Goal: Task Accomplishment & Management: Complete application form

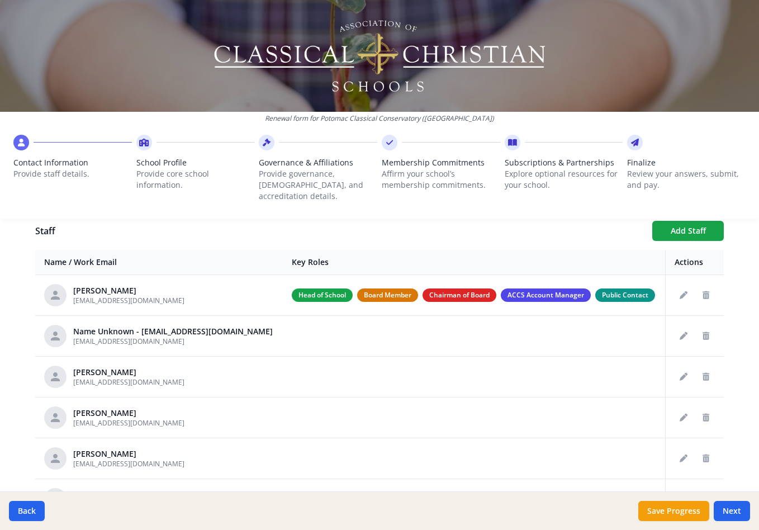
scroll to position [408, 0]
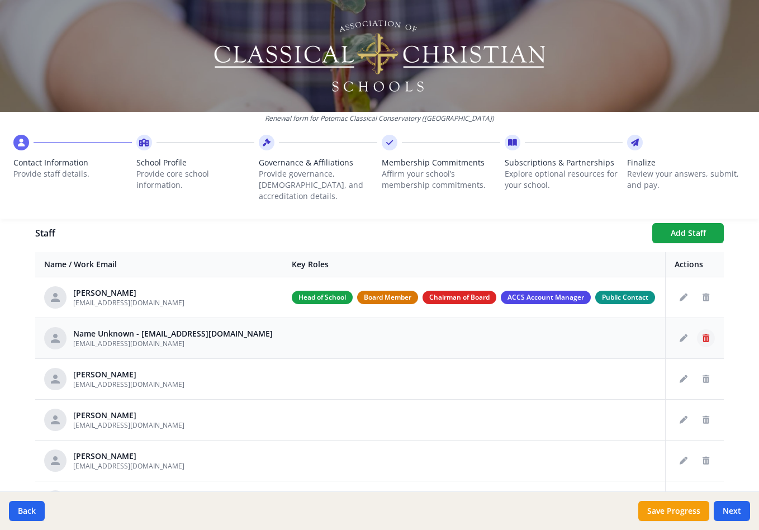
click at [706, 334] on icon "Delete staff" at bounding box center [705, 338] width 7 height 8
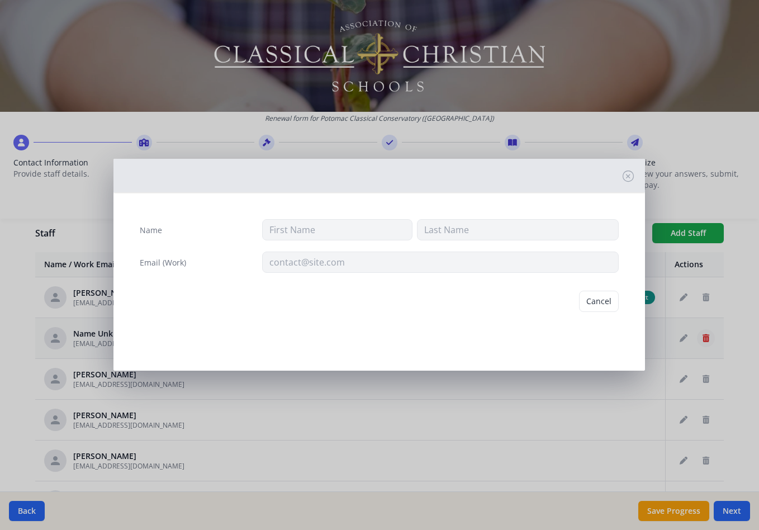
type input "ldiaz@potomacclassical.org"
click at [599, 299] on button "Delete" at bounding box center [599, 300] width 39 height 21
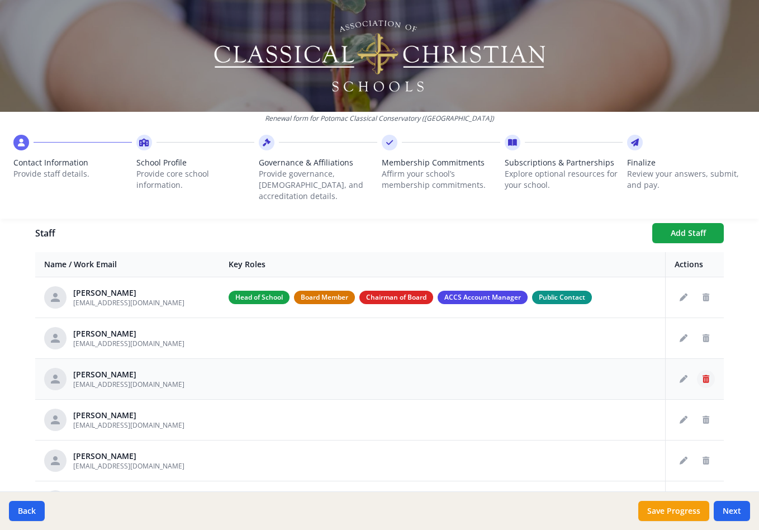
click at [704, 375] on icon "Delete staff" at bounding box center [705, 379] width 7 height 8
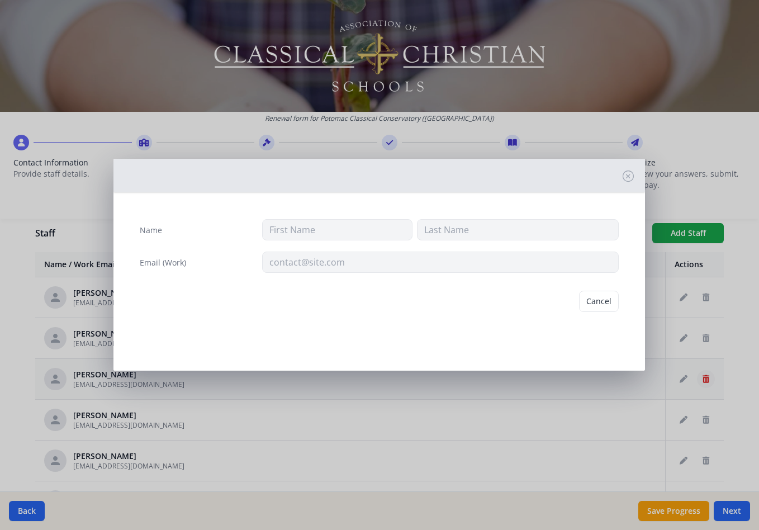
type input "Caroline"
type input "Coleman"
type input "ccoleman@potomacclassical.org"
click at [598, 301] on button "Delete" at bounding box center [599, 300] width 39 height 21
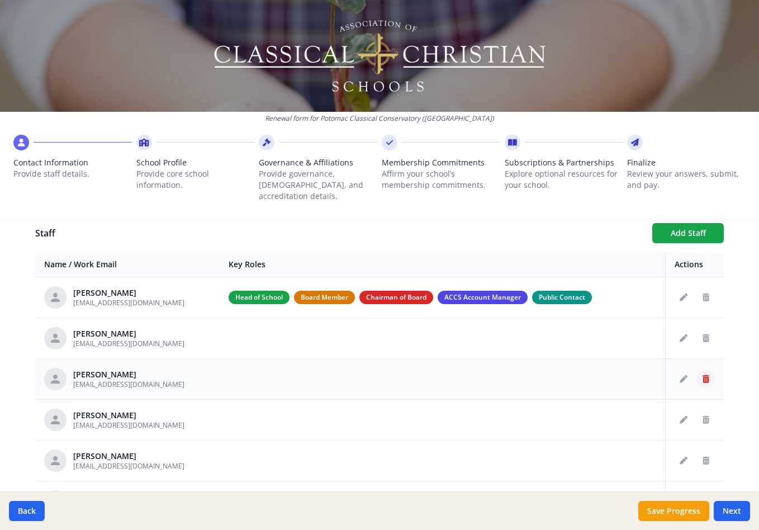
click at [705, 375] on icon "Delete staff" at bounding box center [705, 379] width 7 height 8
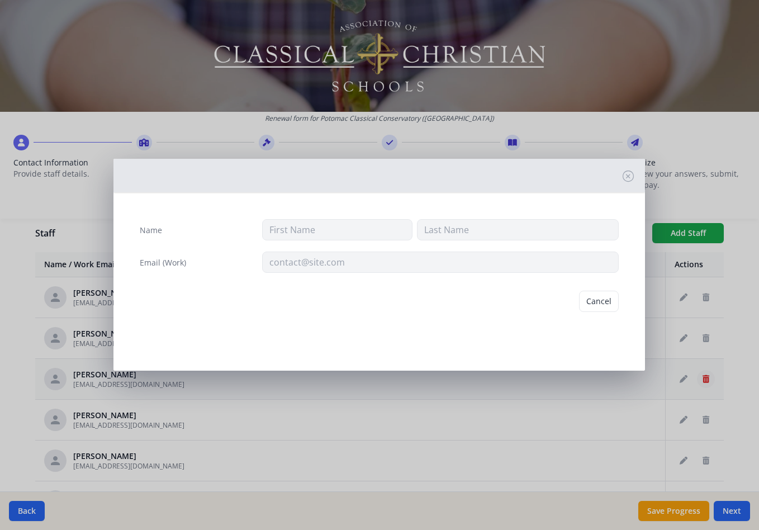
type input "Katie"
type input "Crampton"
type input "kcrampton@classicalalexandria.org"
click at [597, 301] on button "Delete" at bounding box center [599, 300] width 39 height 21
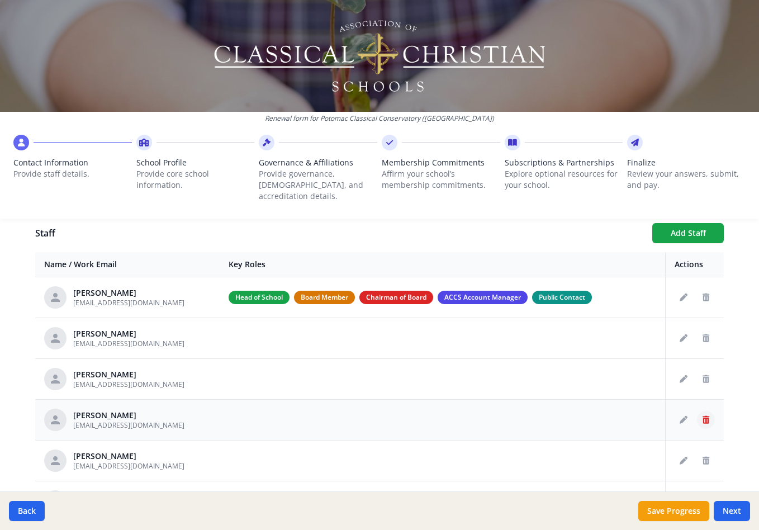
click at [703, 416] on icon "Delete staff" at bounding box center [705, 420] width 7 height 8
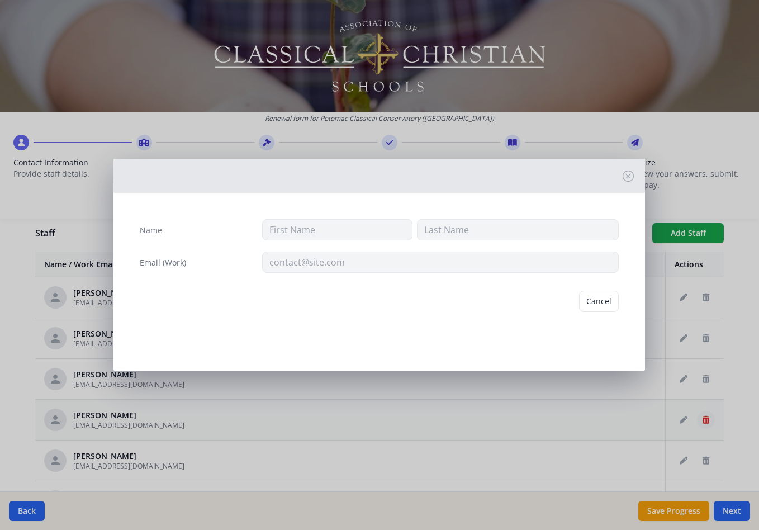
type input "Jennifer"
type input "Geletzke"
type input "jgeletzke@potomacclassical.org"
click at [595, 299] on button "Delete" at bounding box center [599, 300] width 39 height 21
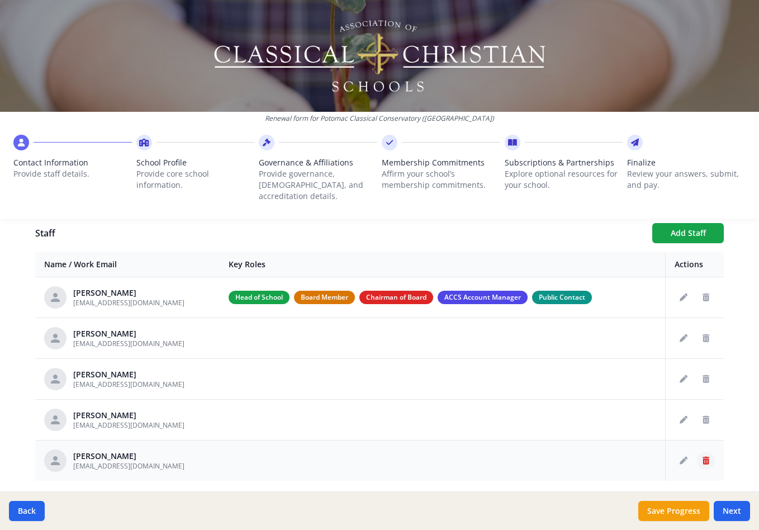
click at [706, 456] on icon "Delete staff" at bounding box center [705, 460] width 7 height 8
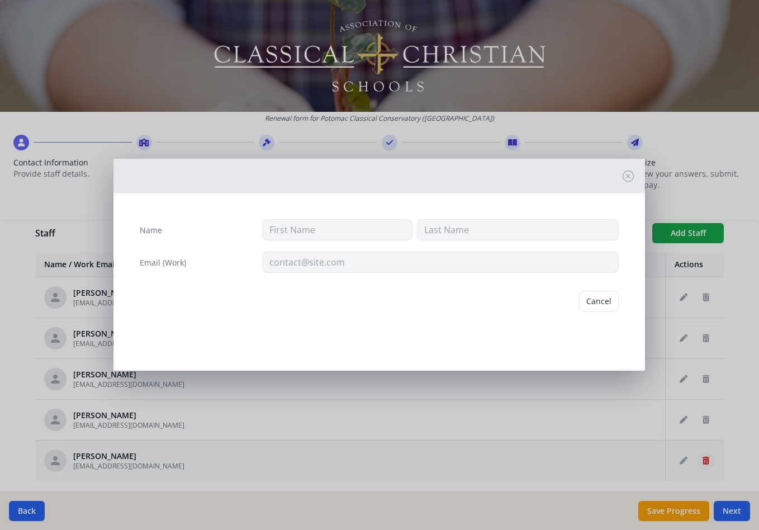
type input "Lydia"
type input "Moore"
type input "lmoore@potomacclassical.org"
click at [603, 299] on button "Delete" at bounding box center [599, 300] width 39 height 21
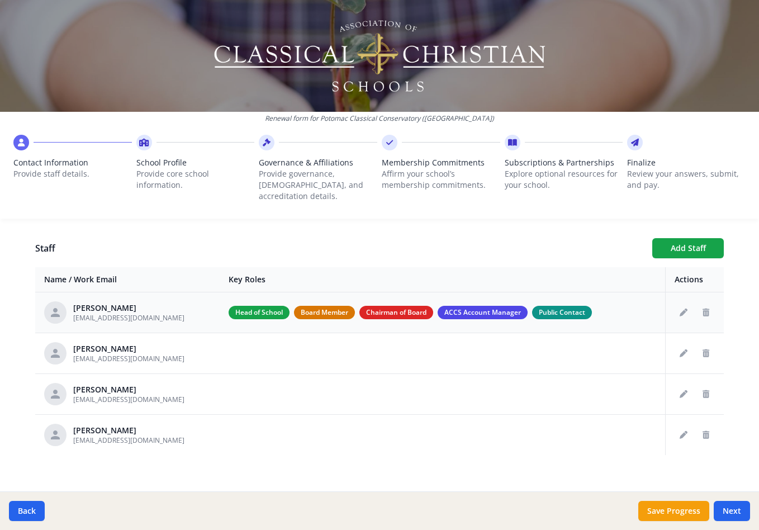
scroll to position [392, 0]
click at [688, 241] on button "Add Staff" at bounding box center [688, 249] width 72 height 20
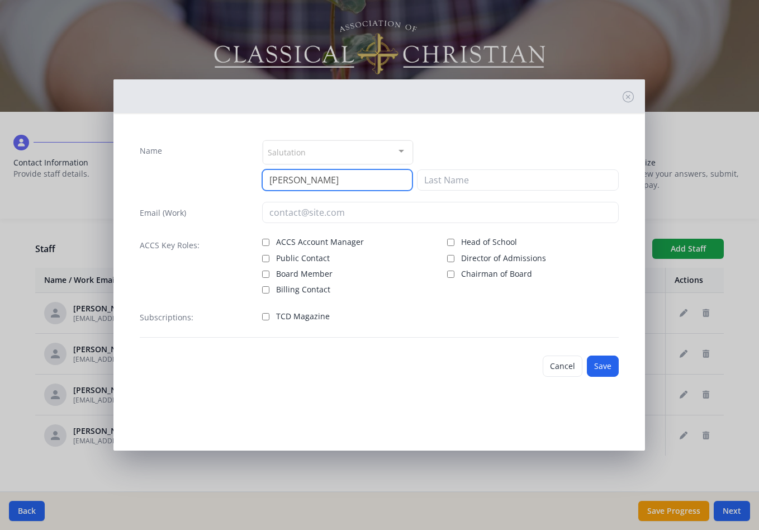
type input "Brittany"
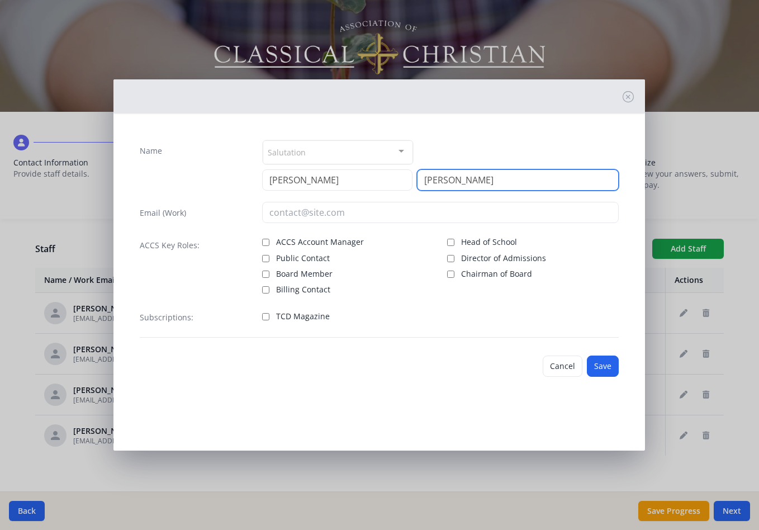
type input "Montgomery"
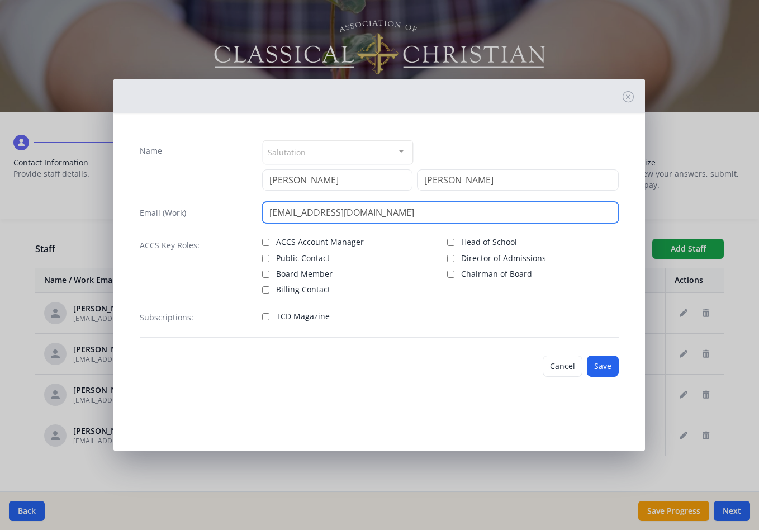
type input "bmontgomery@potomacclassical.org"
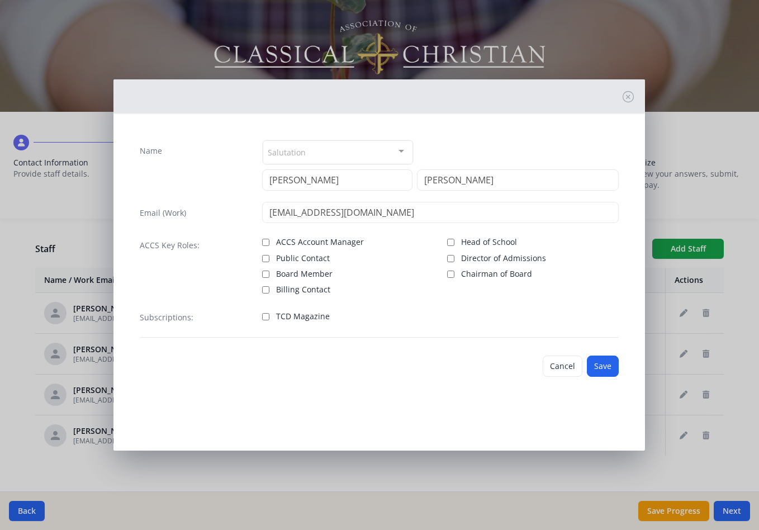
click at [265, 316] on input "TCD Magazine" at bounding box center [265, 316] width 7 height 7
checkbox input "false"
click at [608, 366] on button "Save" at bounding box center [603, 365] width 32 height 21
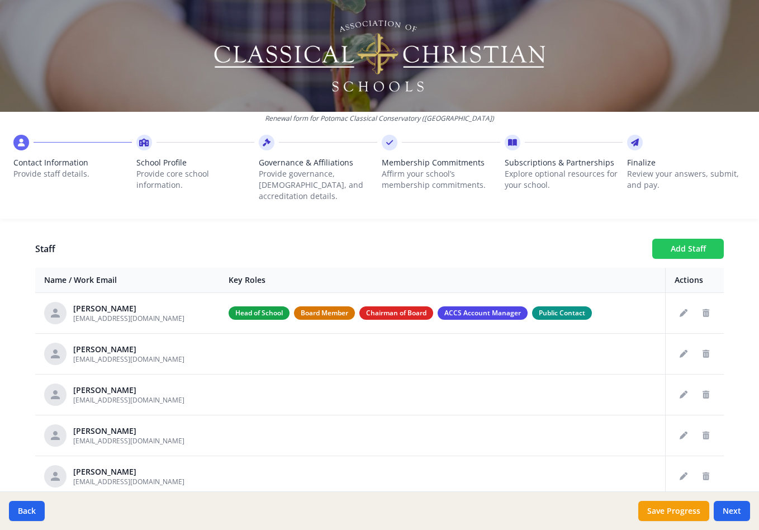
click at [684, 239] on button "Add Staff" at bounding box center [688, 249] width 72 height 20
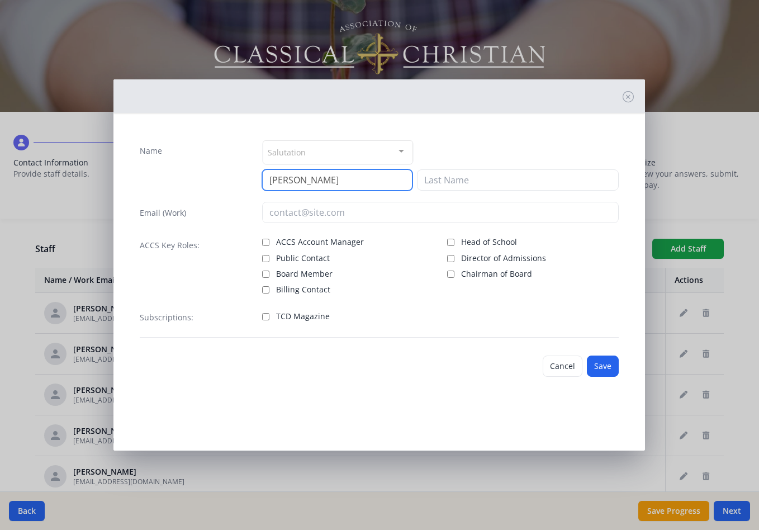
type input "Caroline"
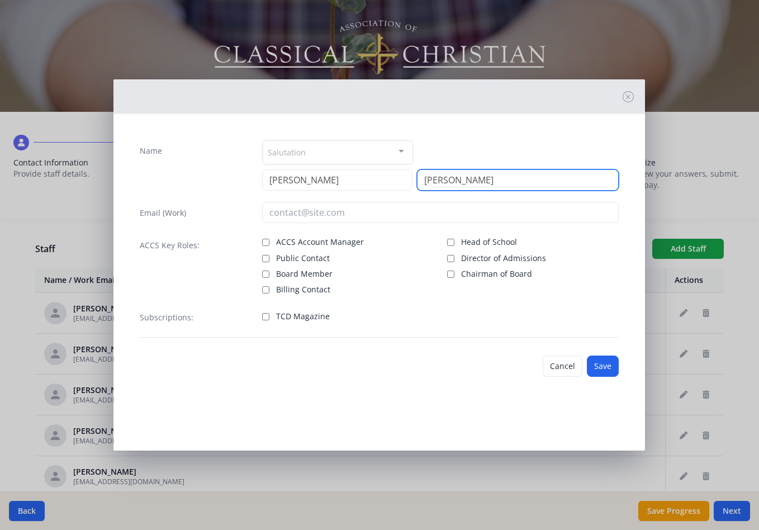
type input "Craddock"
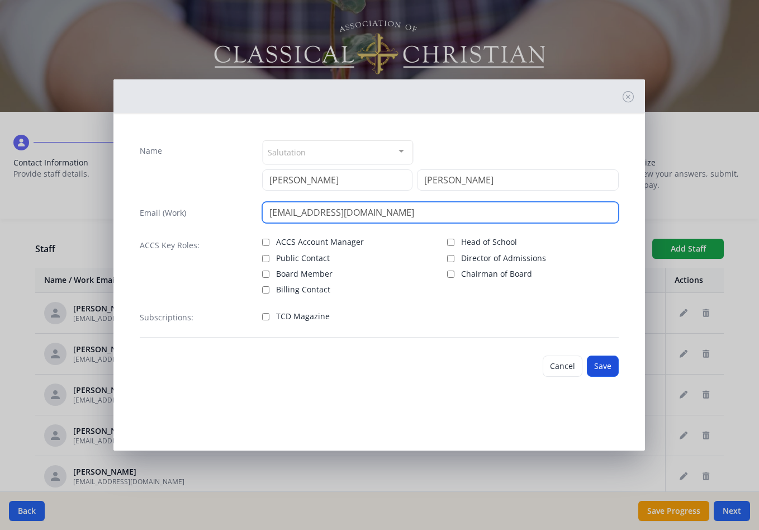
type input "ccraddock@potomacclassical.org"
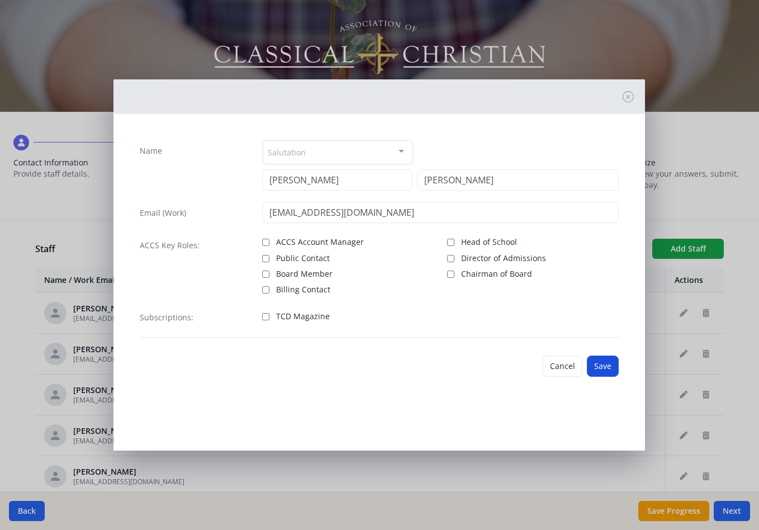
click at [609, 368] on button "Save" at bounding box center [603, 365] width 32 height 21
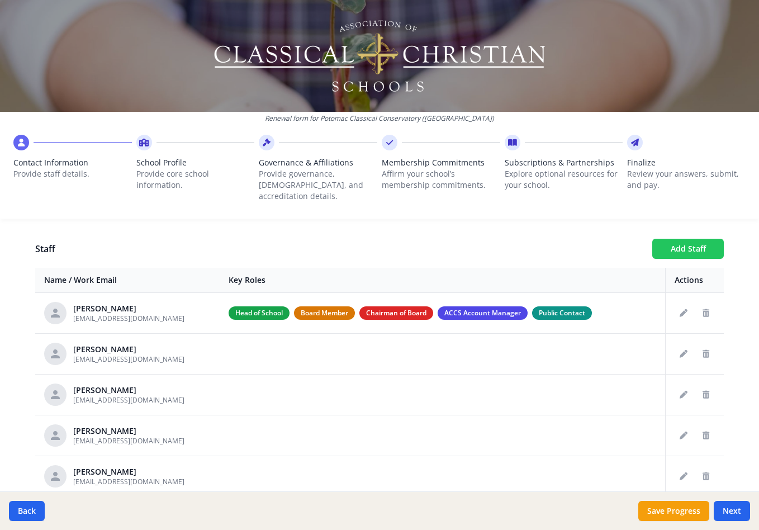
click at [683, 239] on button "Add Staff" at bounding box center [688, 249] width 72 height 20
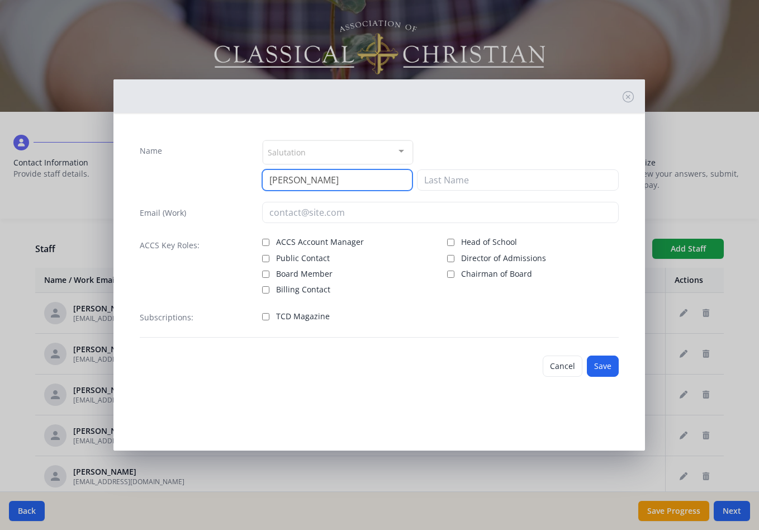
type input "Julie"
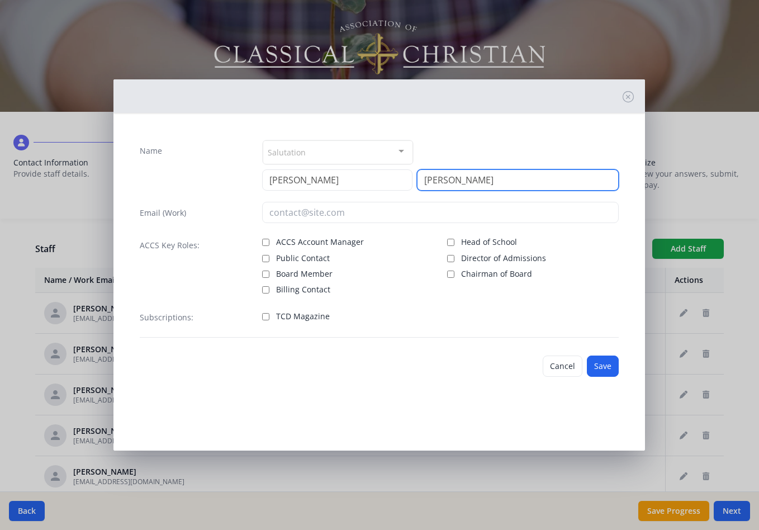
type input "Essley"
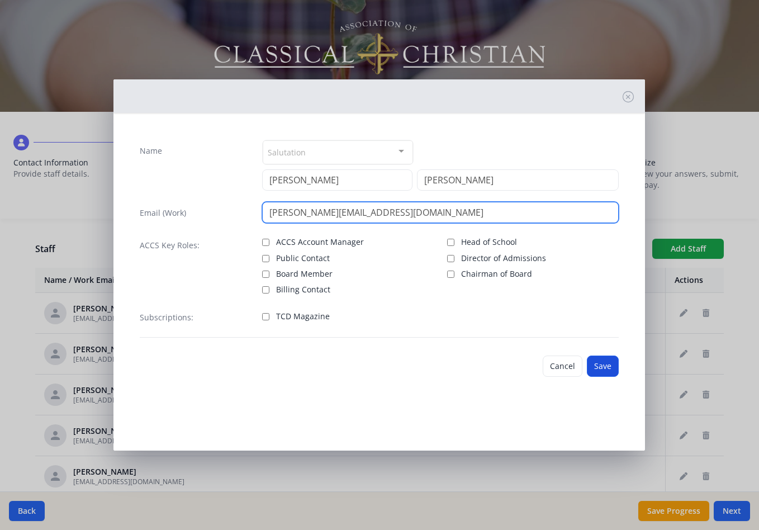
type input "jessley@potomacclassical.org"
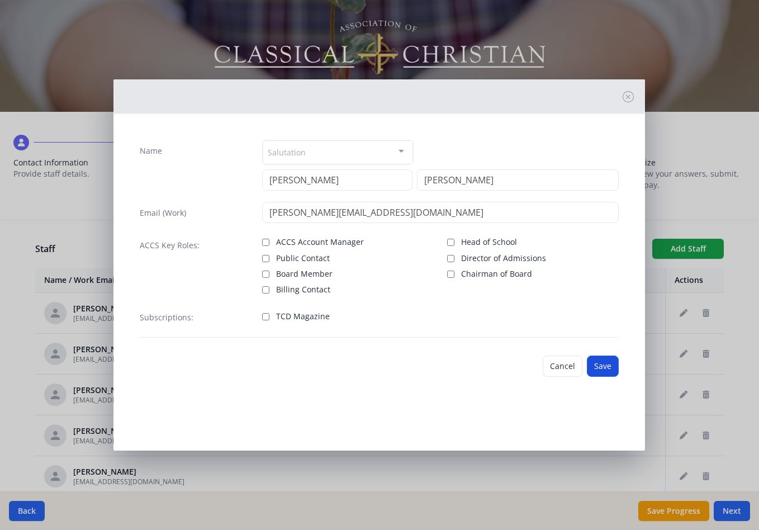
click at [603, 367] on button "Save" at bounding box center [603, 365] width 32 height 21
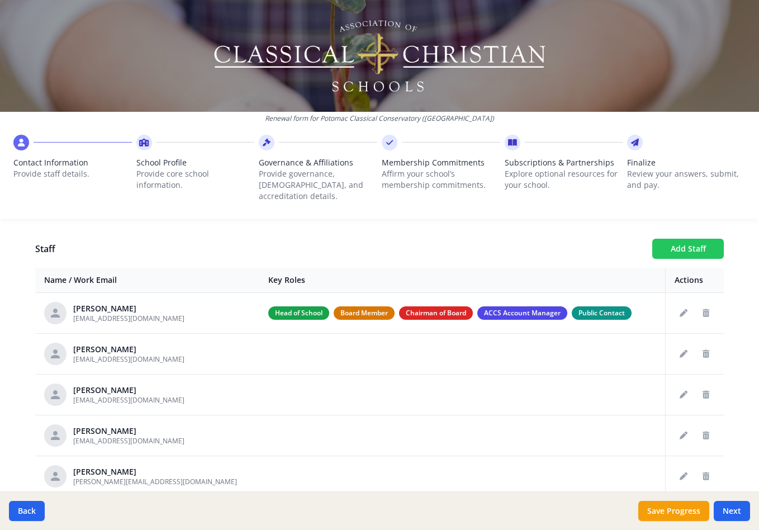
click at [694, 239] on button "Add Staff" at bounding box center [688, 249] width 72 height 20
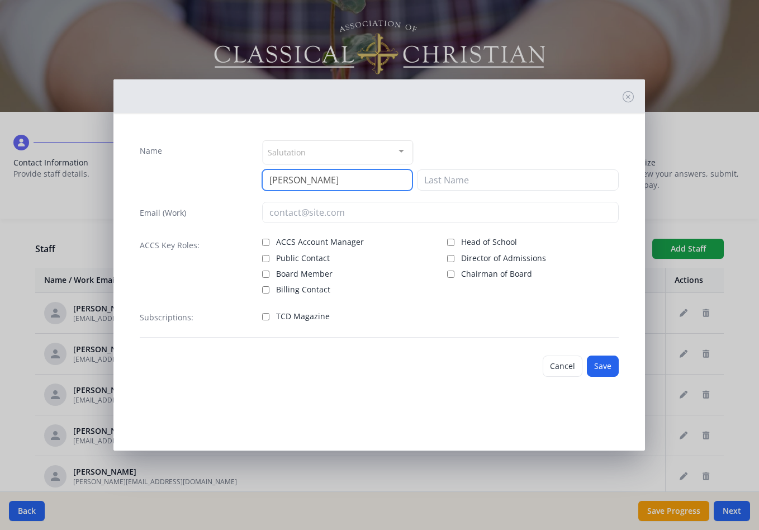
type input "Julia"
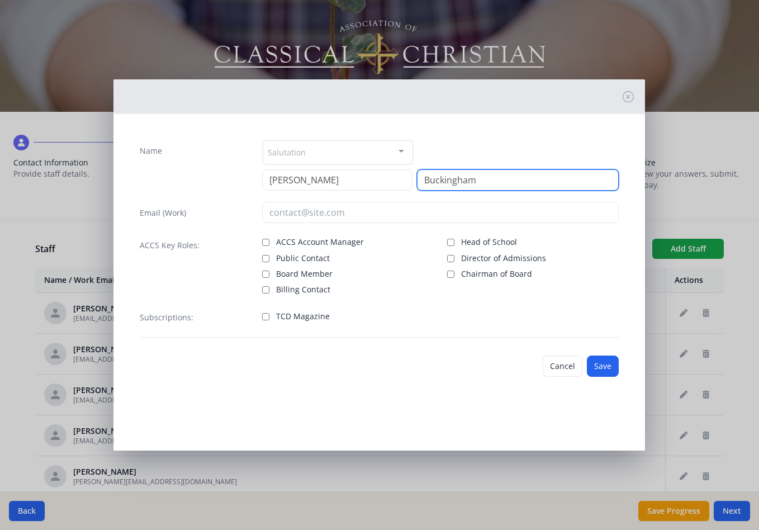
type input "Buckingham"
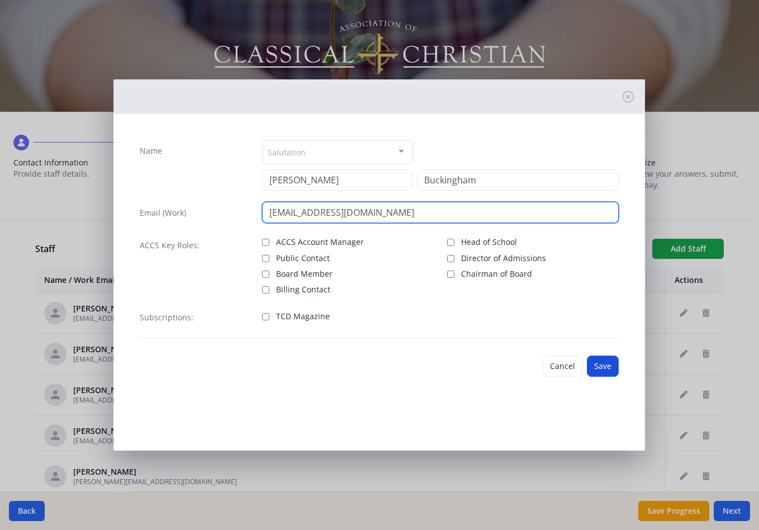
type input "jbuckingham@potomacclassical.org"
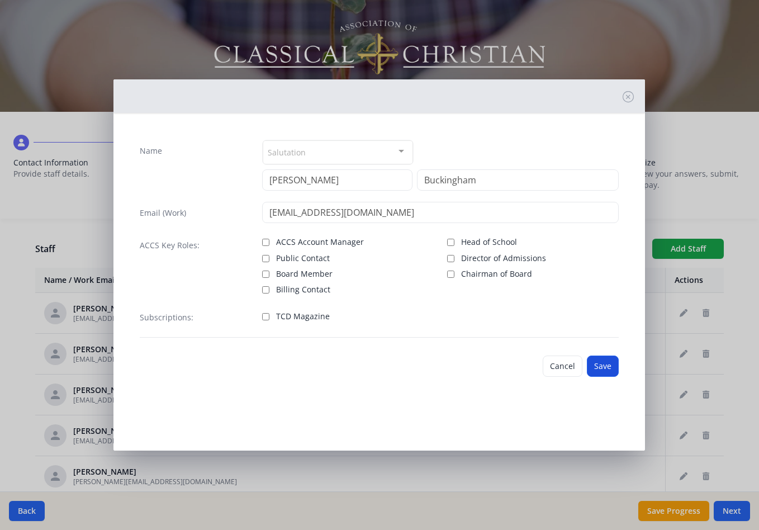
click at [601, 365] on button "Save" at bounding box center [603, 365] width 32 height 21
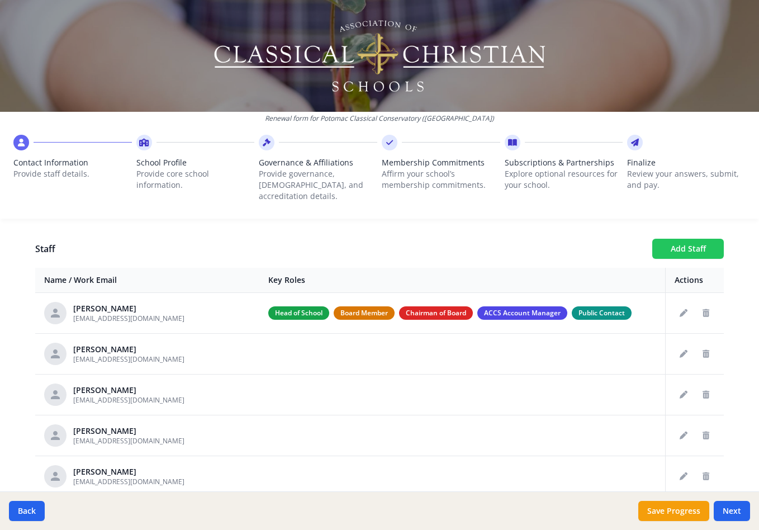
click at [679, 239] on button "Add Staff" at bounding box center [688, 249] width 72 height 20
checkbox input "false"
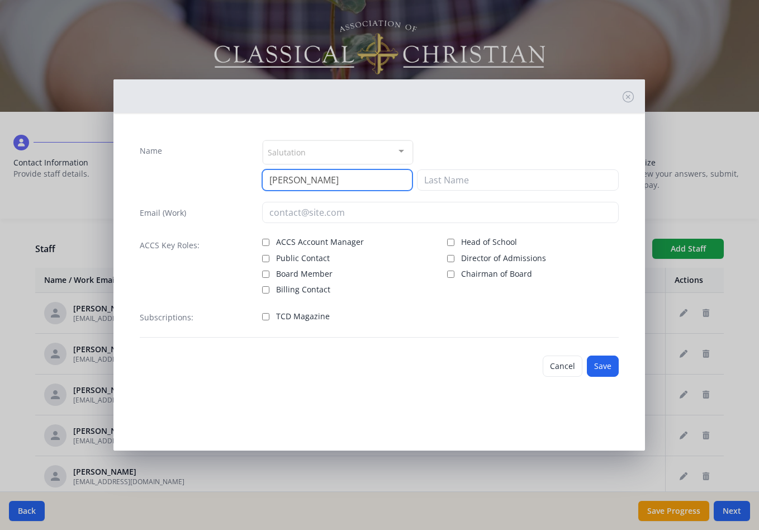
type input "Julia"
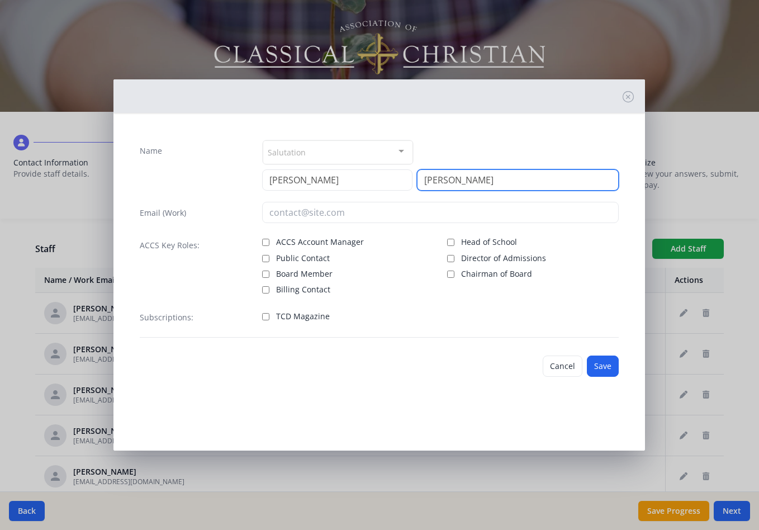
type input "Johnson"
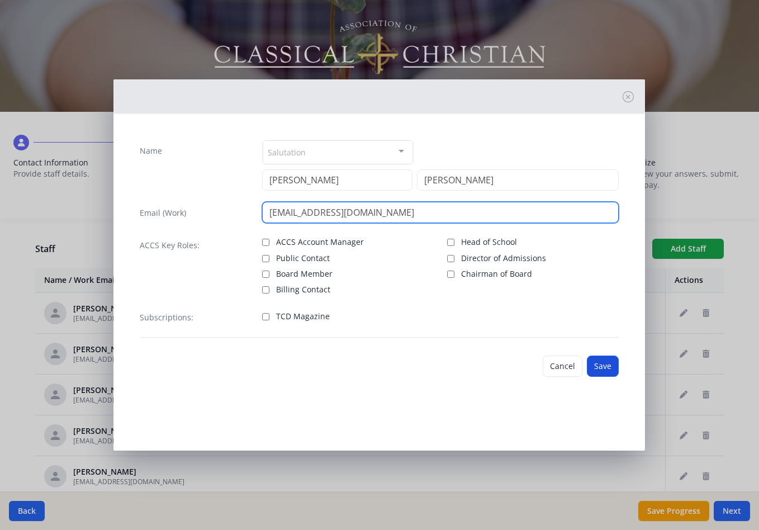
type input "jjohnson@potomacclassical.org"
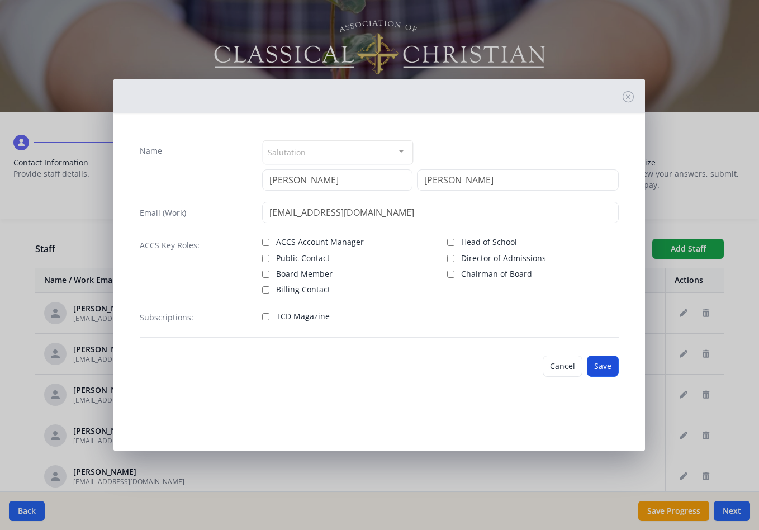
click at [603, 366] on button "Save" at bounding box center [603, 365] width 32 height 21
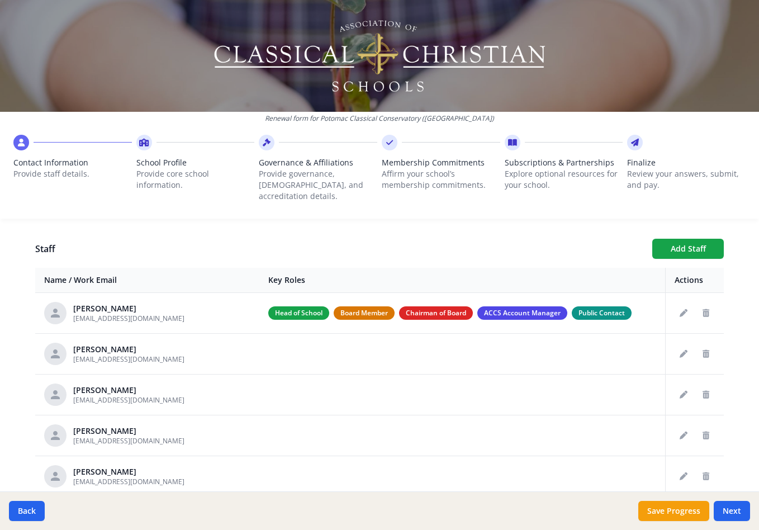
scroll to position [0, 0]
click at [683, 240] on button "Add Staff" at bounding box center [688, 249] width 72 height 20
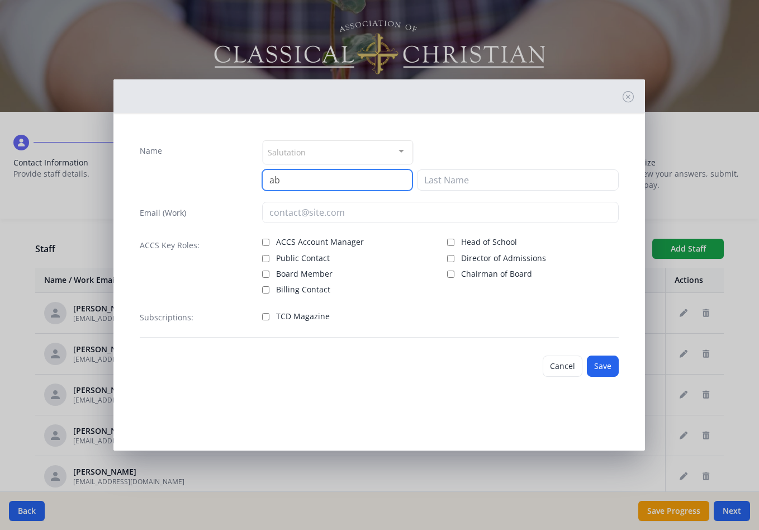
type input "a"
type input "Abby"
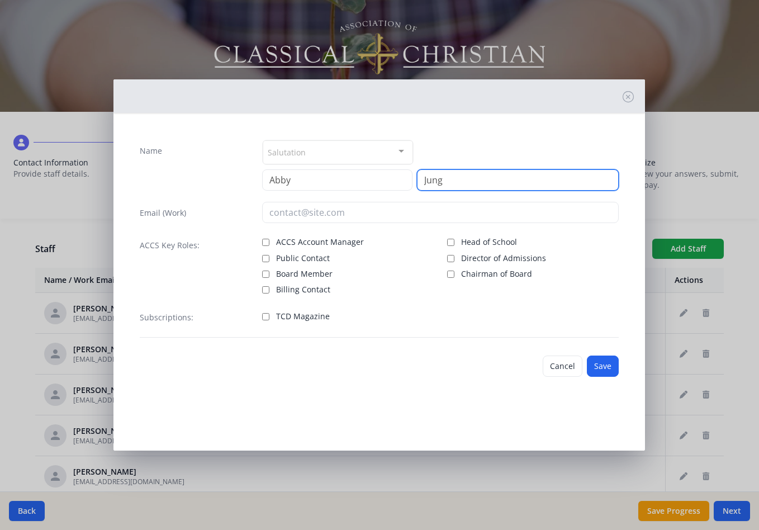
type input "Jung"
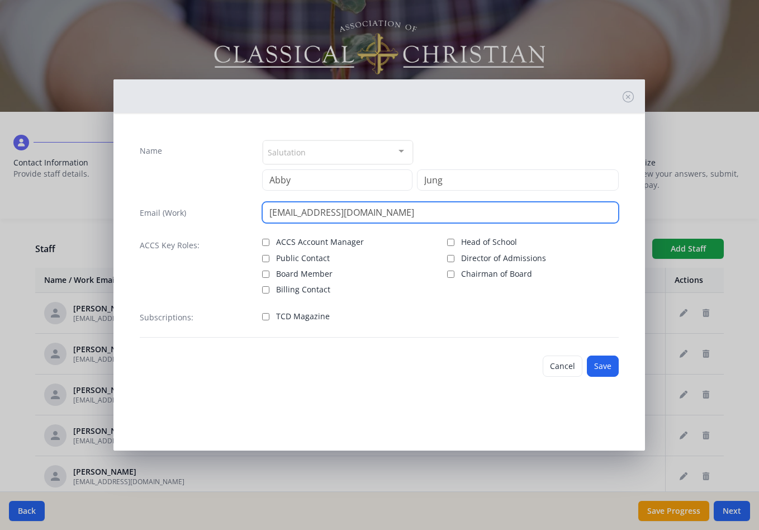
type input "ajung@potomacclassical.org"
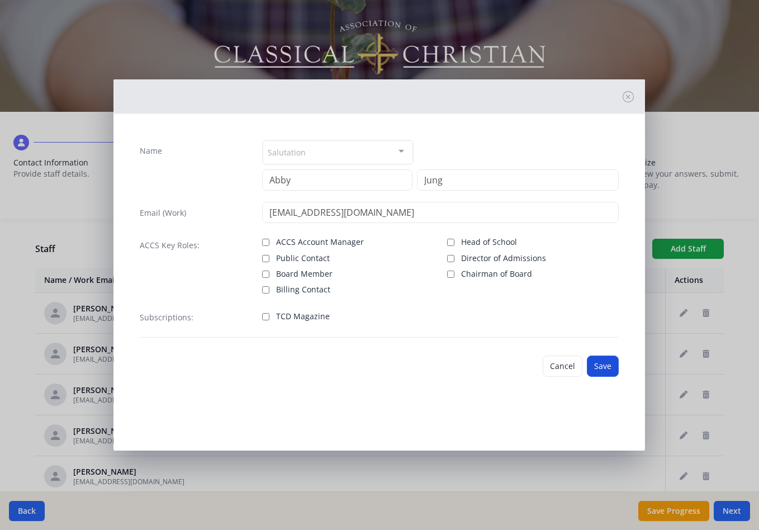
click at [600, 369] on button "Save" at bounding box center [603, 365] width 32 height 21
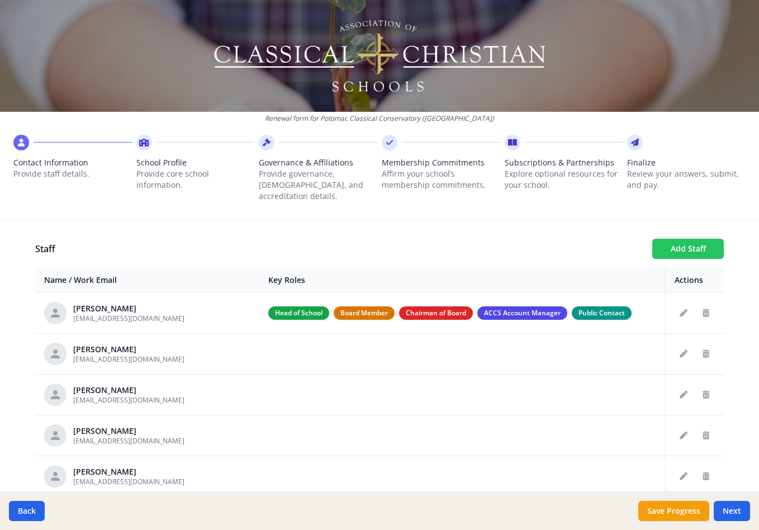
click at [688, 239] on button "Add Staff" at bounding box center [688, 249] width 72 height 20
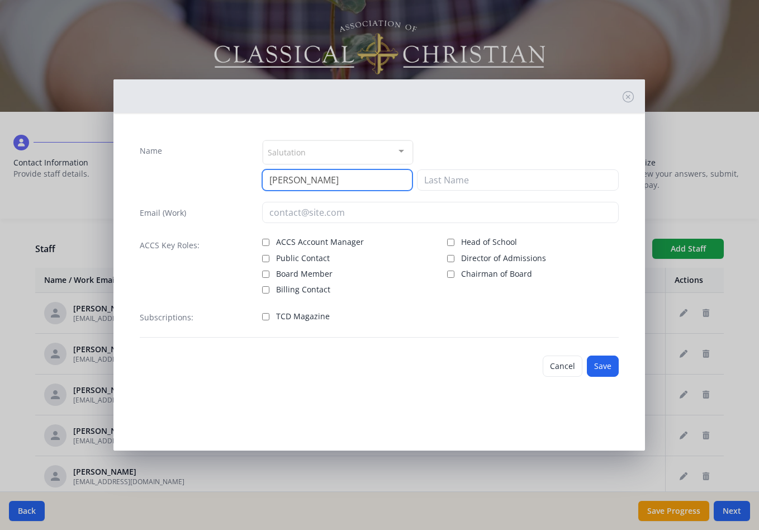
type input "Alice"
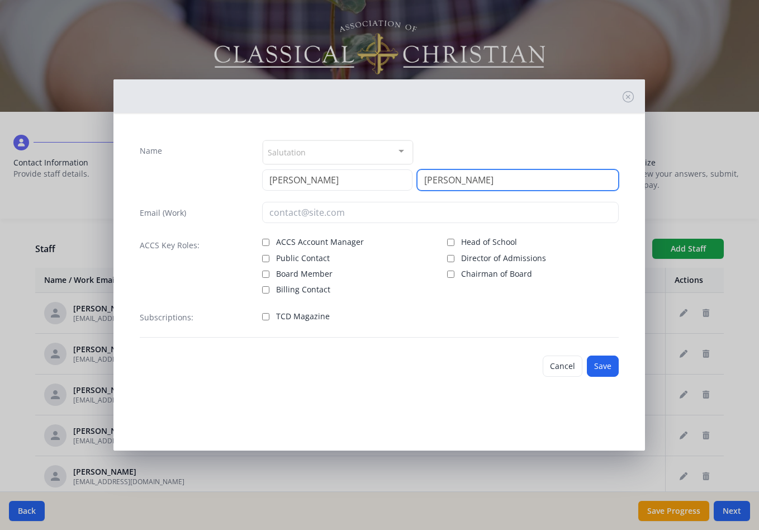
type input "McDaniel"
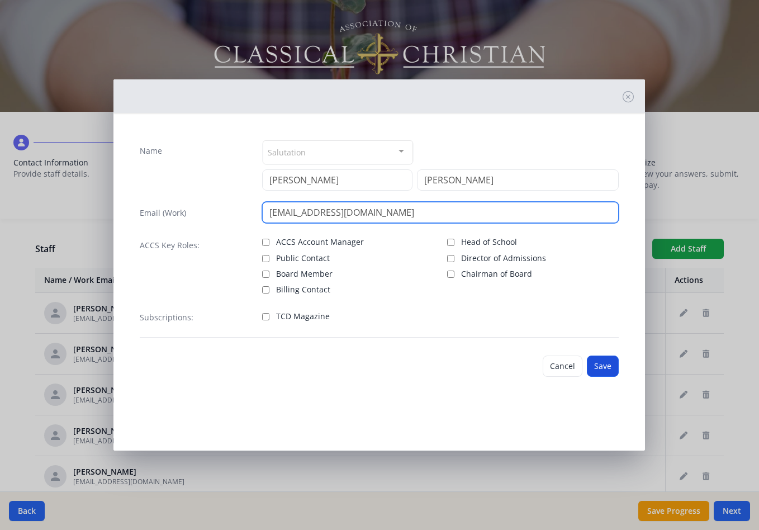
type input "amcdaniel@potomacclassical.org"
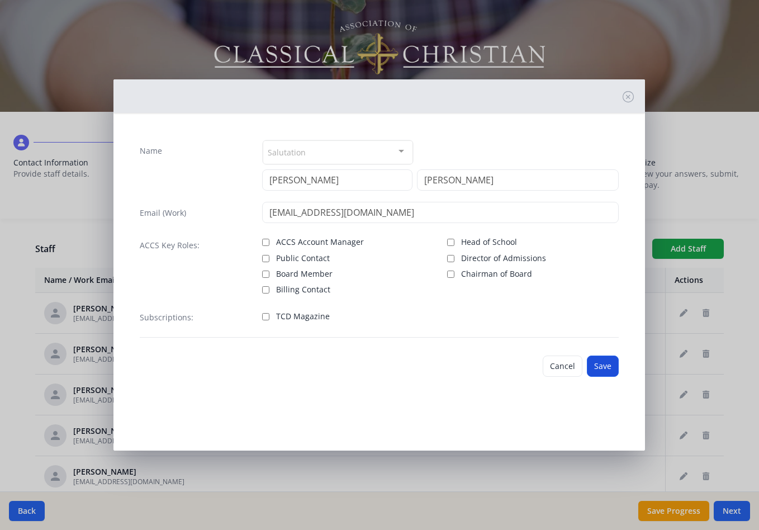
click at [603, 365] on button "Save" at bounding box center [603, 365] width 32 height 21
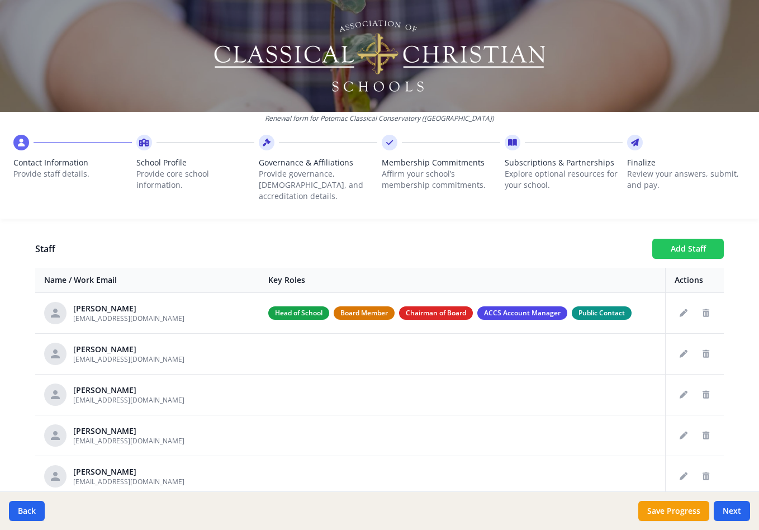
click at [700, 239] on button "Add Staff" at bounding box center [688, 249] width 72 height 20
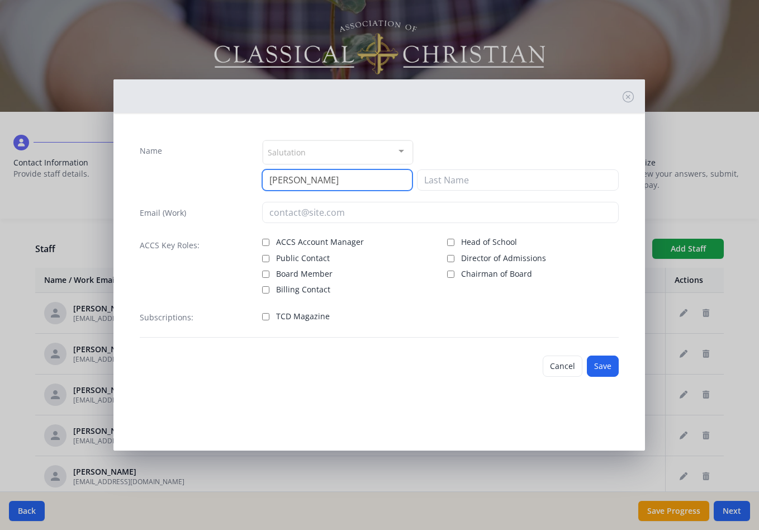
type input "Alice"
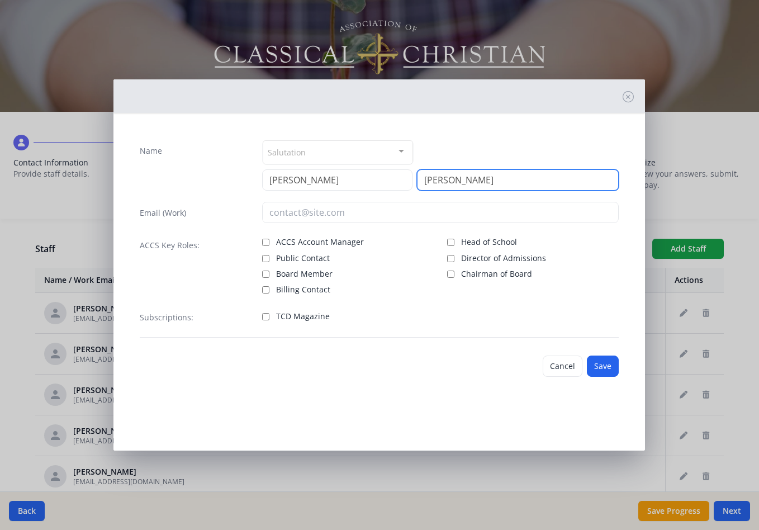
type input "Witt"
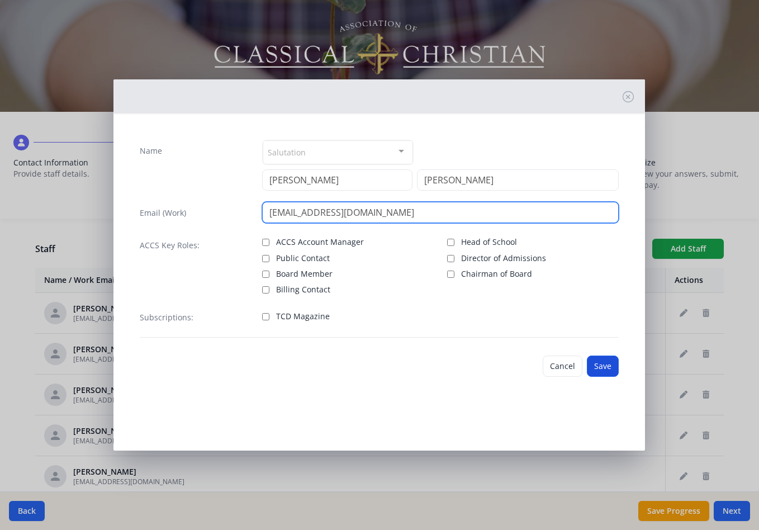
type input "awitt@potomacclassical.org"
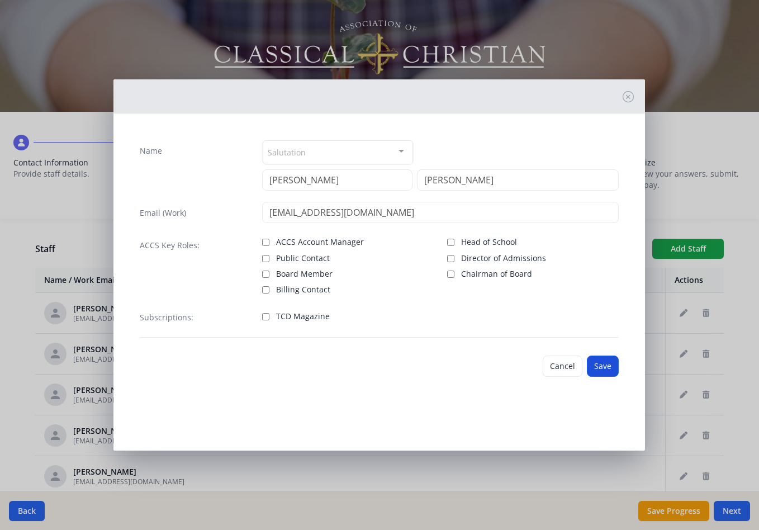
click at [602, 365] on button "Save" at bounding box center [603, 365] width 32 height 21
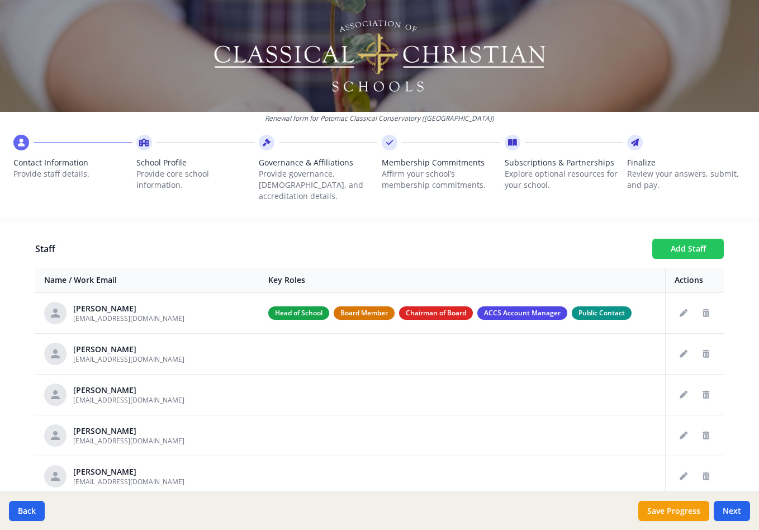
click at [689, 239] on button "Add Staff" at bounding box center [688, 249] width 72 height 20
checkbox input "false"
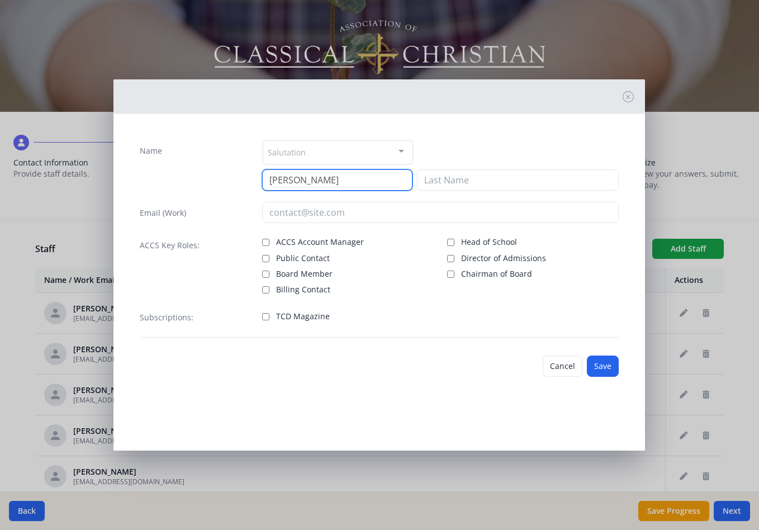
type input "Ashton"
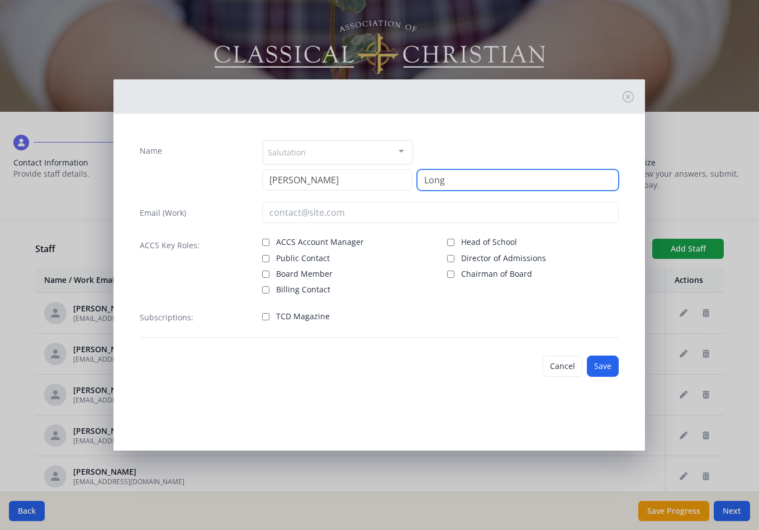
type input "Long"
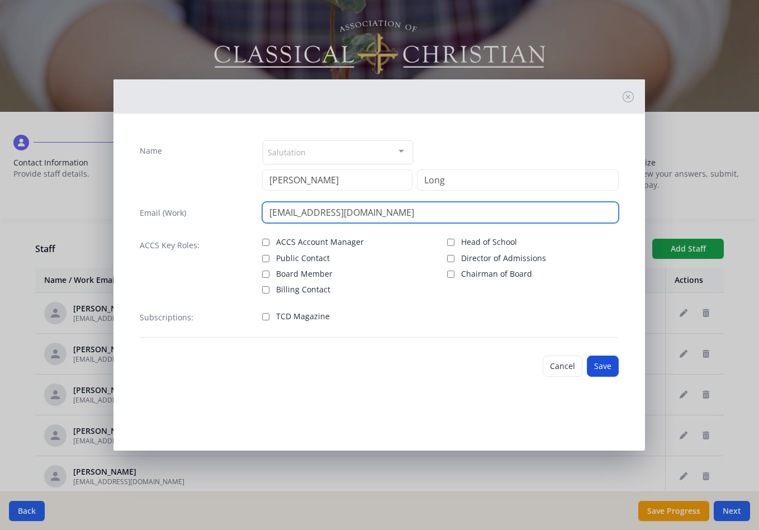
type input "along@potomacclassical.org"
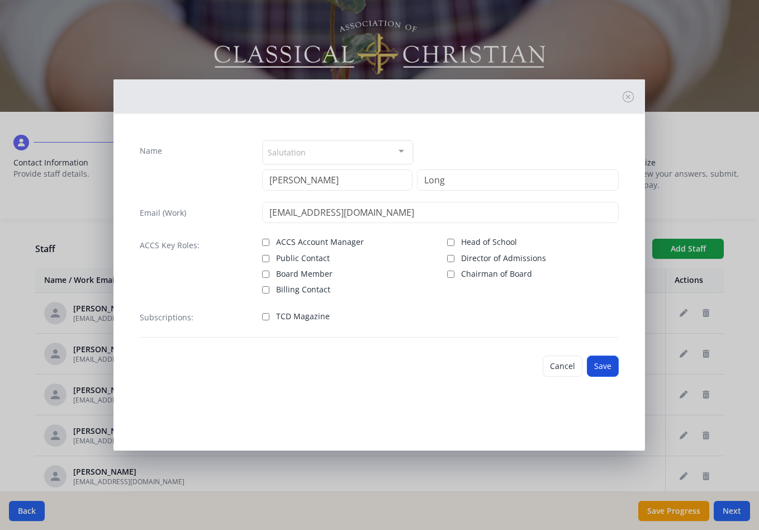
click at [600, 366] on button "Save" at bounding box center [603, 365] width 32 height 21
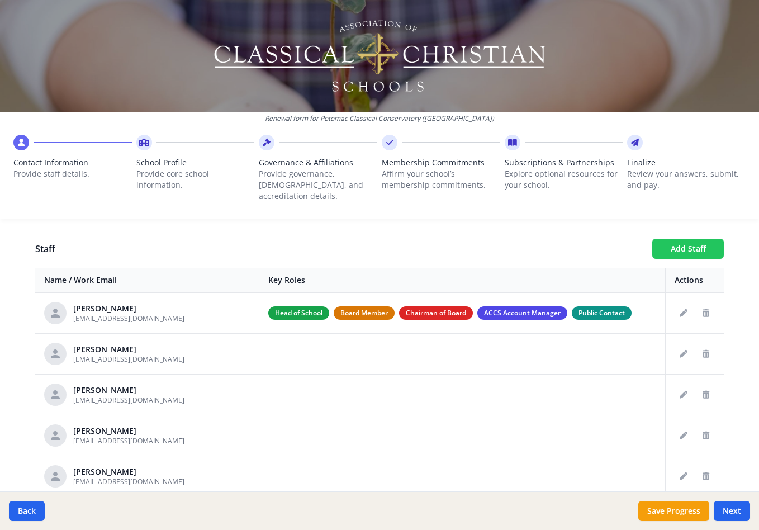
click at [683, 239] on button "Add Staff" at bounding box center [688, 249] width 72 height 20
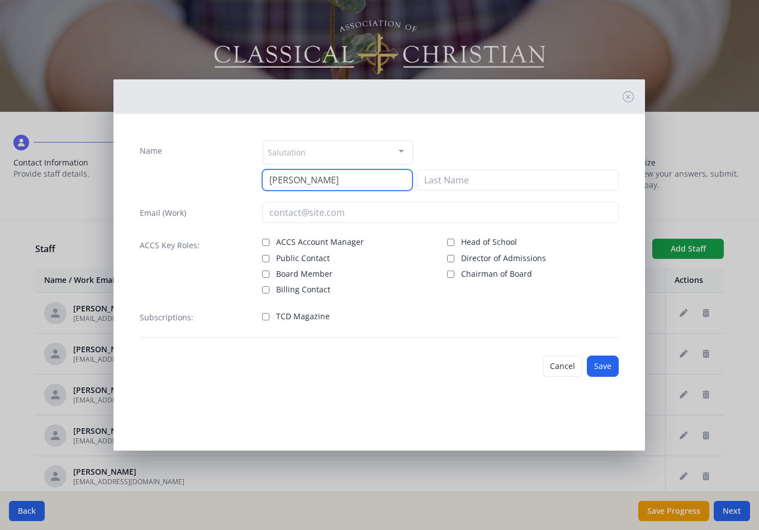
type input "Carolyn"
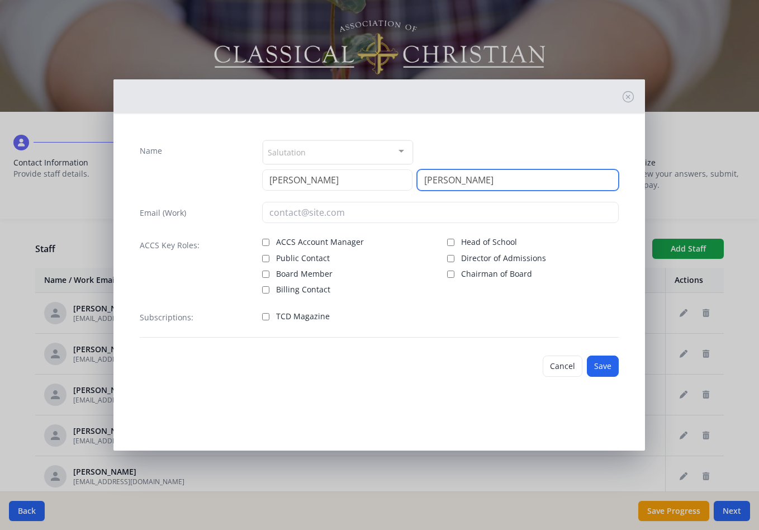
type input "Jenkins"
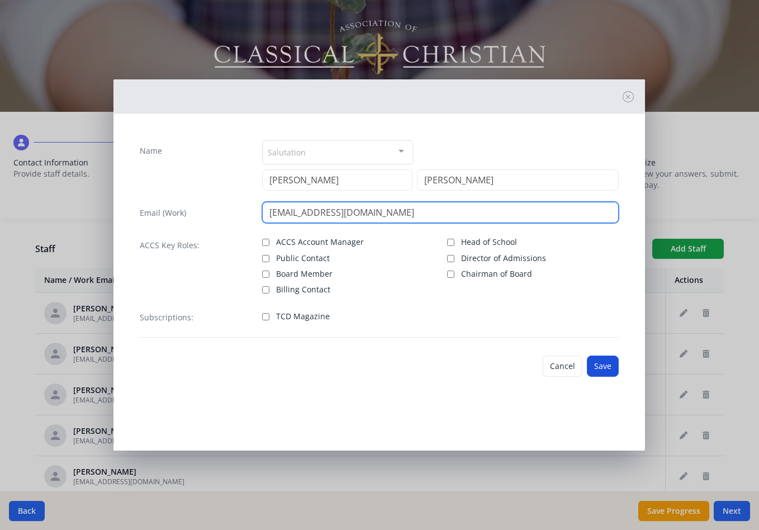
type input "cjenkins@potomacclassical.org"
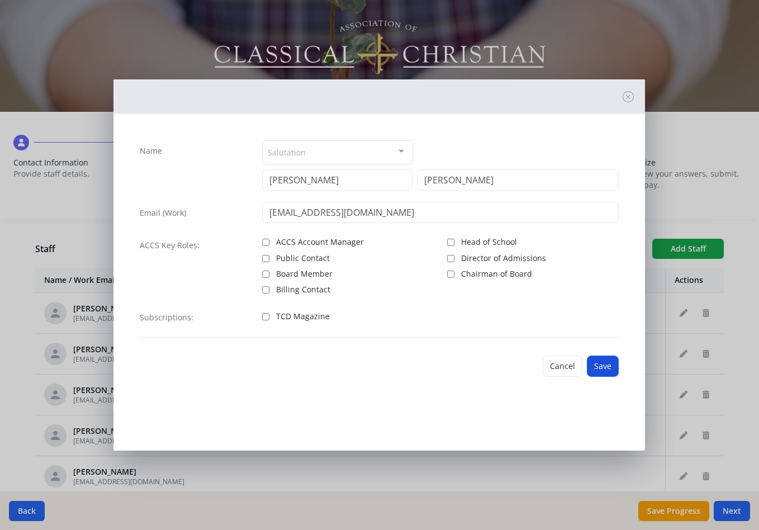
click at [606, 369] on button "Save" at bounding box center [603, 365] width 32 height 21
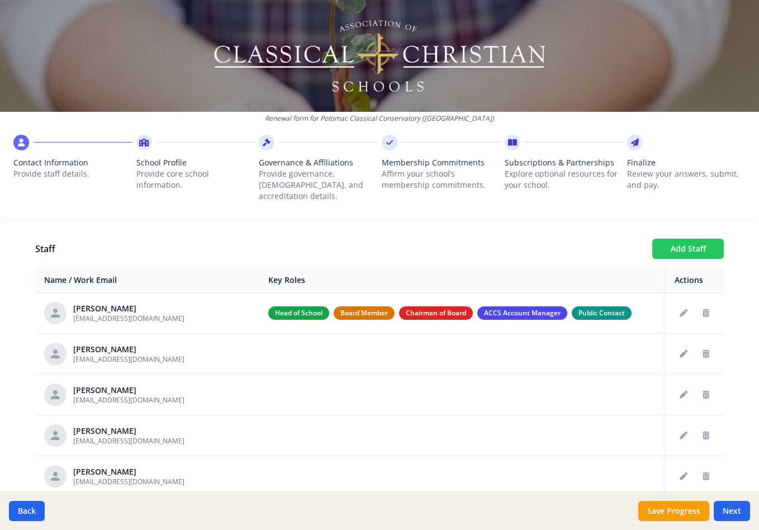
click at [682, 239] on button "Add Staff" at bounding box center [688, 249] width 72 height 20
checkbox input "false"
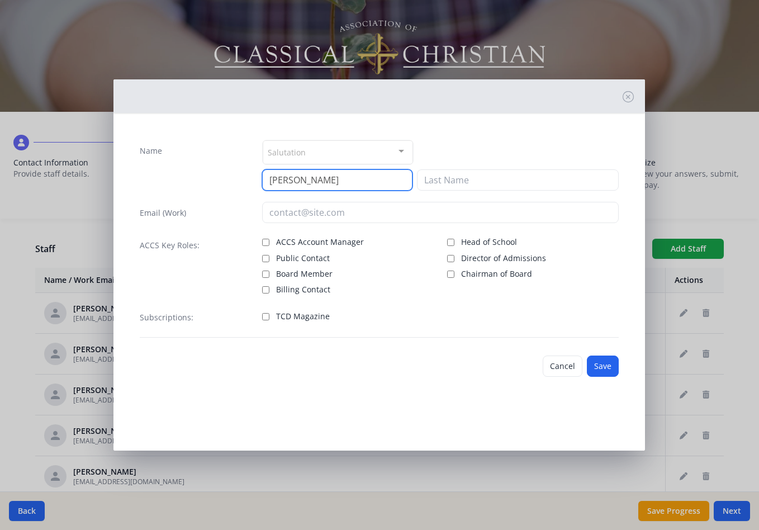
type input "Jackie"
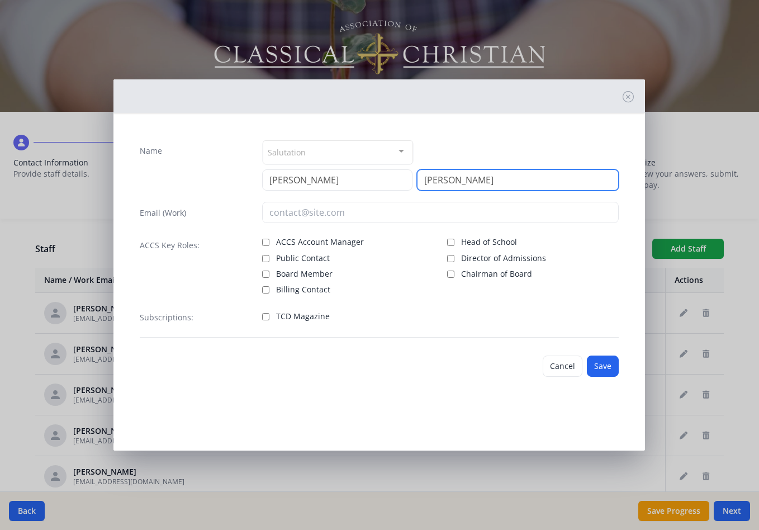
type input "Walker"
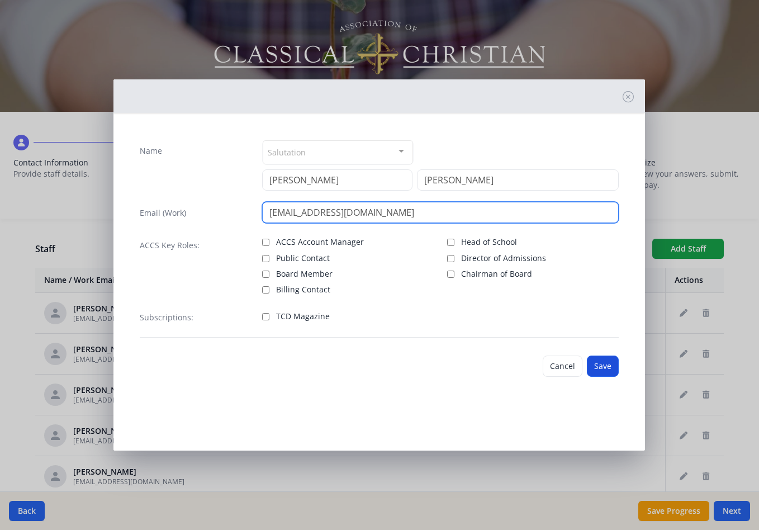
type input "jwalker@potomacclassical.org"
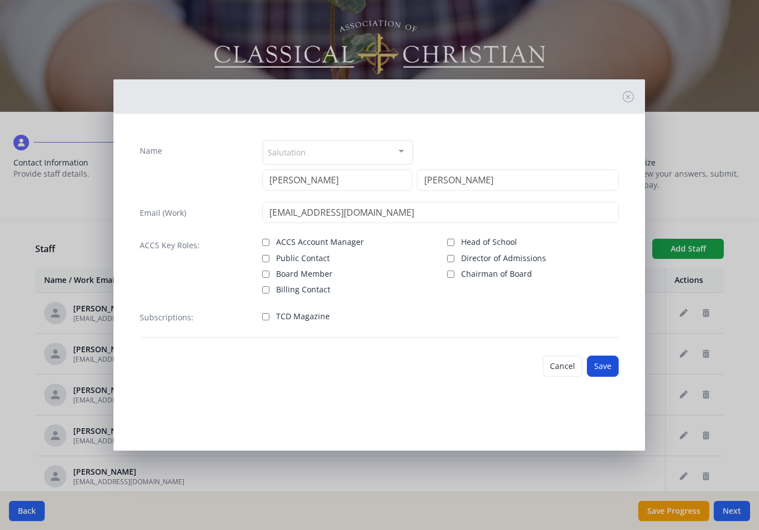
click at [601, 365] on button "Save" at bounding box center [603, 365] width 32 height 21
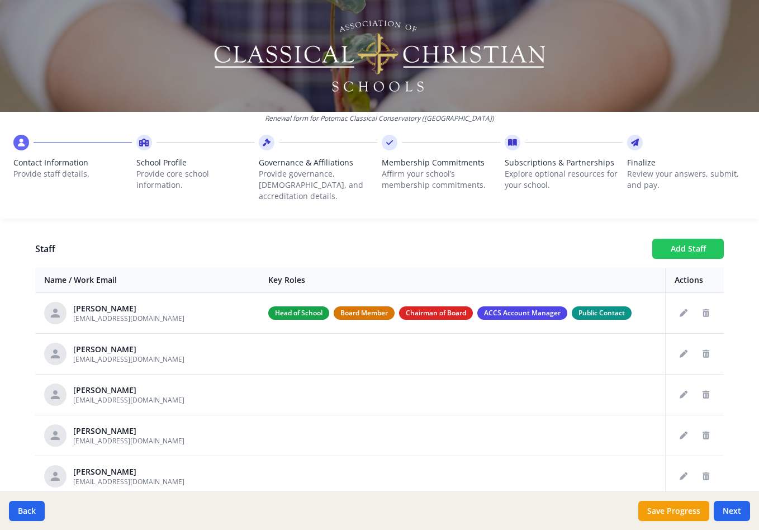
click at [692, 239] on button "Add Staff" at bounding box center [688, 249] width 72 height 20
checkbox input "false"
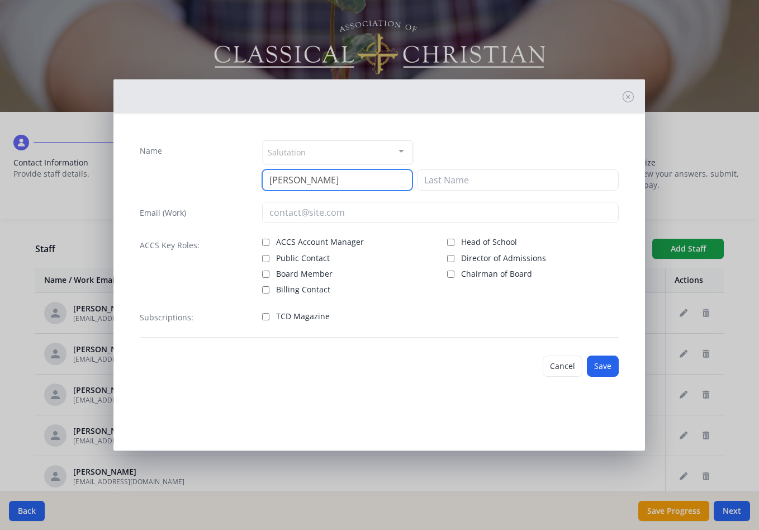
type input "Jenna"
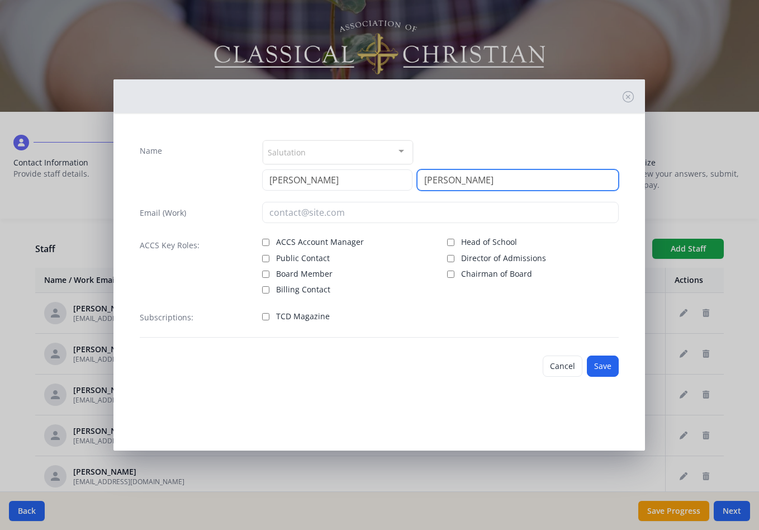
type input "Tenold"
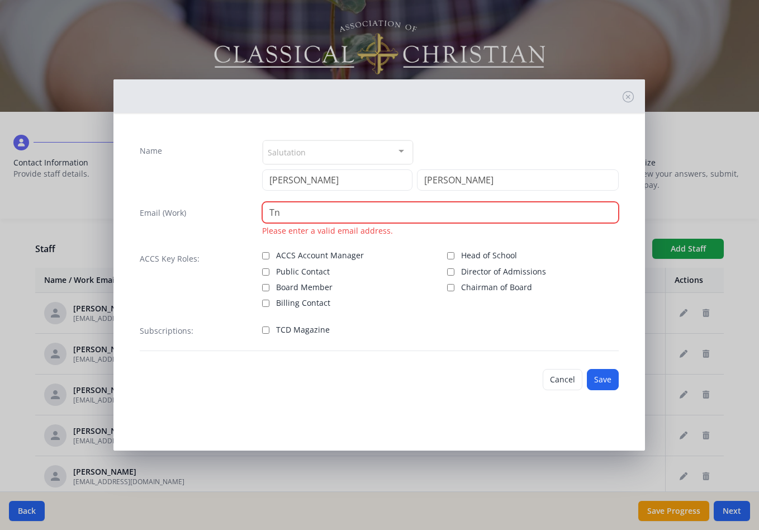
type input "T"
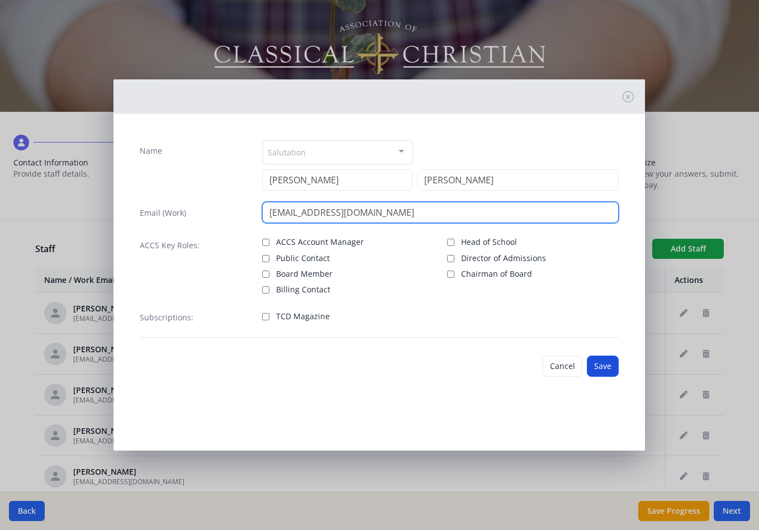
type input "jtenold@potomacclassical.org"
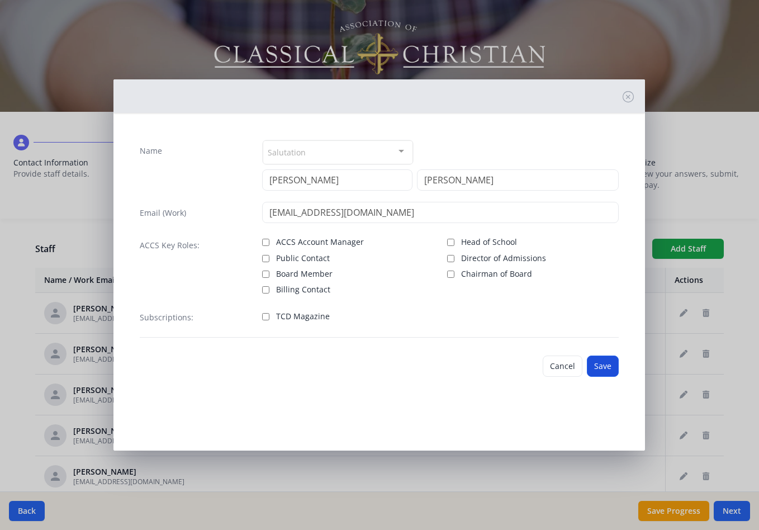
click at [601, 366] on button "Save" at bounding box center [603, 365] width 32 height 21
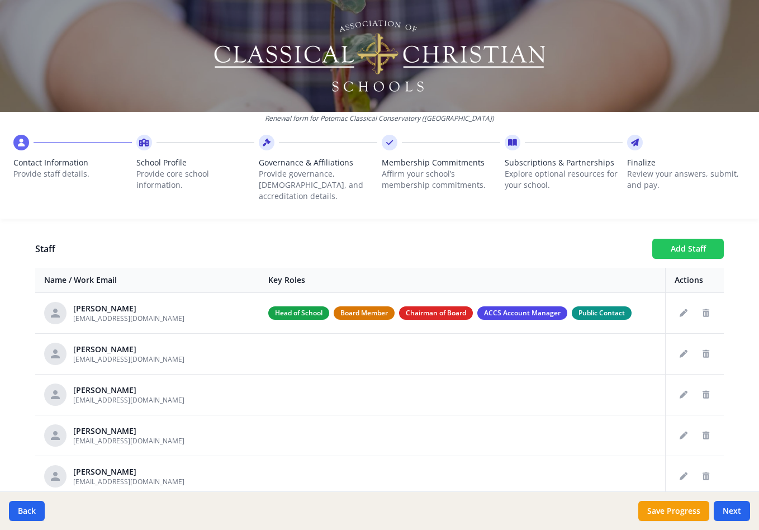
click at [674, 239] on button "Add Staff" at bounding box center [688, 249] width 72 height 20
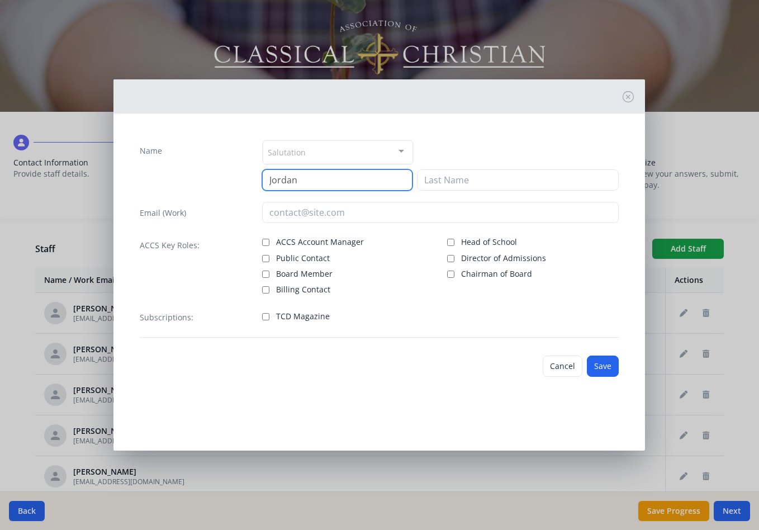
type input "Jordan"
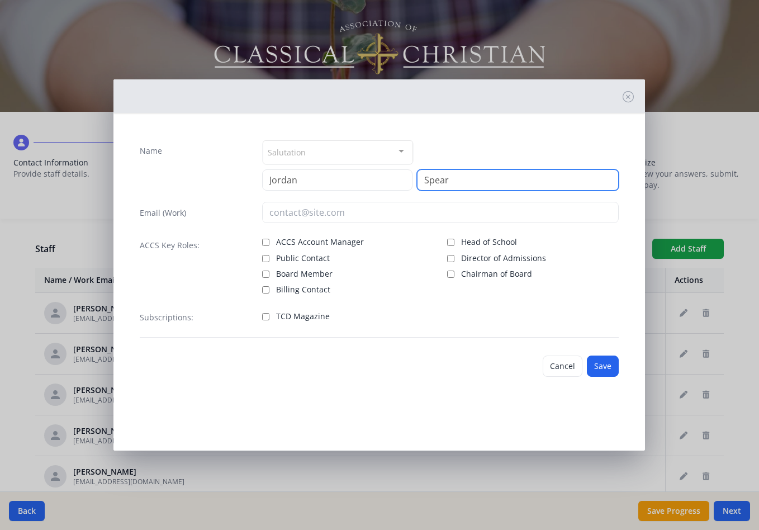
type input "Spear"
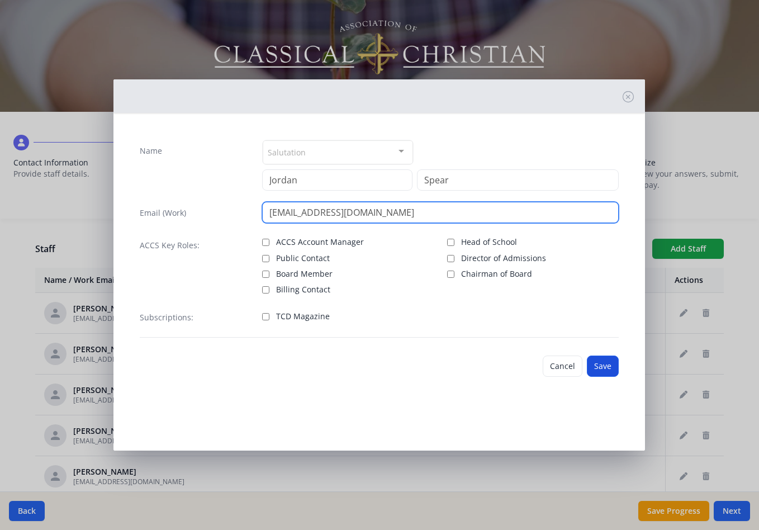
type input "jspear@potomacclassical.org"
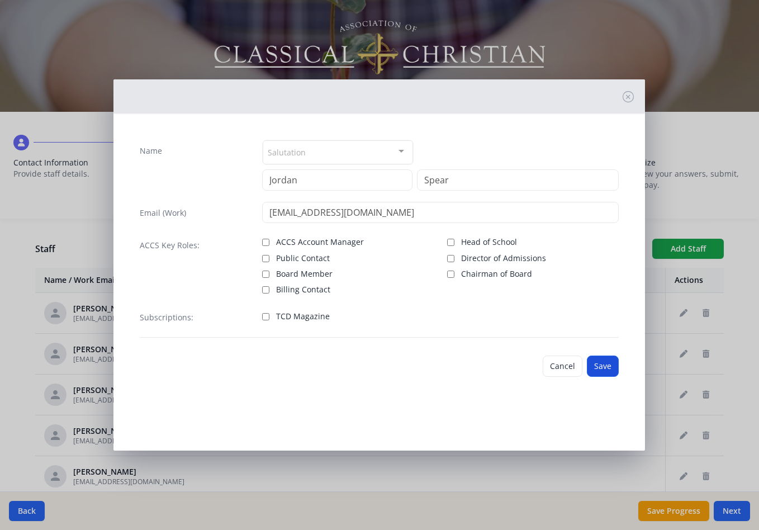
click at [606, 366] on button "Save" at bounding box center [603, 365] width 32 height 21
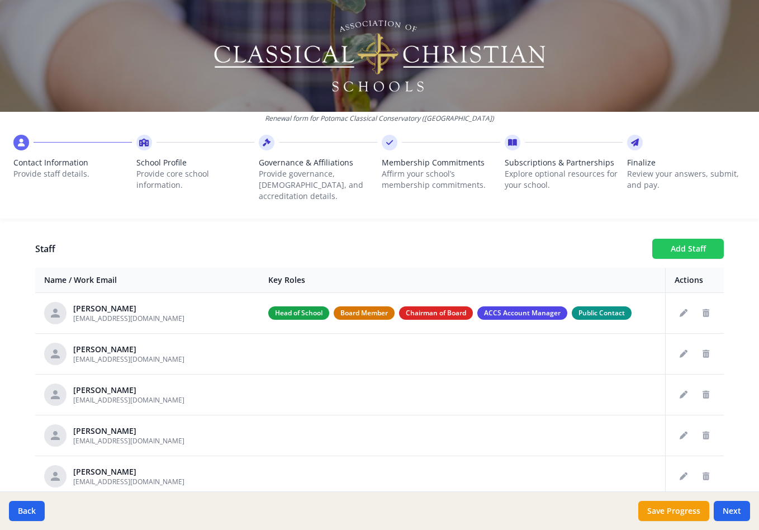
click at [687, 239] on button "Add Staff" at bounding box center [688, 249] width 72 height 20
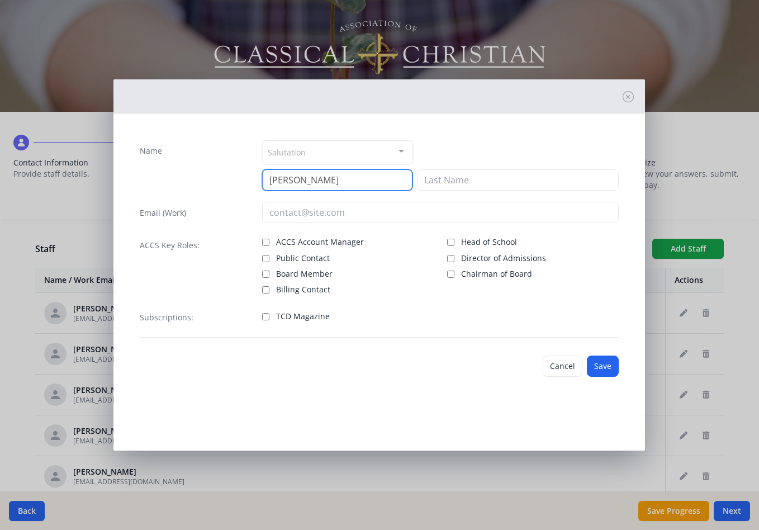
type input "Lisa"
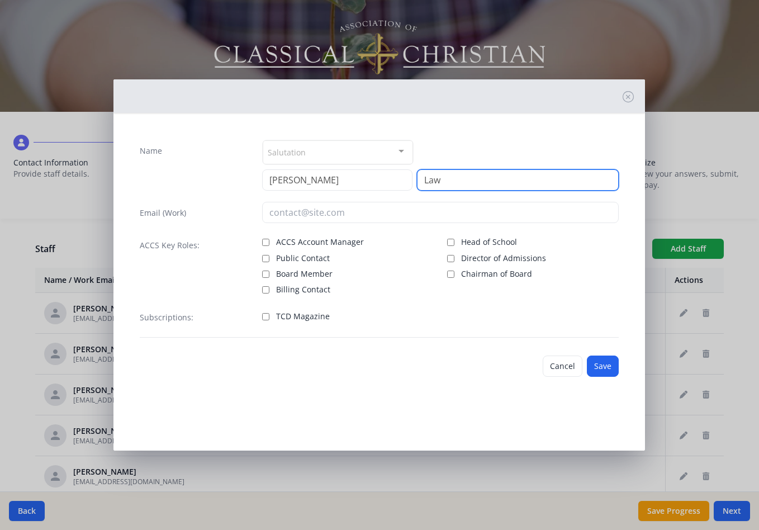
type input "Law"
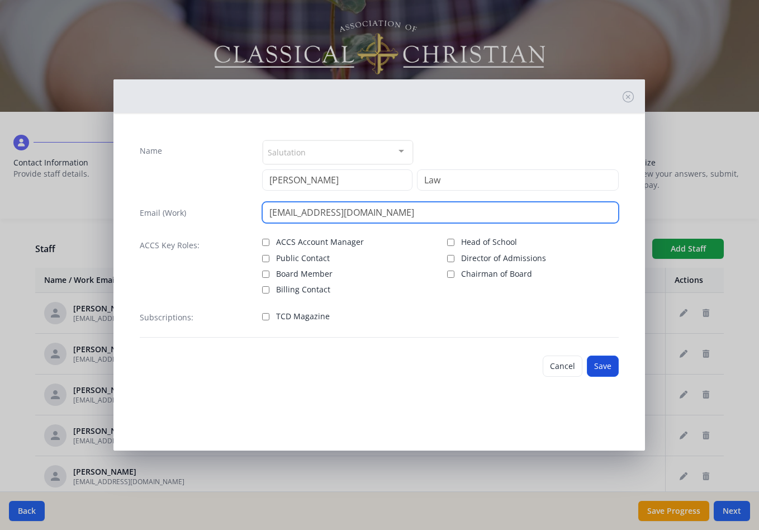
type input "llaw@potomacclassical.org"
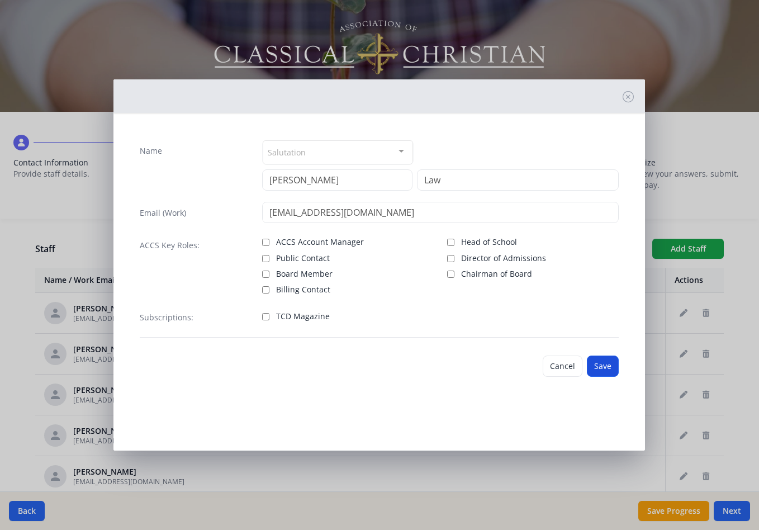
click at [601, 365] on button "Save" at bounding box center [603, 365] width 32 height 21
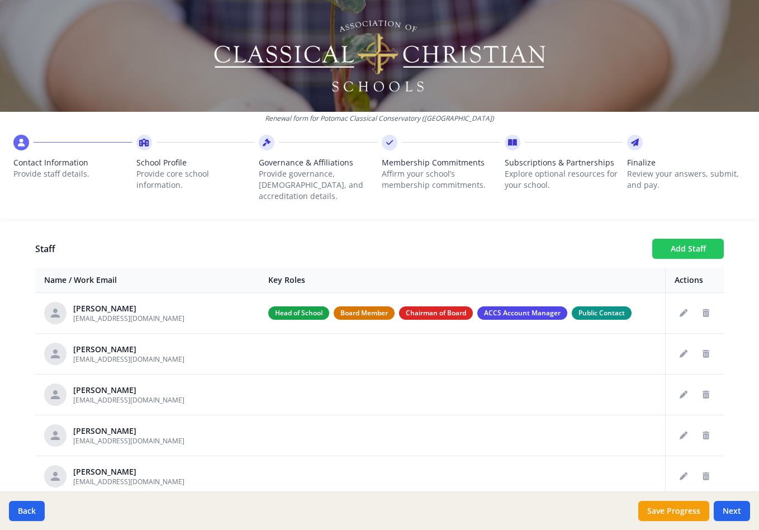
click at [687, 239] on button "Add Staff" at bounding box center [688, 249] width 72 height 20
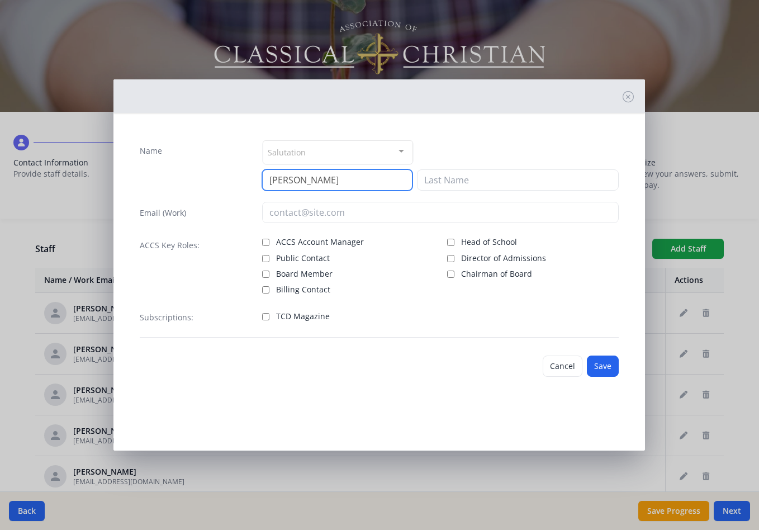
type input "Margot"
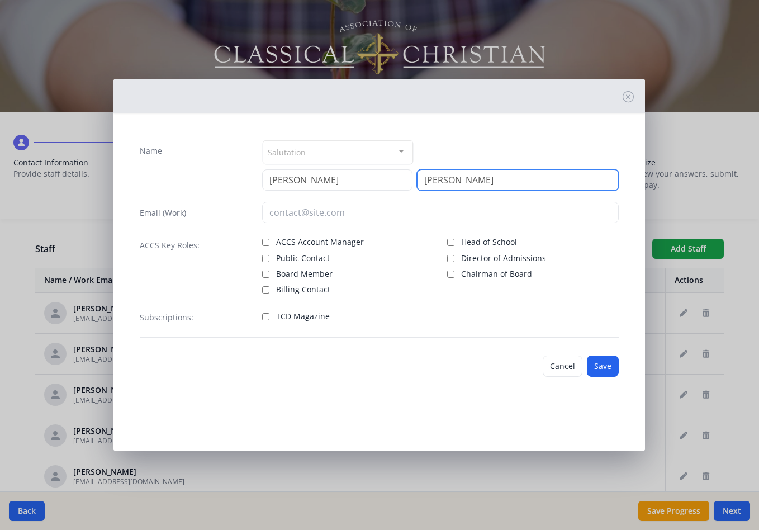
type input "Anderson"
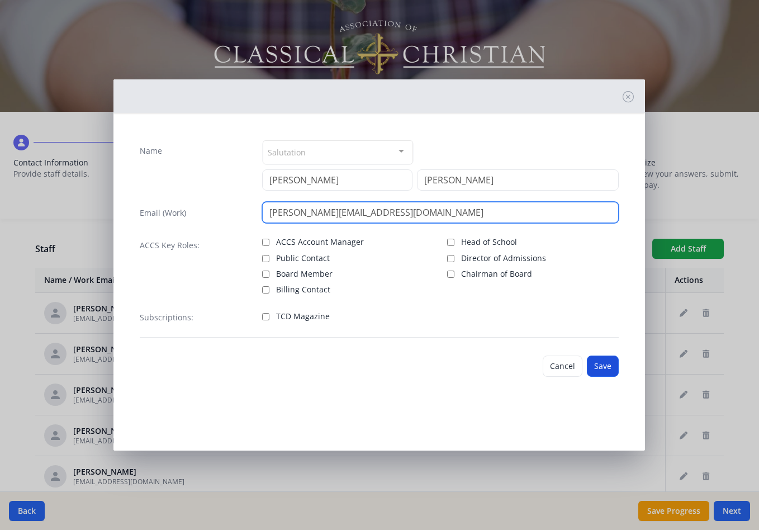
type input "manderson@potomacclassical.org"
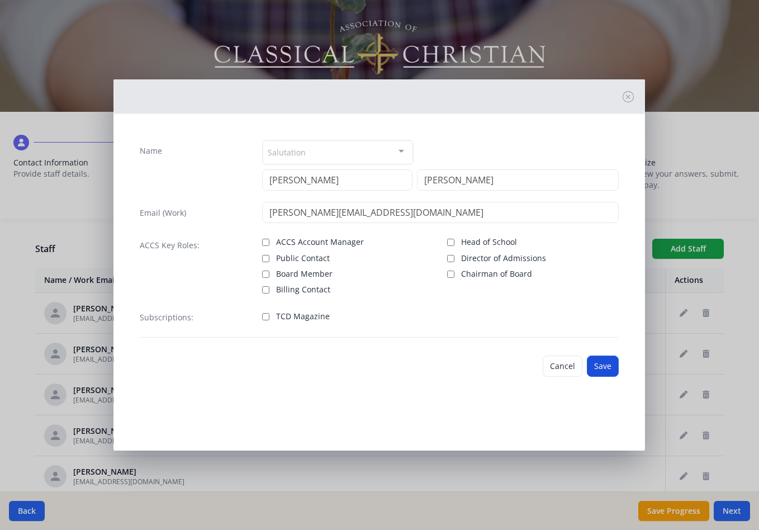
click at [605, 366] on button "Save" at bounding box center [603, 365] width 32 height 21
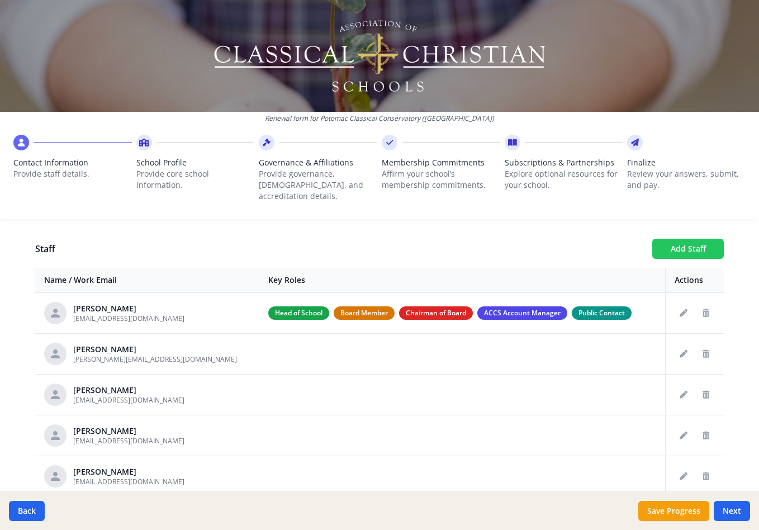
click at [708, 239] on button "Add Staff" at bounding box center [688, 249] width 72 height 20
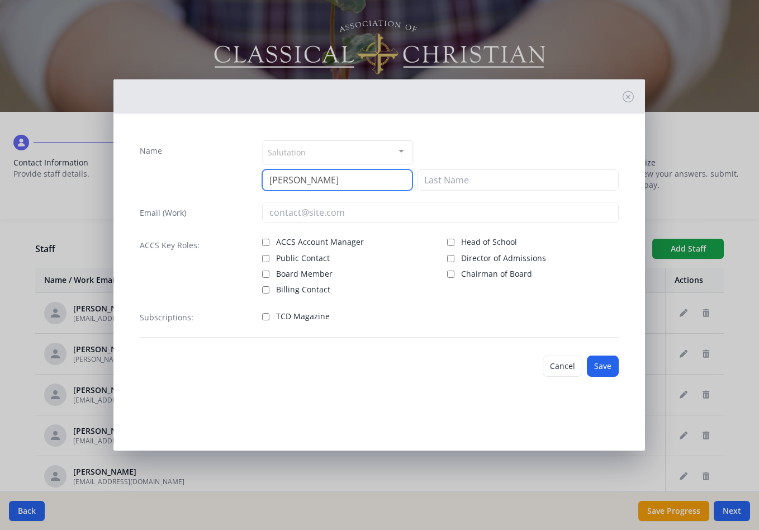
type input "Molly"
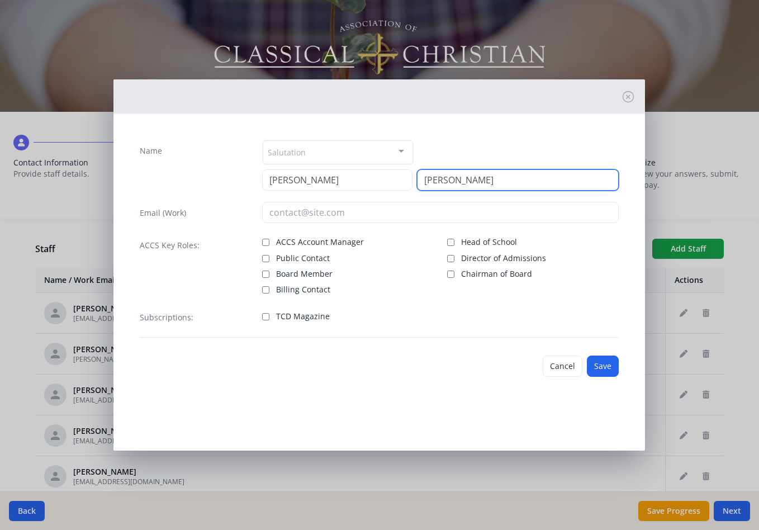
type input "Leeman"
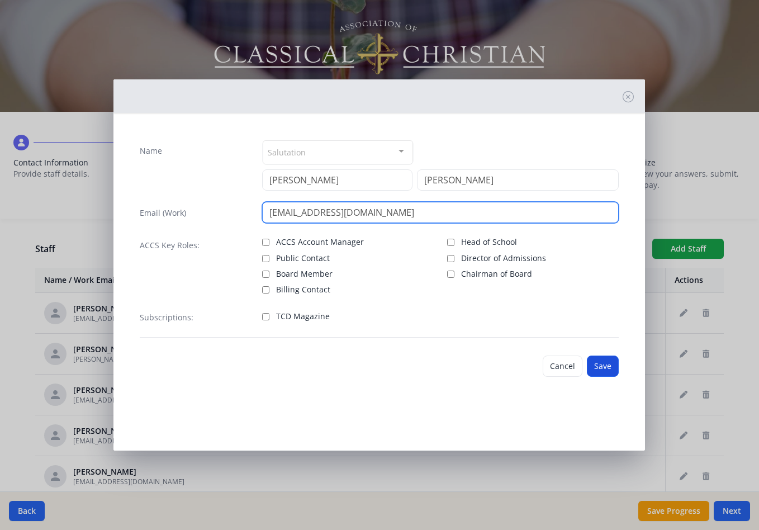
type input "mleeman@potomacclassical.org"
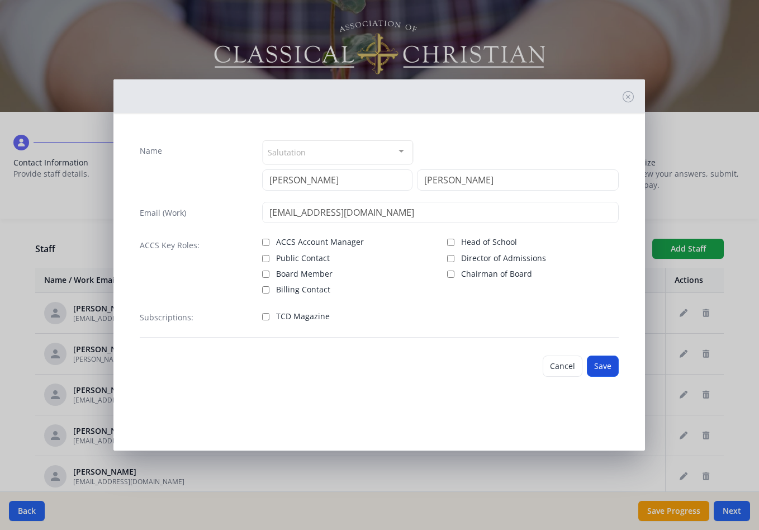
click at [612, 367] on button "Save" at bounding box center [603, 365] width 32 height 21
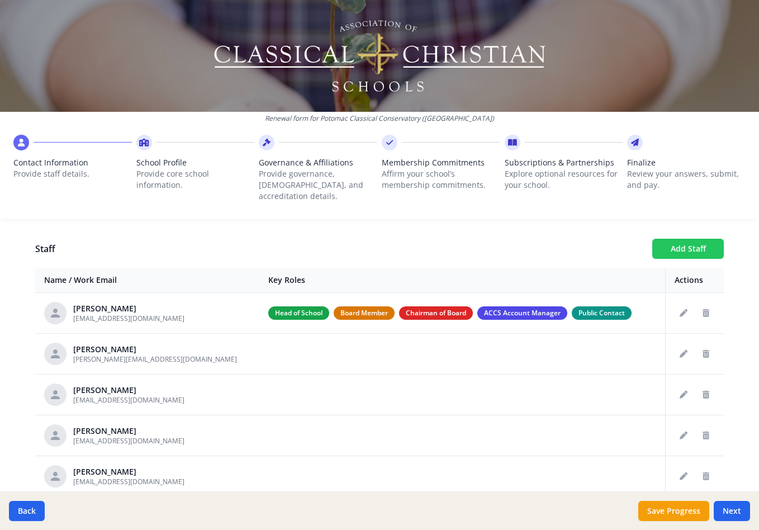
click at [692, 239] on button "Add Staff" at bounding box center [688, 249] width 72 height 20
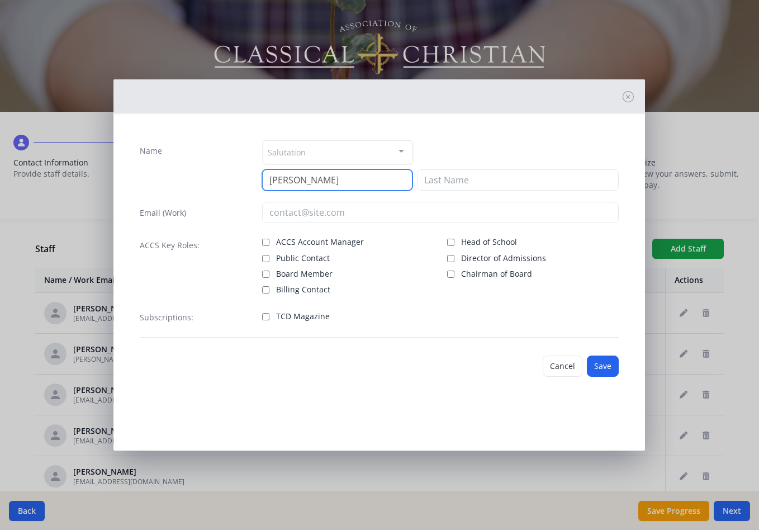
type input "Paul"
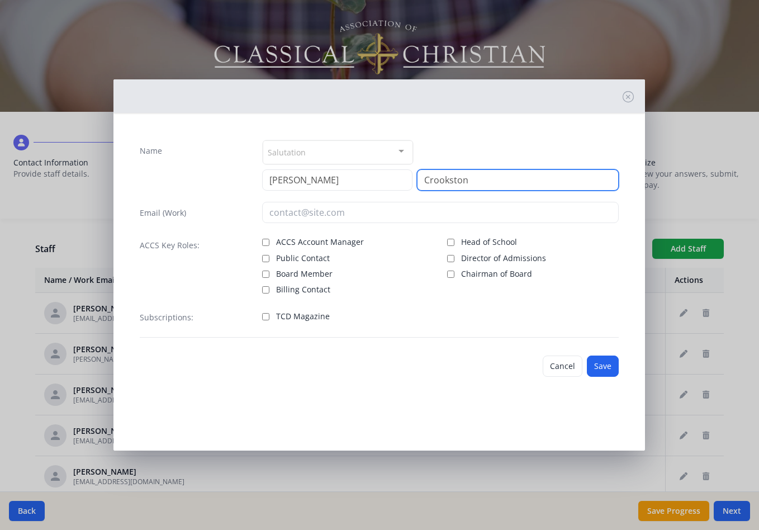
type input "Crookston"
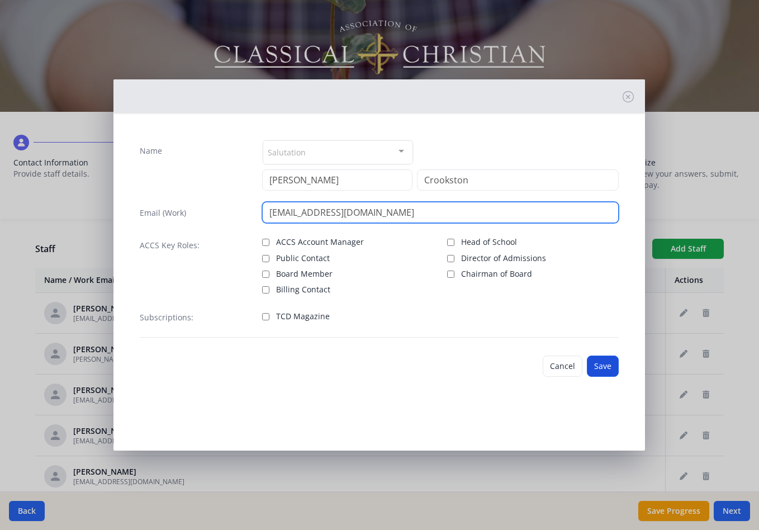
type input "pcrookston@potomacclassical.org"
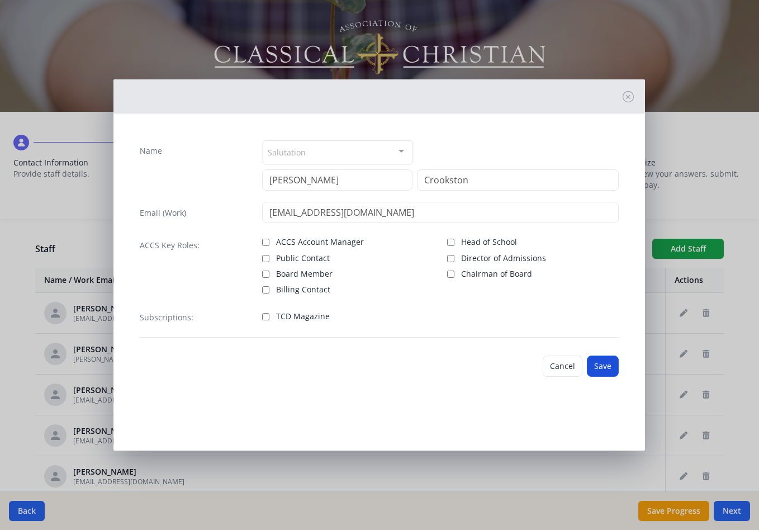
click at [602, 370] on button "Save" at bounding box center [603, 365] width 32 height 21
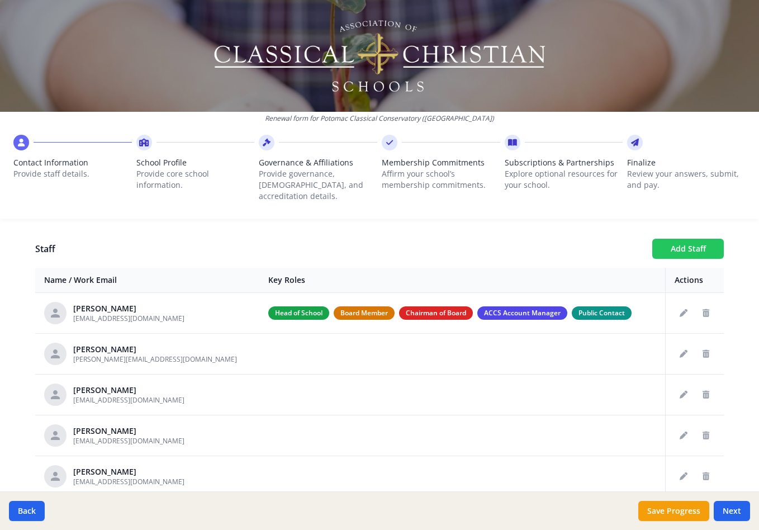
click at [692, 239] on button "Add Staff" at bounding box center [688, 249] width 72 height 20
checkbox input "false"
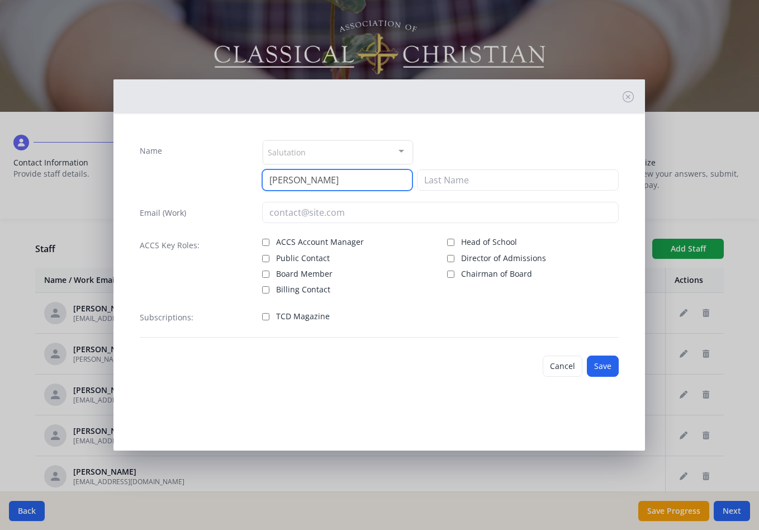
type input "Ronna"
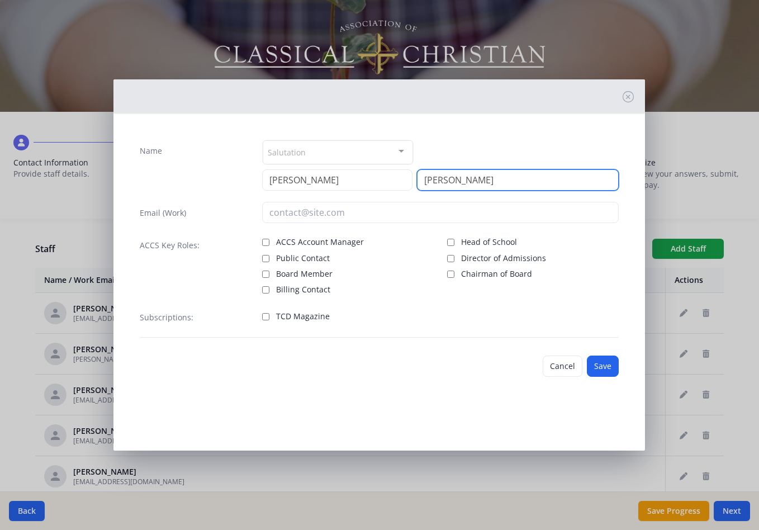
type input "Traylor"
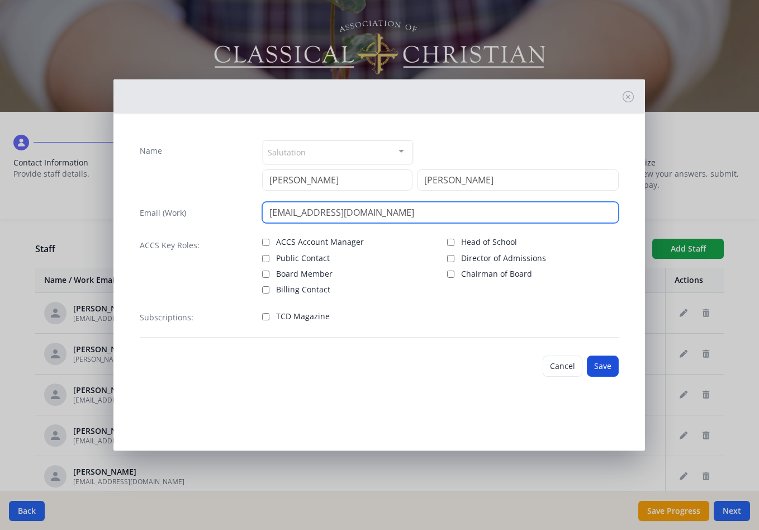
type input "rtraylor@potomacclassical.org"
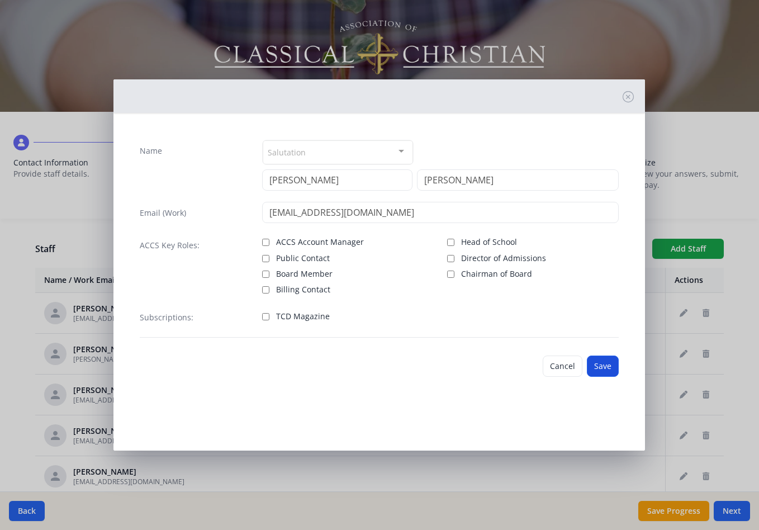
click at [605, 364] on button "Save" at bounding box center [603, 365] width 32 height 21
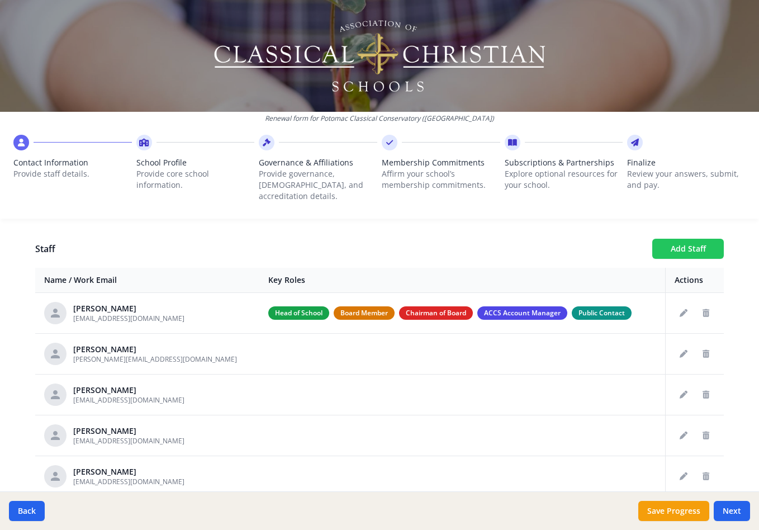
click at [680, 239] on button "Add Staff" at bounding box center [688, 249] width 72 height 20
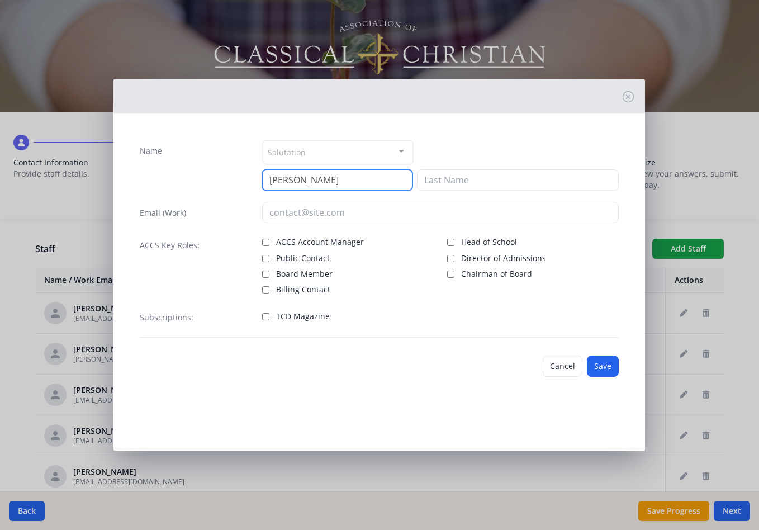
type input "Sandy"
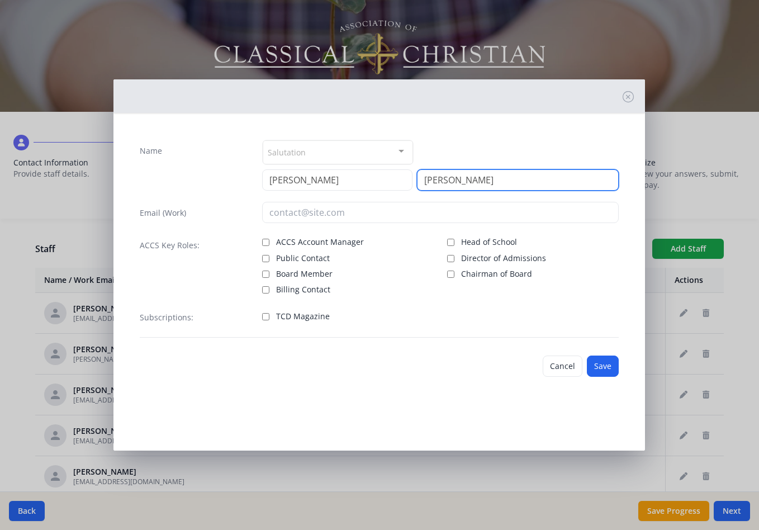
type input "Talone"
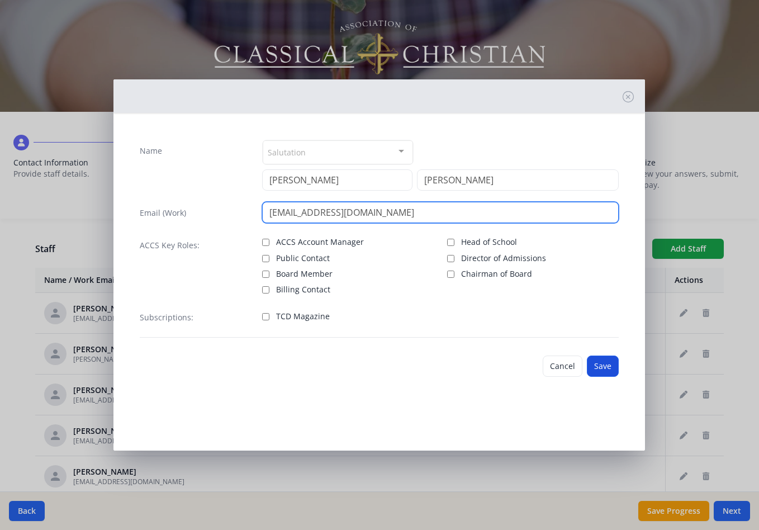
type input "stalone@potomacclassical.org"
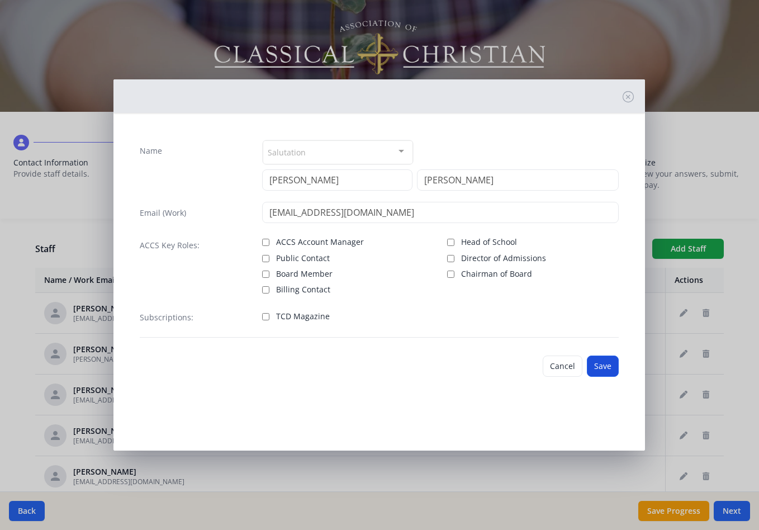
click at [603, 365] on button "Save" at bounding box center [603, 365] width 32 height 21
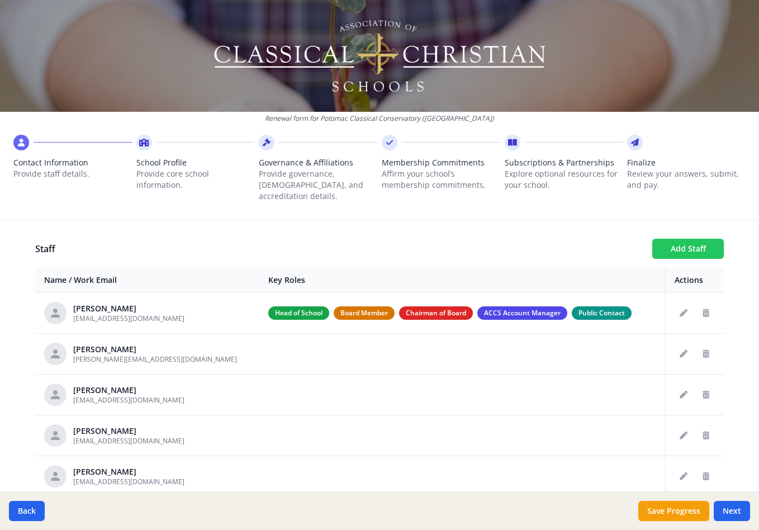
click at [678, 239] on button "Add Staff" at bounding box center [688, 249] width 72 height 20
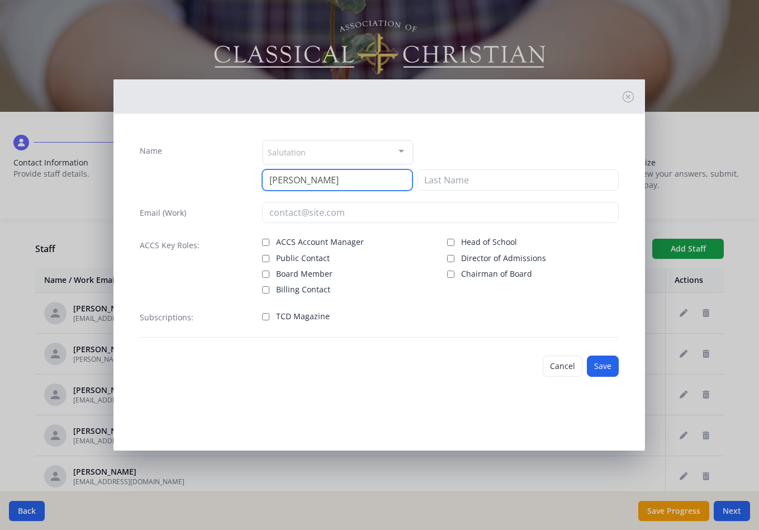
type input "Traci"
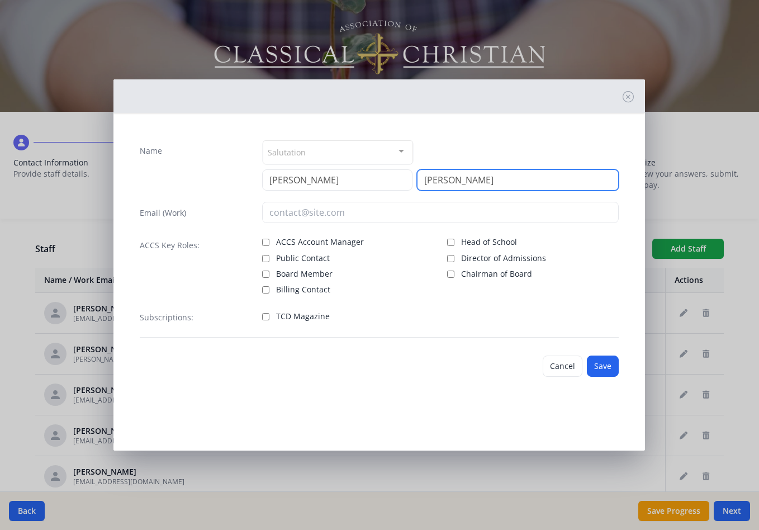
type input "Meeder"
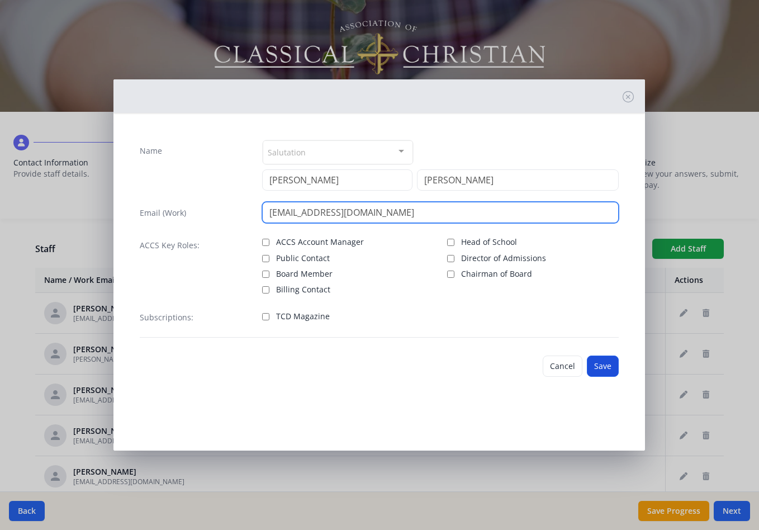
type input "tmeeder@potomacclassical.org"
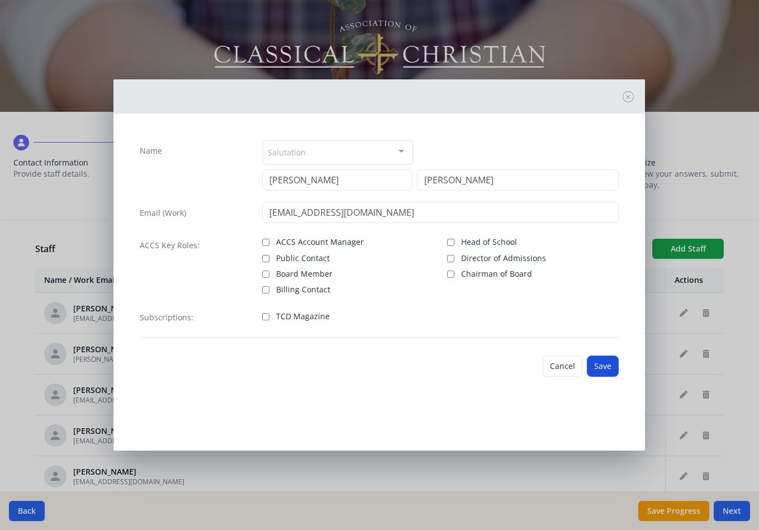
click at [602, 365] on button "Save" at bounding box center [603, 365] width 32 height 21
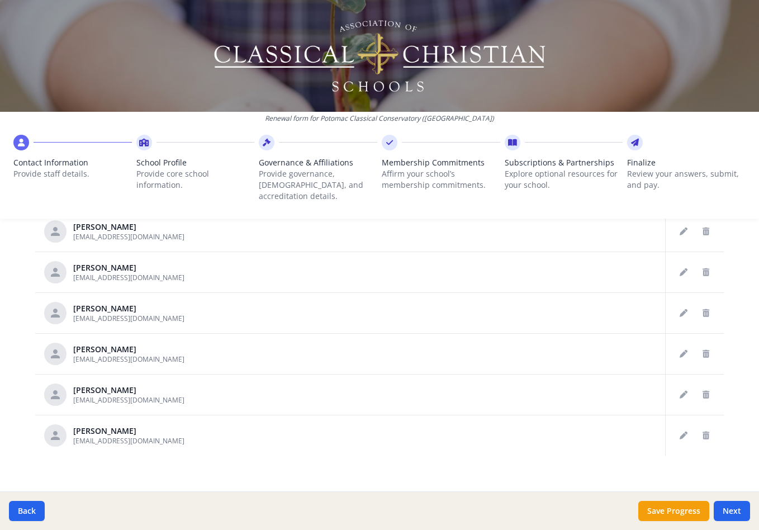
scroll to position [605, 0]
click at [734, 512] on button "Next" at bounding box center [731, 511] width 36 height 20
type input "(202) 465-6659"
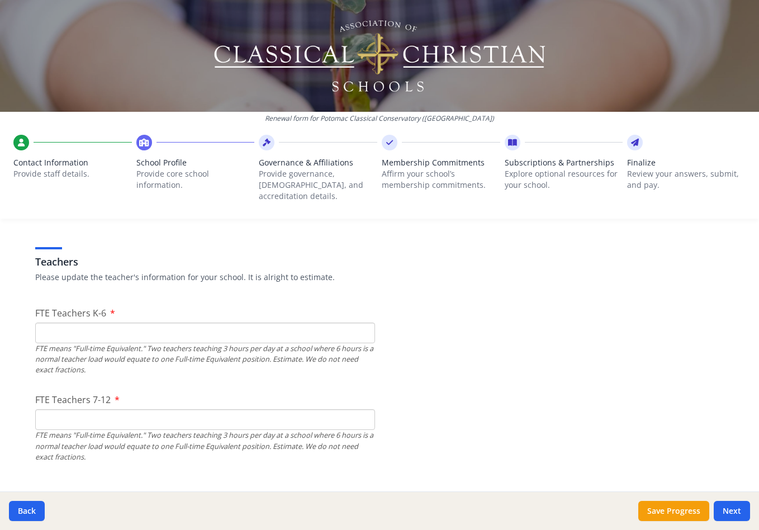
scroll to position [641, 0]
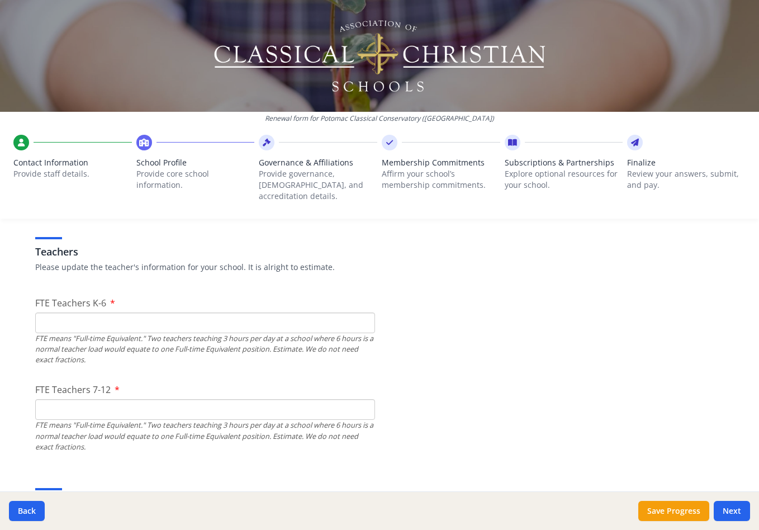
click at [279, 314] on input "FTE Teachers K-6" at bounding box center [205, 322] width 340 height 21
click at [363, 313] on input "0" at bounding box center [205, 322] width 340 height 21
click at [363, 312] on input "1" at bounding box center [205, 322] width 340 height 21
click at [363, 312] on input "2" at bounding box center [205, 322] width 340 height 21
click at [363, 312] on input "3" at bounding box center [205, 322] width 340 height 21
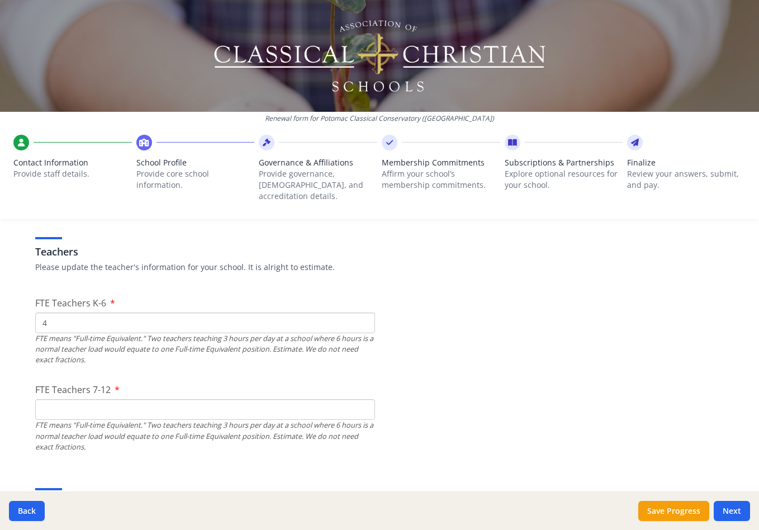
click at [363, 312] on input "4" at bounding box center [205, 322] width 340 height 21
click at [363, 312] on input "5" at bounding box center [205, 322] width 340 height 21
click at [362, 312] on input "6" at bounding box center [205, 322] width 340 height 21
click at [362, 312] on input "7" at bounding box center [205, 322] width 340 height 21
click at [362, 312] on input "8" at bounding box center [205, 322] width 340 height 21
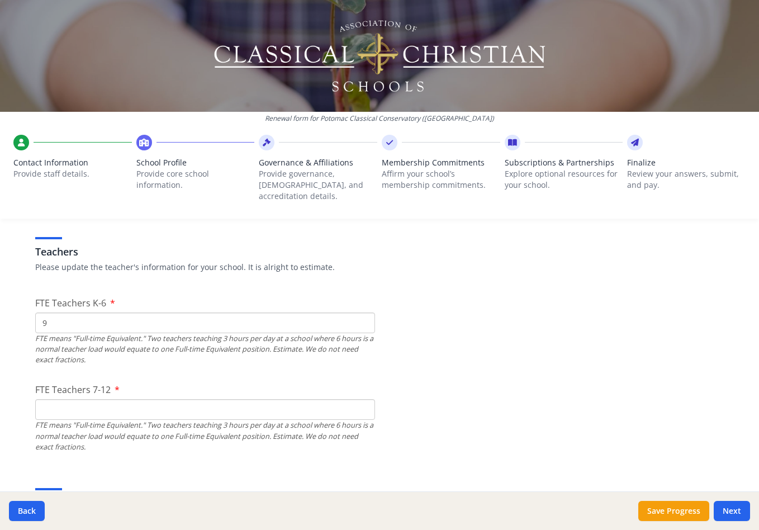
click at [362, 312] on input "9" at bounding box center [205, 322] width 340 height 21
type input "10"
click at [362, 312] on input "10" at bounding box center [205, 322] width 340 height 21
click at [330, 399] on input "FTE Teachers 7-12" at bounding box center [205, 409] width 340 height 21
click at [364, 399] on input "1" at bounding box center [205, 409] width 340 height 21
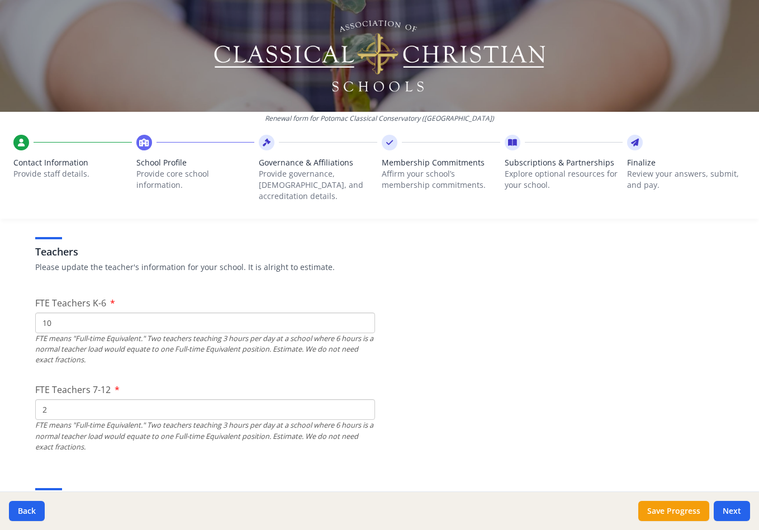
click at [364, 399] on input "2" at bounding box center [205, 409] width 340 height 21
click at [364, 399] on input "3" at bounding box center [205, 409] width 340 height 21
click at [364, 399] on input "4" at bounding box center [205, 409] width 340 height 21
click at [364, 399] on input "5" at bounding box center [205, 409] width 340 height 21
click at [364, 399] on input "6" at bounding box center [205, 409] width 340 height 21
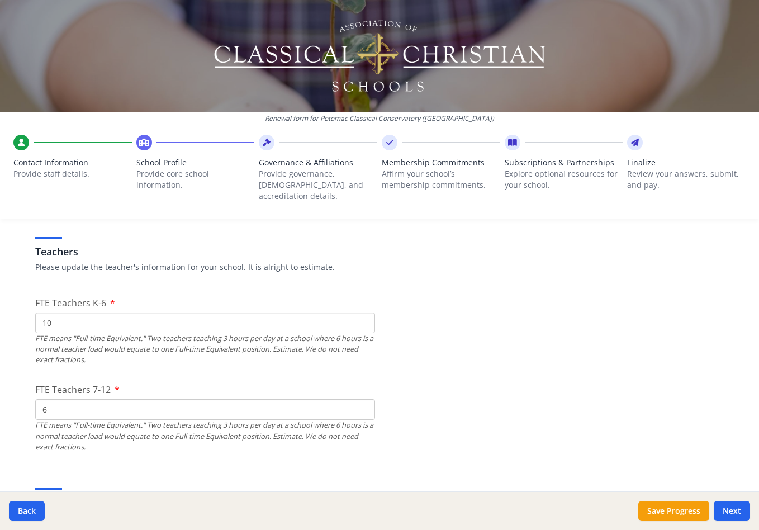
type input "7"
click at [364, 399] on input "7" at bounding box center [205, 409] width 340 height 21
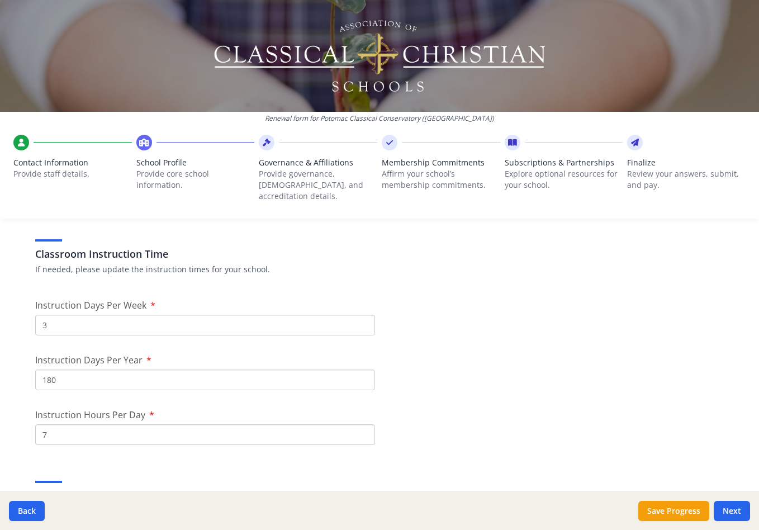
scroll to position [887, 0]
click at [153, 373] on input "180" at bounding box center [205, 383] width 340 height 21
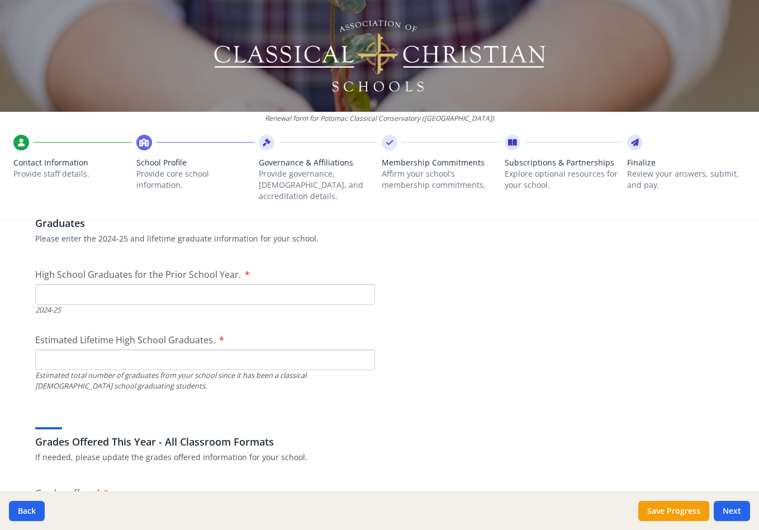
scroll to position [1594, 0]
type input "0"
click at [364, 282] on input "0" at bounding box center [205, 292] width 340 height 21
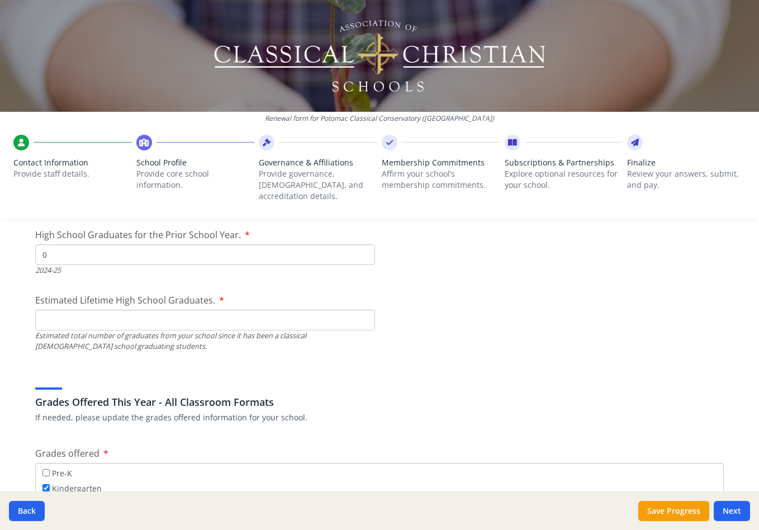
scroll to position [1632, 0]
type input "0"
click at [365, 310] on input "0" at bounding box center [205, 320] width 340 height 21
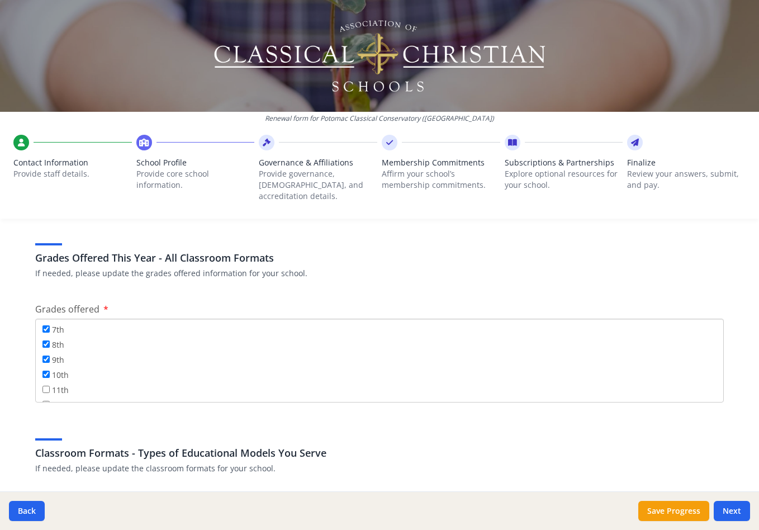
scroll to position [120, 0]
click at [47, 371] on input "10th" at bounding box center [45, 374] width 7 height 7
checkbox input "false"
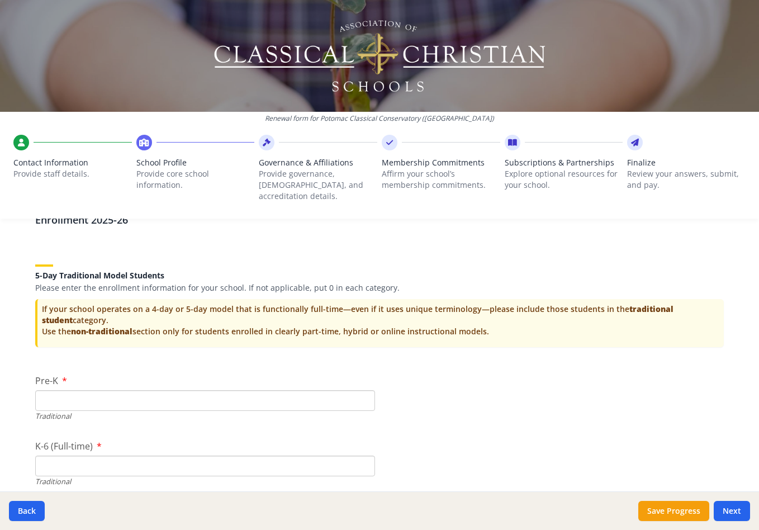
scroll to position [2205, 0]
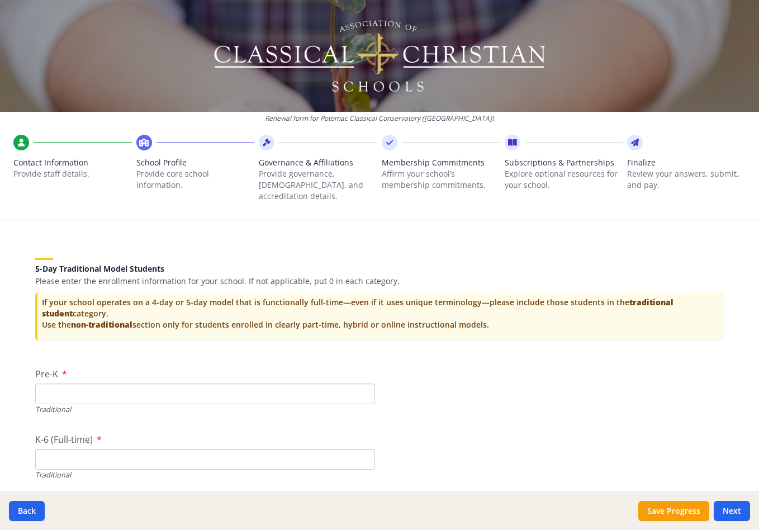
click at [311, 383] on input "Pre-K" at bounding box center [205, 393] width 340 height 21
type input "0"
click at [364, 383] on input "0" at bounding box center [205, 393] width 340 height 21
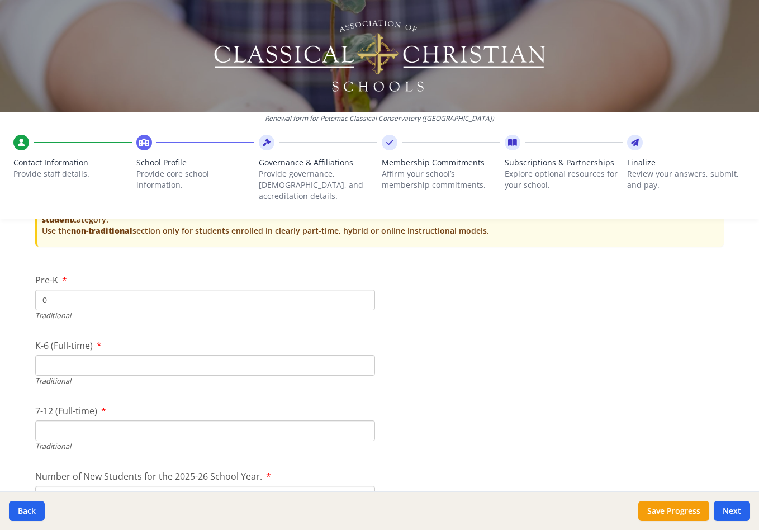
scroll to position [2306, 0]
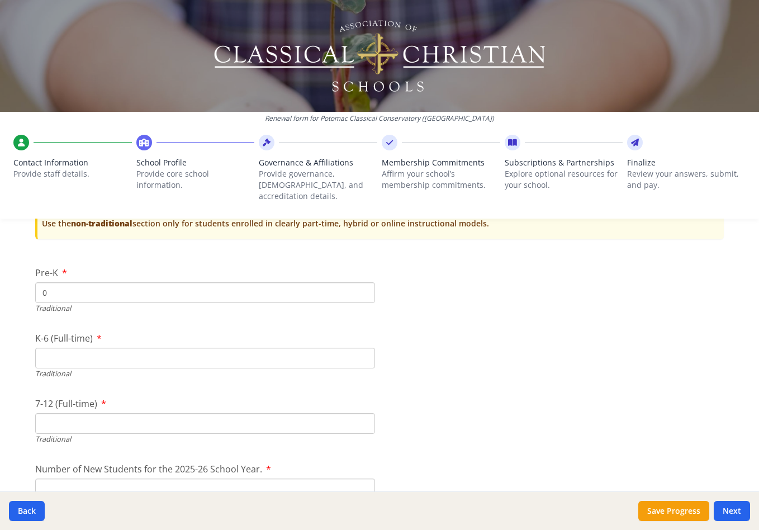
click at [180, 347] on input "K-6 (Full-time)" at bounding box center [205, 357] width 340 height 21
type input "120"
click at [69, 413] on input "7-12 (Full-time)" at bounding box center [205, 423] width 340 height 21
click at [364, 413] on input "1" at bounding box center [205, 423] width 340 height 21
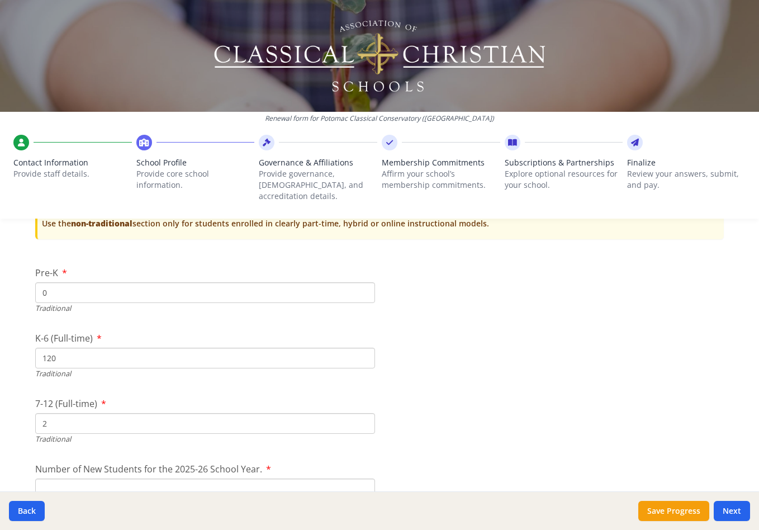
click at [364, 413] on input "2" at bounding box center [205, 423] width 340 height 21
click at [364, 413] on input "3" at bounding box center [205, 423] width 340 height 21
click at [364, 413] on input "4" at bounding box center [205, 423] width 340 height 21
click at [364, 413] on input "5" at bounding box center [205, 423] width 340 height 21
click at [364, 413] on input "6" at bounding box center [205, 423] width 340 height 21
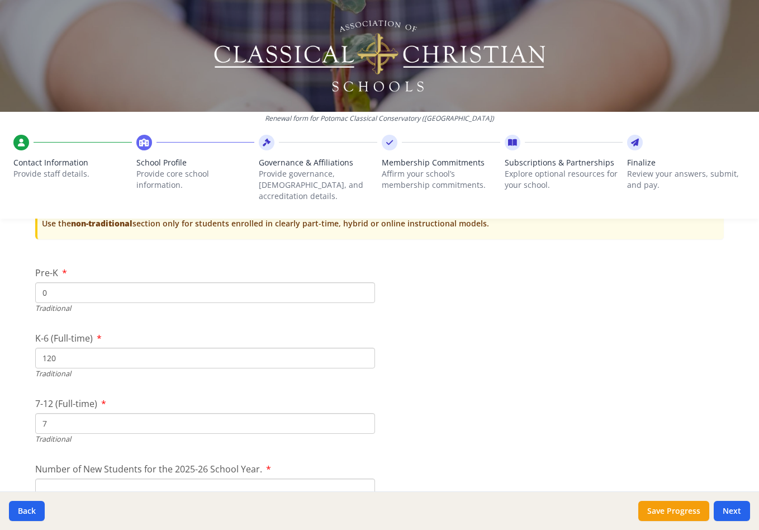
click at [364, 413] on input "7" at bounding box center [205, 423] width 340 height 21
click at [364, 413] on input "8" at bounding box center [205, 423] width 340 height 21
click at [364, 413] on input "9" at bounding box center [205, 423] width 340 height 21
click at [364, 413] on input "10" at bounding box center [205, 423] width 340 height 21
click at [364, 413] on input "11" at bounding box center [205, 423] width 340 height 21
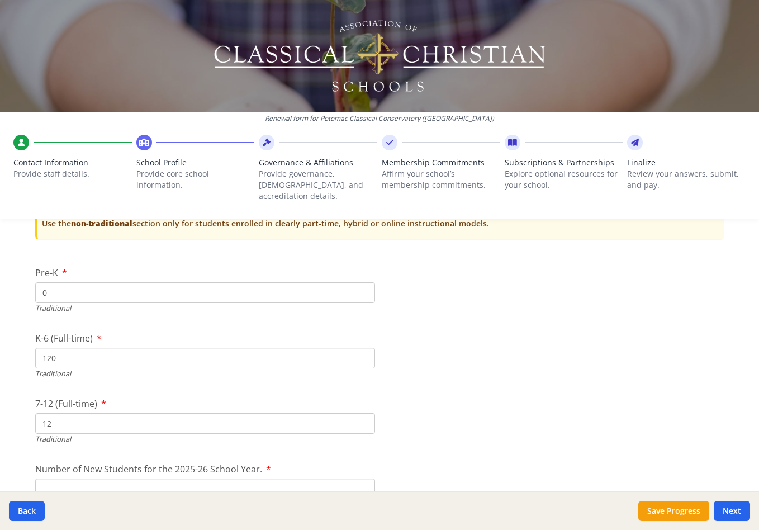
click at [364, 413] on input "12" at bounding box center [205, 423] width 340 height 21
type input "13"
click at [364, 413] on input "13" at bounding box center [205, 423] width 340 height 21
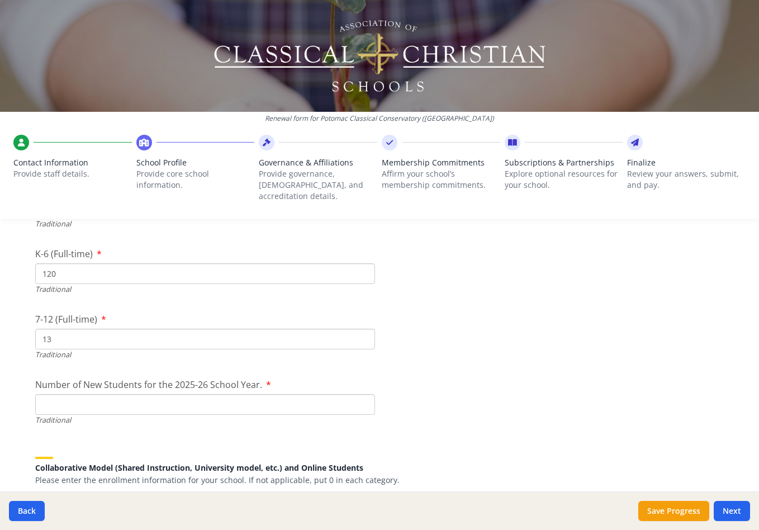
scroll to position [2405, 0]
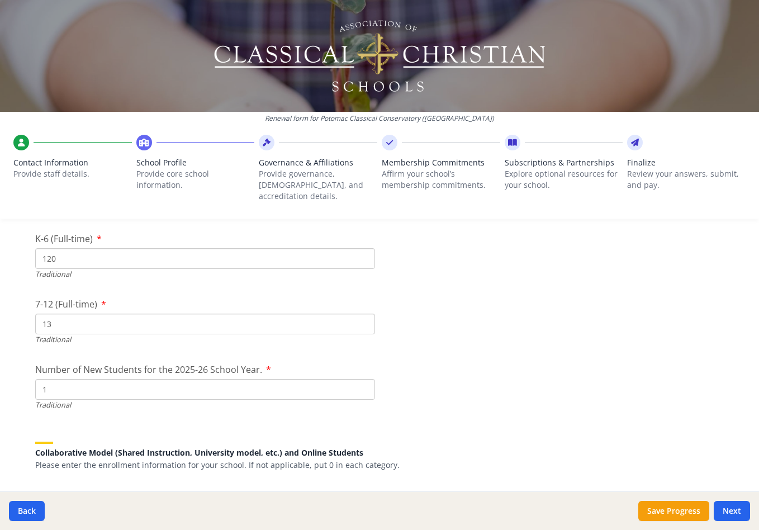
click at [365, 379] on input "1" at bounding box center [205, 389] width 340 height 21
click at [365, 379] on input "2" at bounding box center [205, 389] width 340 height 21
click at [365, 379] on input "3" at bounding box center [205, 389] width 340 height 21
click at [365, 379] on input "4" at bounding box center [205, 389] width 340 height 21
click at [365, 379] on input "5" at bounding box center [205, 389] width 340 height 21
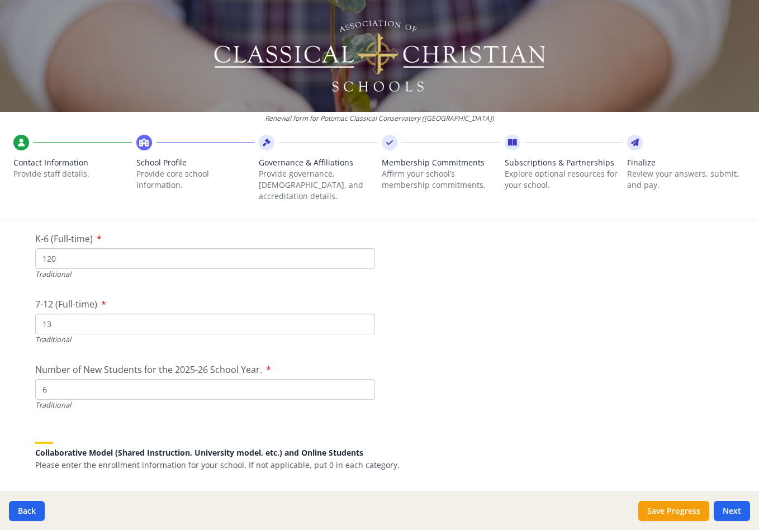
click at [365, 379] on input "6" at bounding box center [205, 389] width 340 height 21
click at [365, 379] on input "7" at bounding box center [205, 389] width 340 height 21
click at [365, 379] on input "8" at bounding box center [205, 389] width 340 height 21
click at [365, 379] on input "9" at bounding box center [205, 389] width 340 height 21
click at [365, 379] on input "10" at bounding box center [205, 389] width 340 height 21
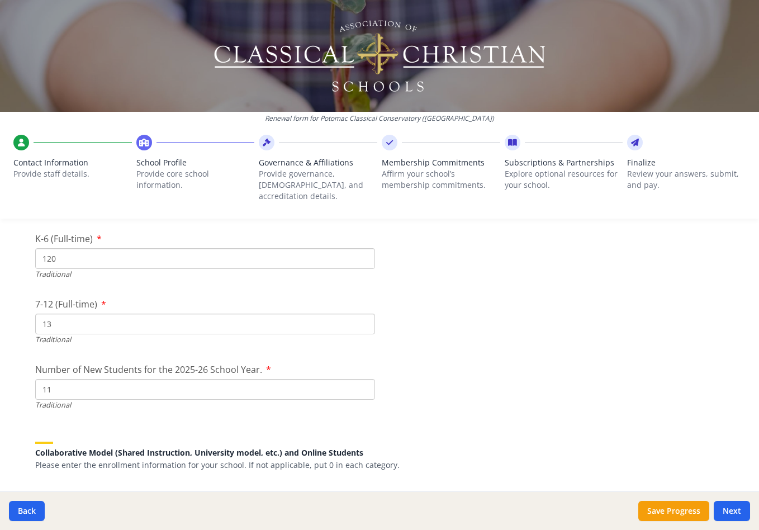
click at [365, 379] on input "11" at bounding box center [205, 389] width 340 height 21
click at [365, 379] on input "12" at bounding box center [205, 389] width 340 height 21
click at [365, 379] on input "13" at bounding box center [205, 389] width 340 height 21
click at [365, 379] on input "14" at bounding box center [205, 389] width 340 height 21
click at [365, 379] on input "15" at bounding box center [205, 389] width 340 height 21
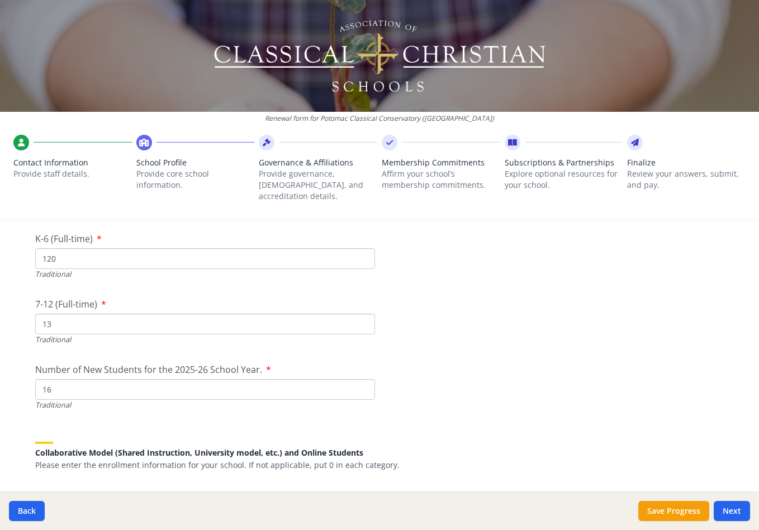
click at [365, 379] on input "16" at bounding box center [205, 389] width 340 height 21
click at [365, 379] on input "17" at bounding box center [205, 389] width 340 height 21
click at [365, 379] on input "18" at bounding box center [205, 389] width 340 height 21
click at [365, 379] on input "19" at bounding box center [205, 389] width 340 height 21
click at [365, 379] on input "20" at bounding box center [205, 389] width 340 height 21
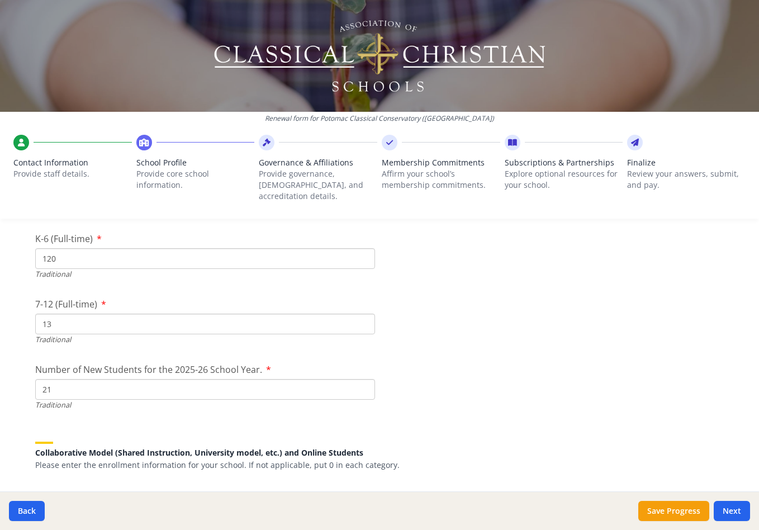
click at [365, 379] on input "21" at bounding box center [205, 389] width 340 height 21
click at [365, 379] on input "22" at bounding box center [205, 389] width 340 height 21
click at [365, 379] on input "23" at bounding box center [205, 389] width 340 height 21
click at [365, 379] on input "24" at bounding box center [205, 389] width 340 height 21
type input "25"
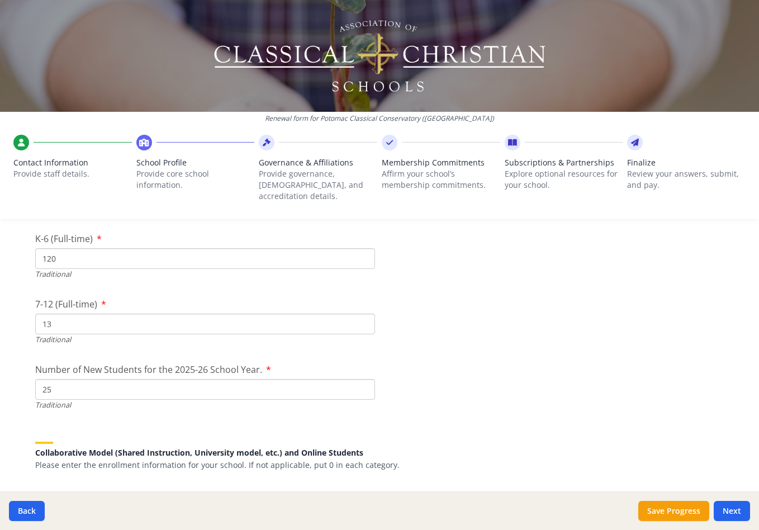
click at [365, 379] on input "25" at bounding box center [205, 389] width 340 height 21
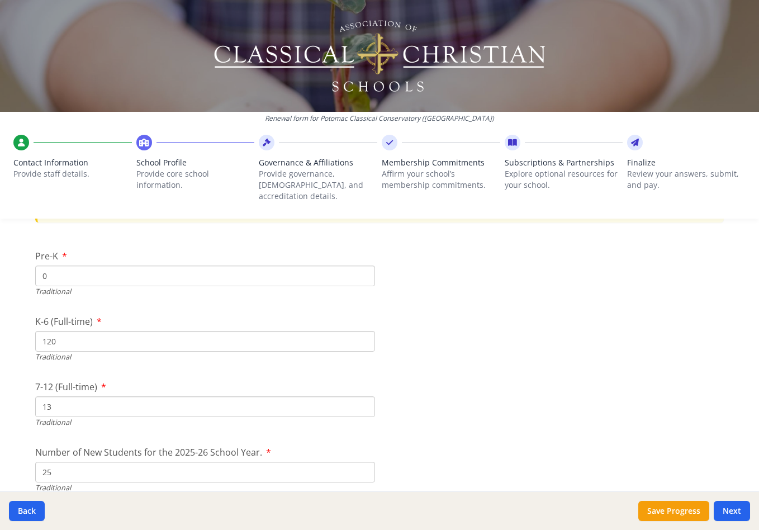
scroll to position [2332, 0]
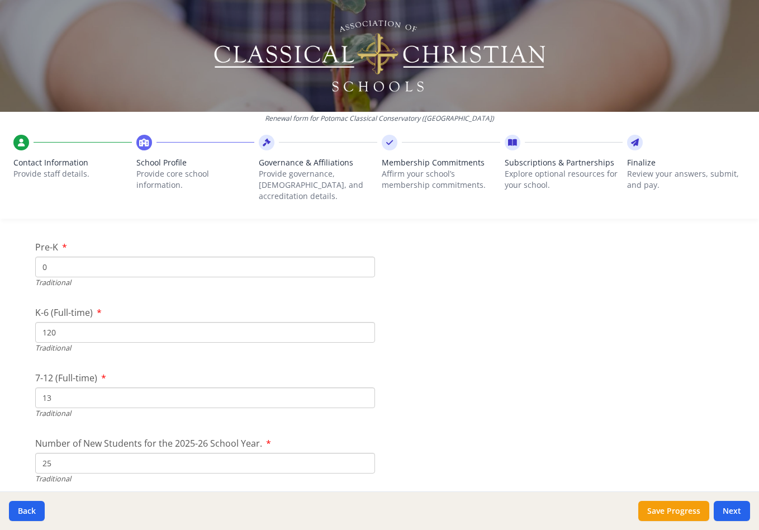
click at [307, 322] on input "120" at bounding box center [205, 332] width 340 height 21
type input "0"
click at [218, 387] on input "13" at bounding box center [205, 397] width 340 height 21
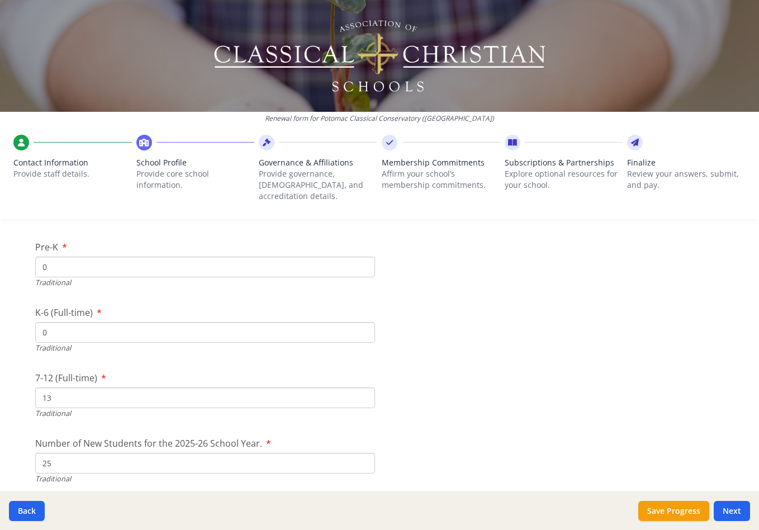
click at [218, 387] on input "13" at bounding box center [205, 397] width 340 height 21
type input "0"
click at [121, 452] on input "25" at bounding box center [205, 462] width 340 height 21
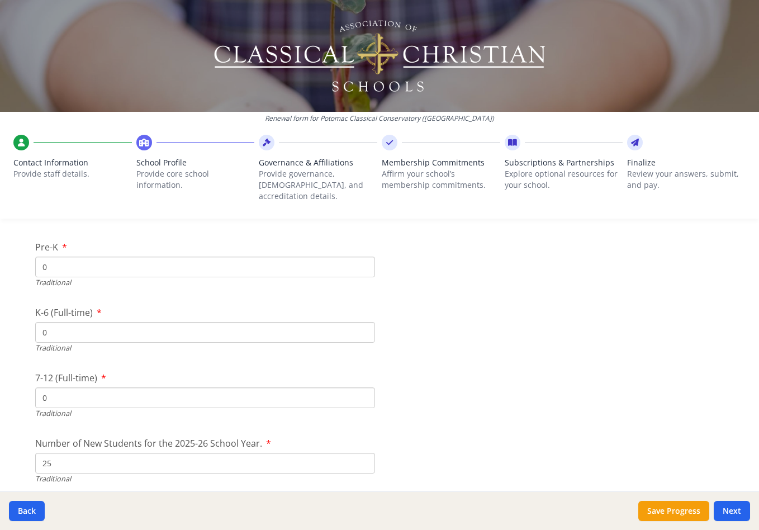
click at [121, 452] on input "25" at bounding box center [205, 462] width 340 height 21
type input "0"
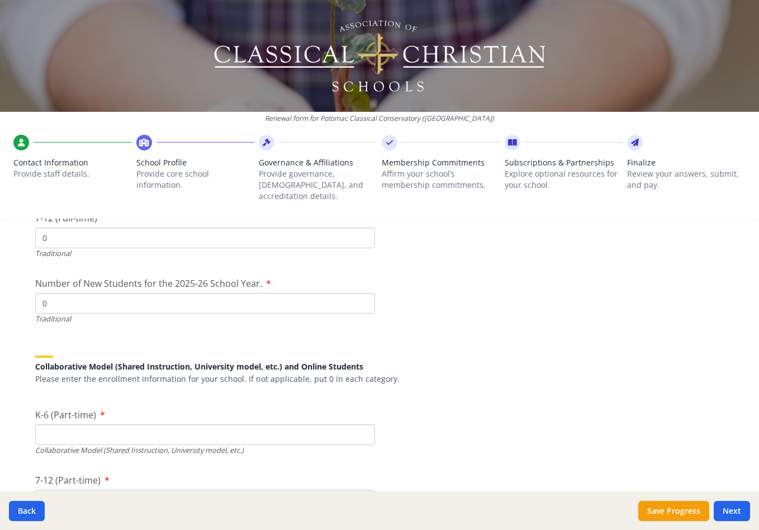
scroll to position [2529, 0]
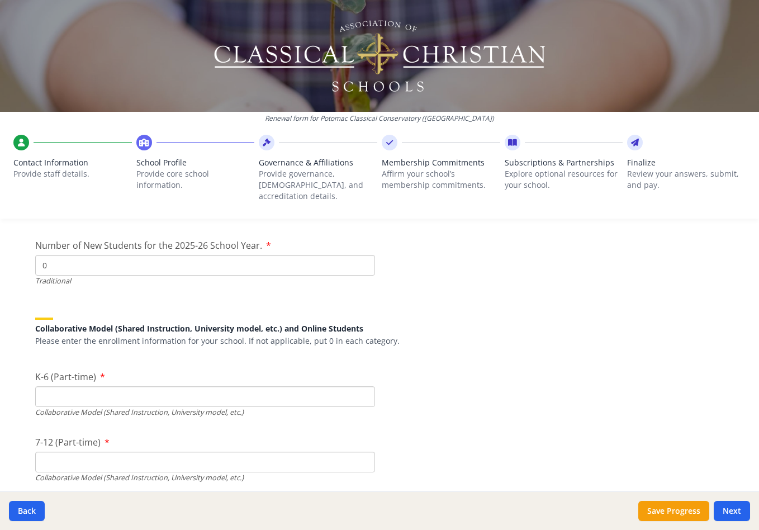
click at [125, 386] on input "K-6 (Part-time)" at bounding box center [205, 396] width 340 height 21
type input "120"
click at [94, 451] on input "7-12 (Part-time)" at bounding box center [205, 461] width 340 height 21
type input "13"
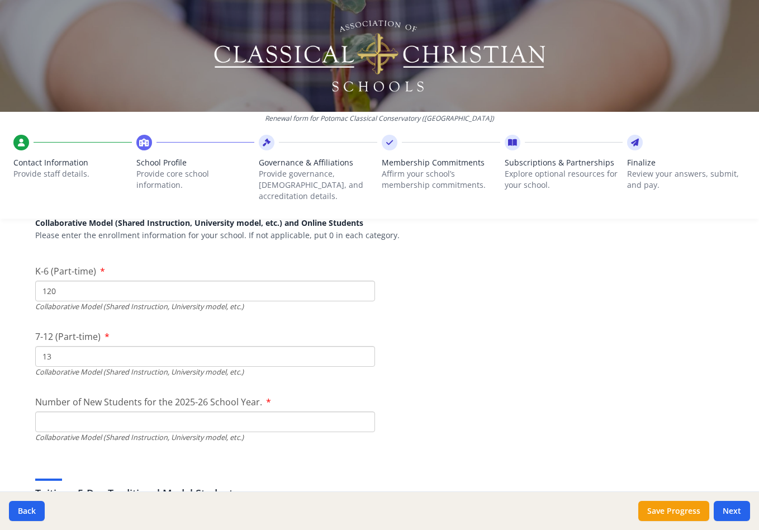
scroll to position [2647, 0]
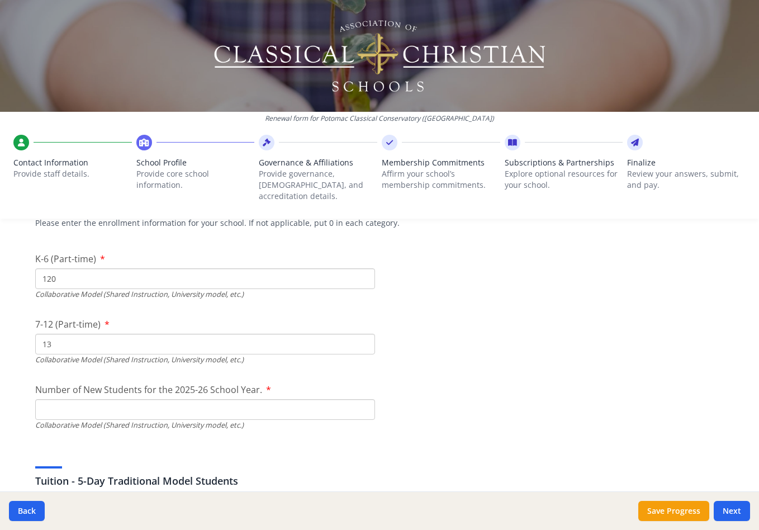
click at [92, 399] on input "Number of New Students for the 2025-26 School Year." at bounding box center [205, 409] width 340 height 21
type input "41"
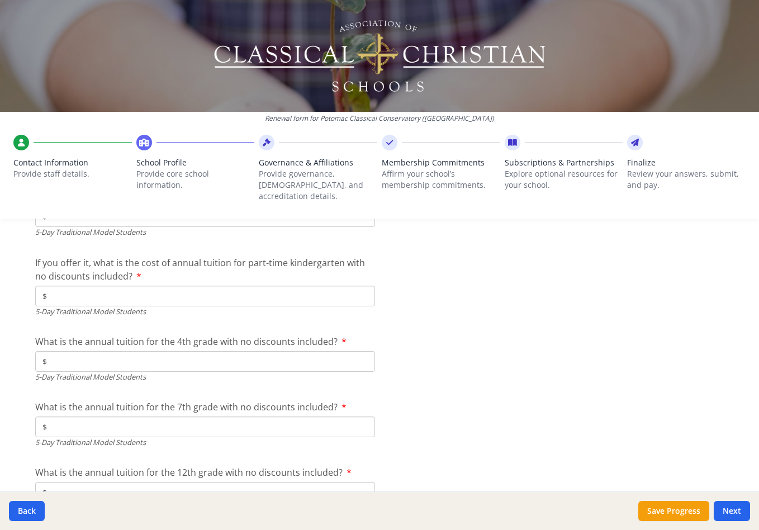
scroll to position [2925, 0]
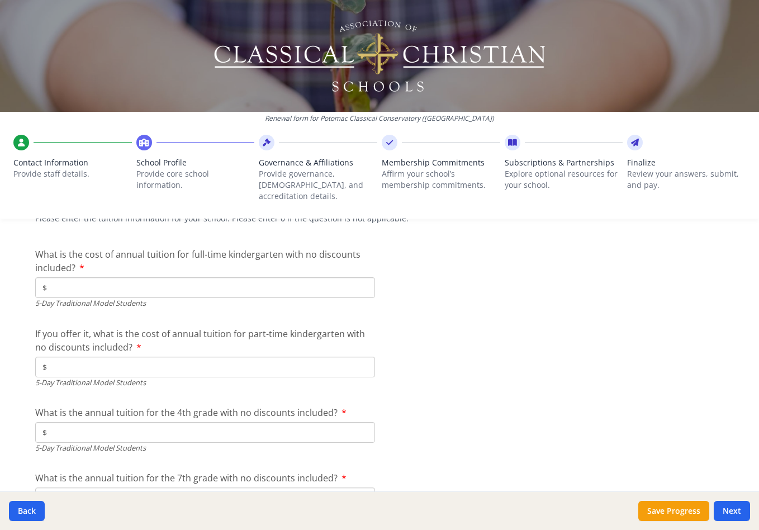
click at [112, 277] on input "$" at bounding box center [205, 287] width 340 height 21
type input "$0"
click at [67, 356] on input "$" at bounding box center [205, 366] width 340 height 21
type input "$0"
click at [58, 422] on input "$" at bounding box center [205, 432] width 340 height 21
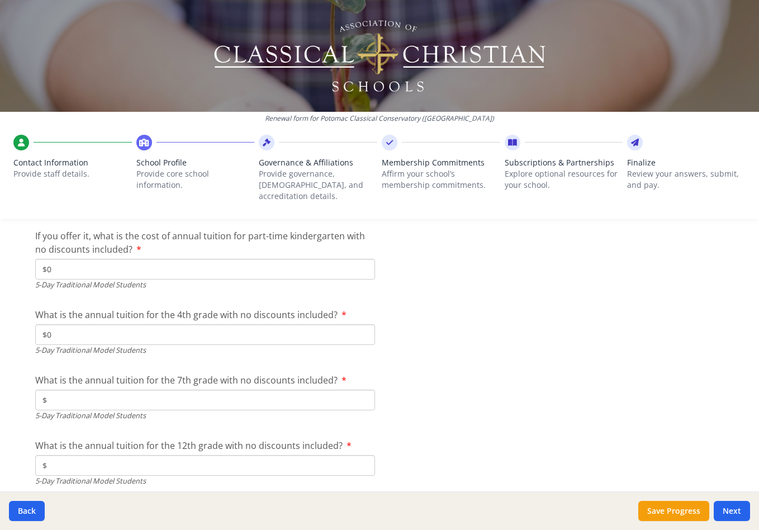
scroll to position [3029, 0]
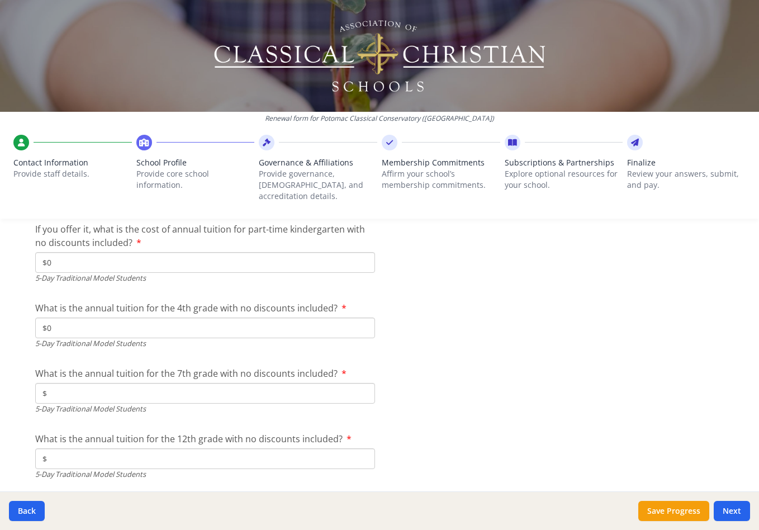
type input "$0"
click at [72, 383] on input "$" at bounding box center [205, 393] width 340 height 21
type input "$0"
click at [69, 448] on input "$" at bounding box center [205, 458] width 340 height 21
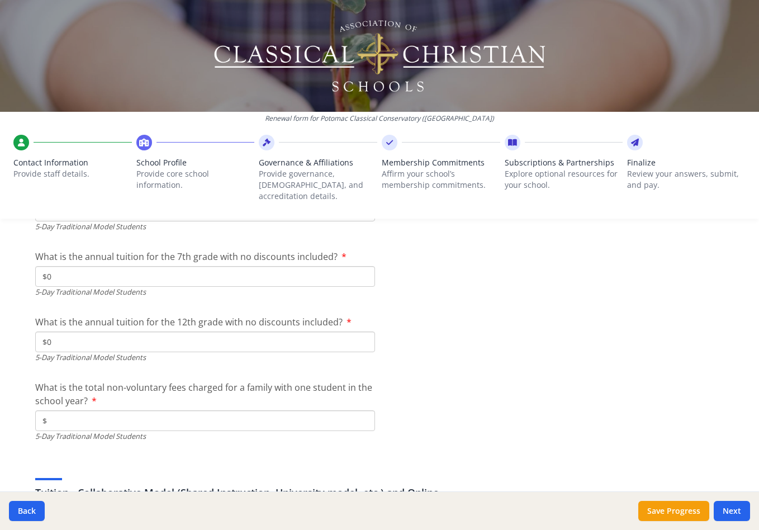
scroll to position [3148, 0]
type input "$0"
click at [89, 408] on input "$" at bounding box center [205, 418] width 340 height 21
type input "$0"
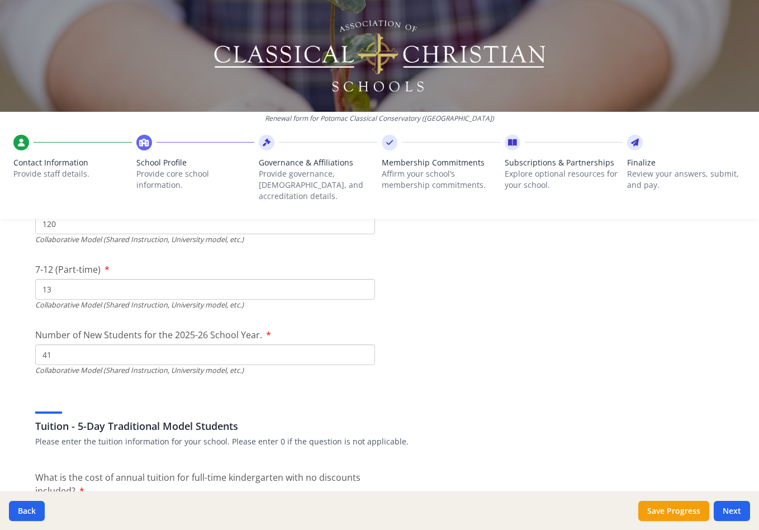
scroll to position [2695, 0]
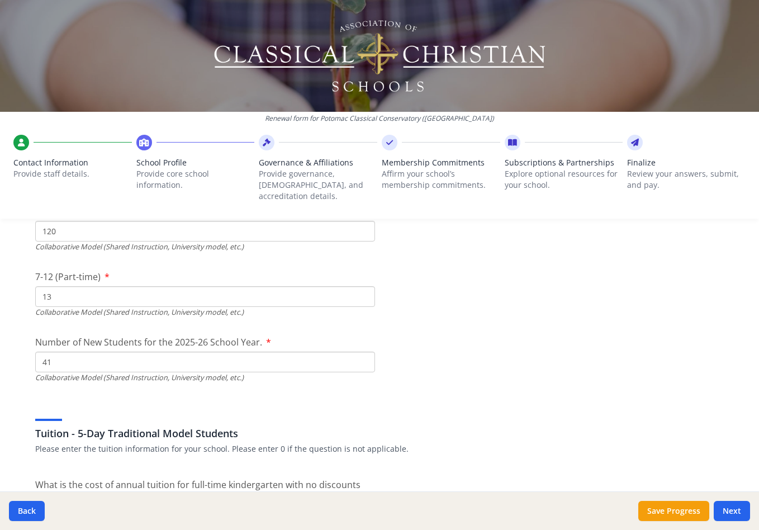
click at [69, 351] on input "41" at bounding box center [205, 361] width 340 height 21
type input "42"
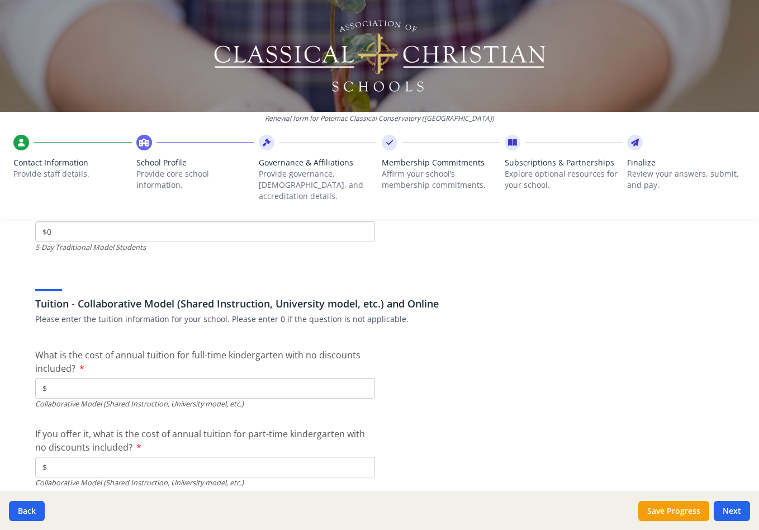
scroll to position [3337, 0]
click at [125, 376] on input "$" at bounding box center [205, 386] width 340 height 21
type input "$10 150"
click at [96, 455] on input "$" at bounding box center [205, 465] width 340 height 21
click at [64, 455] on input "$" at bounding box center [205, 465] width 340 height 21
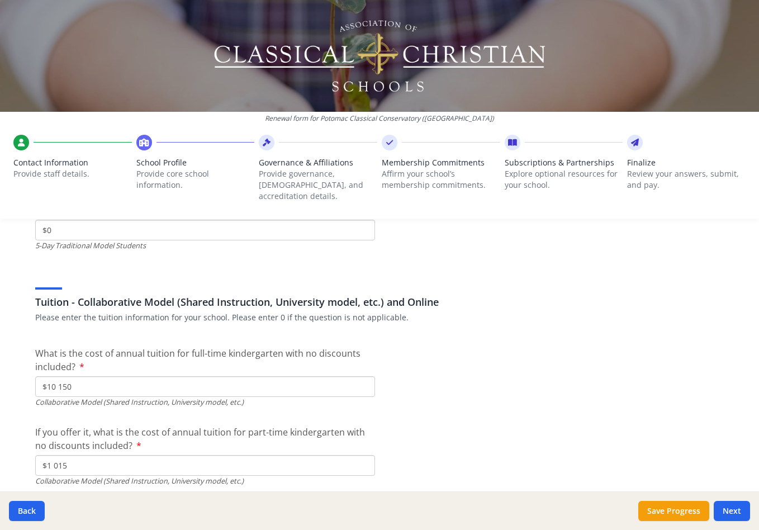
type input "$10 150"
click at [63, 376] on input "$10 150" at bounding box center [205, 386] width 340 height 21
type input "$0"
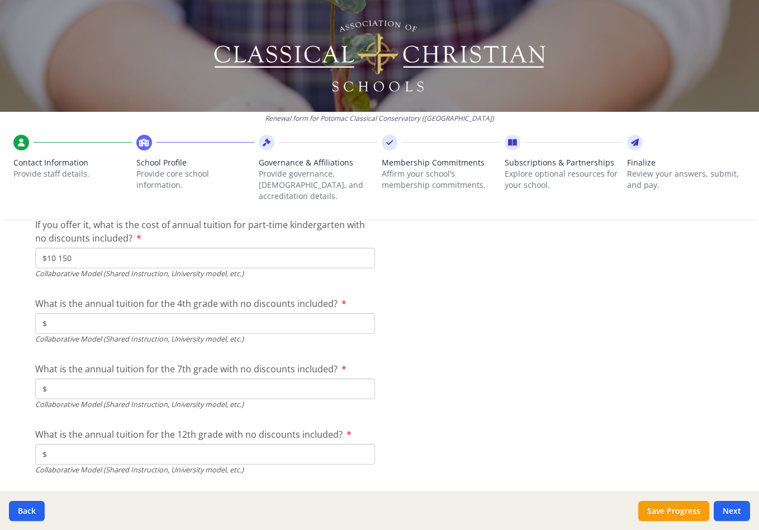
scroll to position [3543, 0]
click at [94, 314] on input "$" at bounding box center [205, 324] width 340 height 21
type input "$10 850"
click at [78, 379] on input "$" at bounding box center [205, 389] width 340 height 21
type input "$10 850"
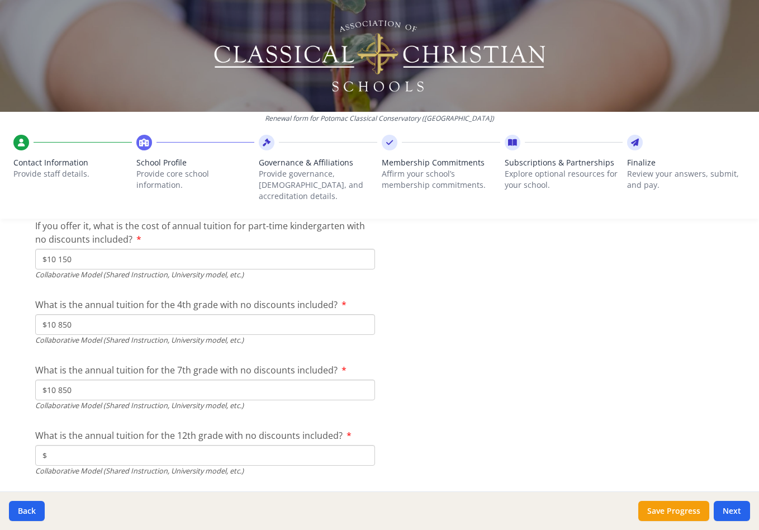
click at [59, 445] on input "$" at bounding box center [205, 455] width 340 height 21
type input "$0"
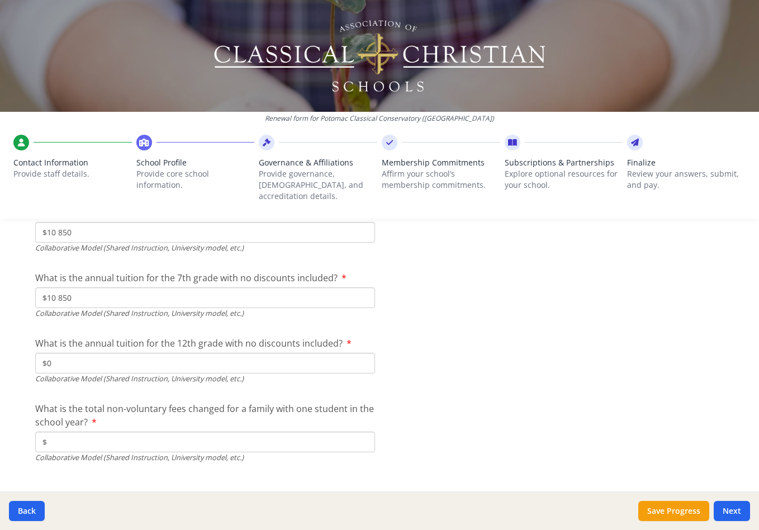
scroll to position [3634, 0]
click at [736, 509] on button "Next" at bounding box center [731, 511] width 36 height 20
click at [118, 432] on input "$" at bounding box center [205, 442] width 340 height 21
type input "$0"
click at [729, 508] on button "Next" at bounding box center [731, 511] width 36 height 20
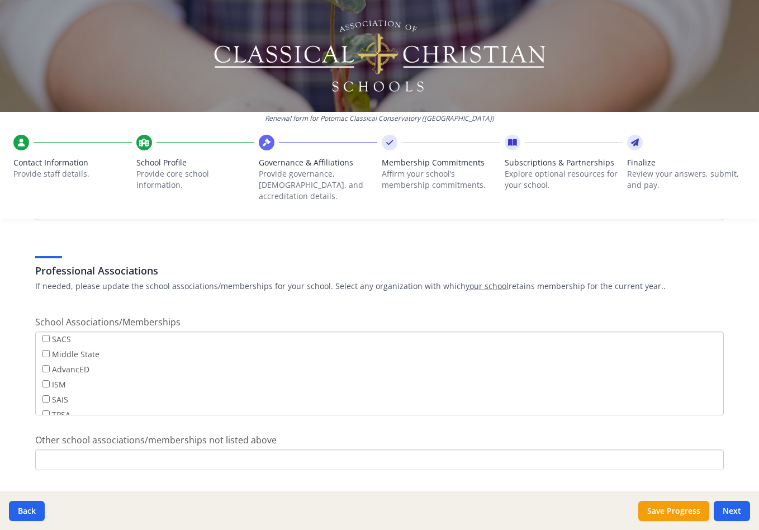
scroll to position [78, 0]
click at [733, 509] on button "Next" at bounding box center [731, 511] width 36 height 20
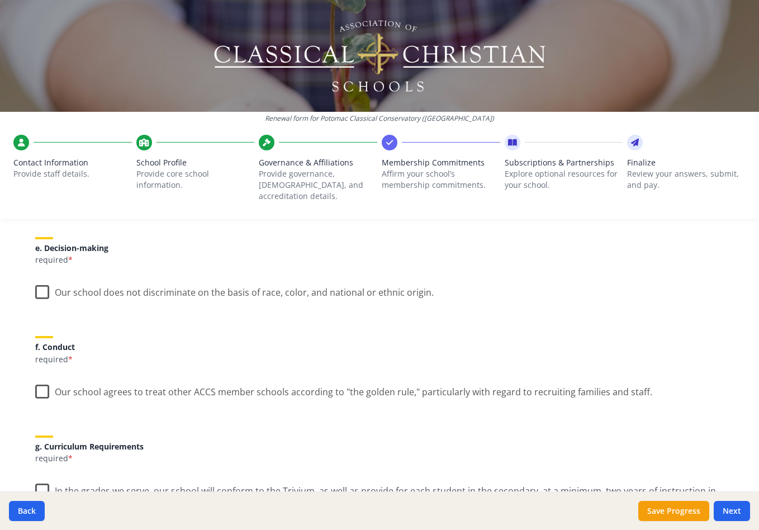
click at [40, 279] on label "Our school does not discriminate on the basis of race, color, and national or e…" at bounding box center [234, 290] width 398 height 24
click at [0, 0] on input "Our school does not discriminate on the basis of race, color, and national or e…" at bounding box center [0, 0] width 0 height 0
click at [43, 380] on label "Our school agrees to treat other ACCS member schools according to "the golden r…" at bounding box center [343, 389] width 617 height 24
click at [0, 0] on input "Our school agrees to treat other ACCS member schools according to "the golden r…" at bounding box center [0, 0] width 0 height 0
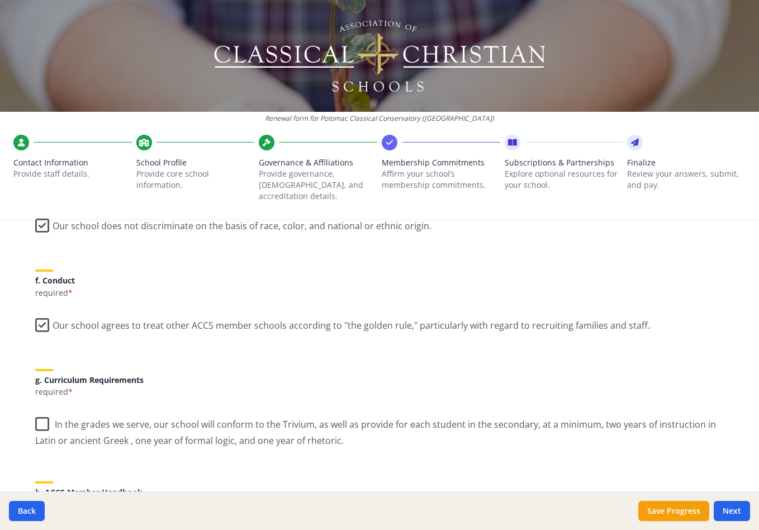
scroll to position [732, 0]
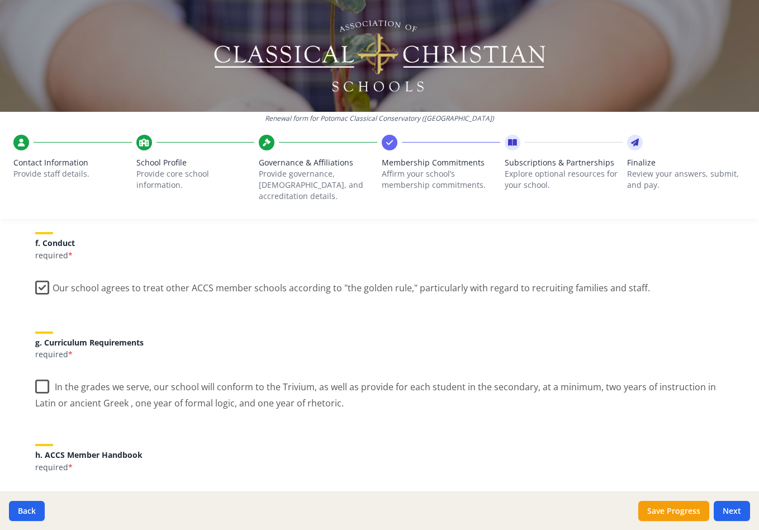
click at [42, 372] on label "In the grades we serve, our school will conform to the Trivium, as well as prov…" at bounding box center [379, 390] width 688 height 37
click at [0, 0] on input "In the grades we serve, our school will conform to the Trivium, as well as prov…" at bounding box center [0, 0] width 0 height 0
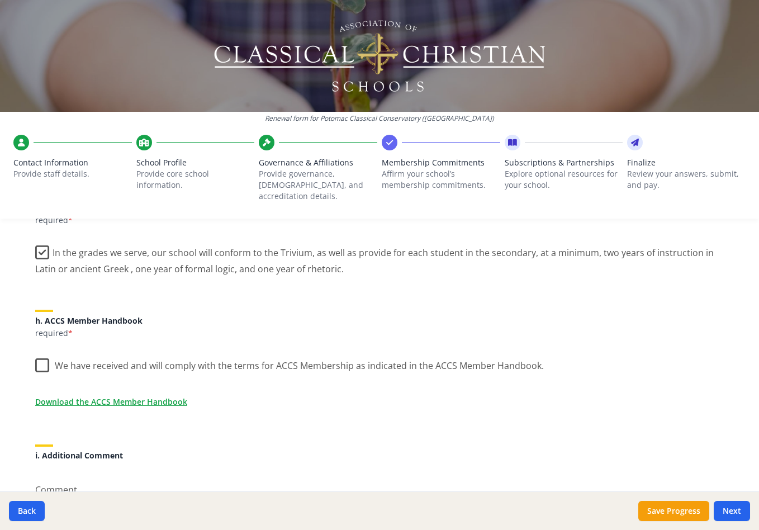
scroll to position [866, 0]
click at [42, 352] on label "We have received and will comply with the terms for ACCS Membership as indicate…" at bounding box center [289, 363] width 508 height 24
click at [0, 0] on input "We have received and will comply with the terms for ACCS Membership as indicate…" at bounding box center [0, 0] width 0 height 0
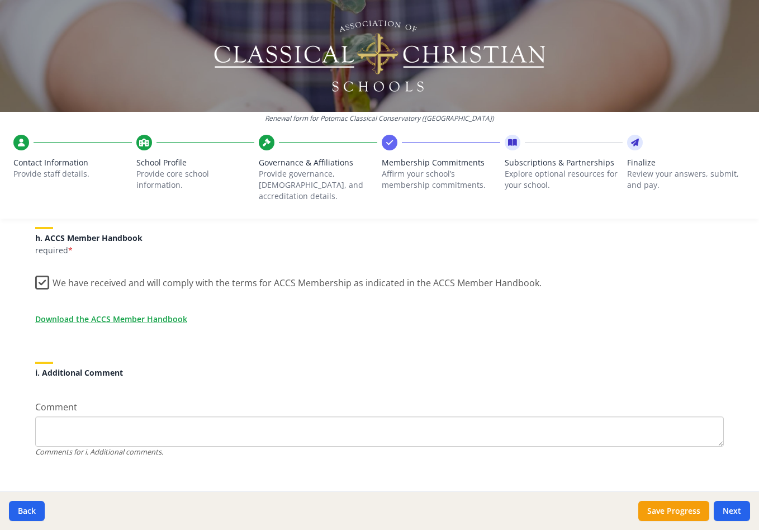
scroll to position [948, 0]
click at [737, 511] on button "Next" at bounding box center [731, 511] width 36 height 20
click at [736, 513] on button "Next" at bounding box center [731, 511] width 36 height 20
click at [735, 511] on button "Next" at bounding box center [731, 511] width 36 height 20
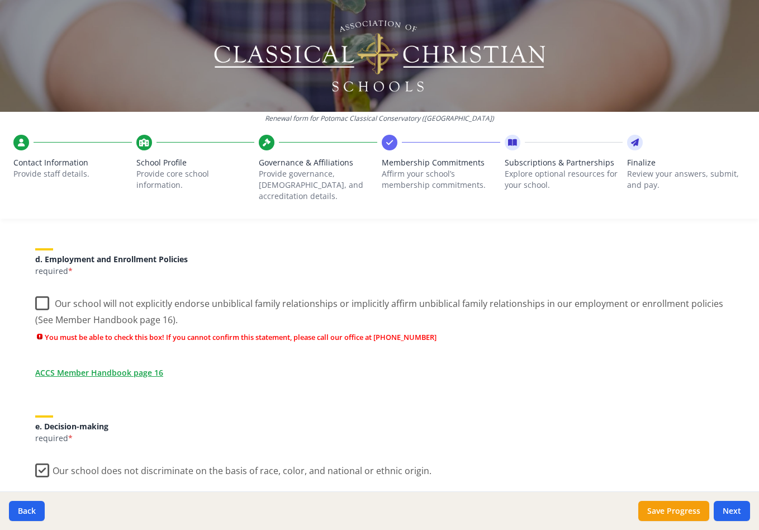
scroll to position [525, 0]
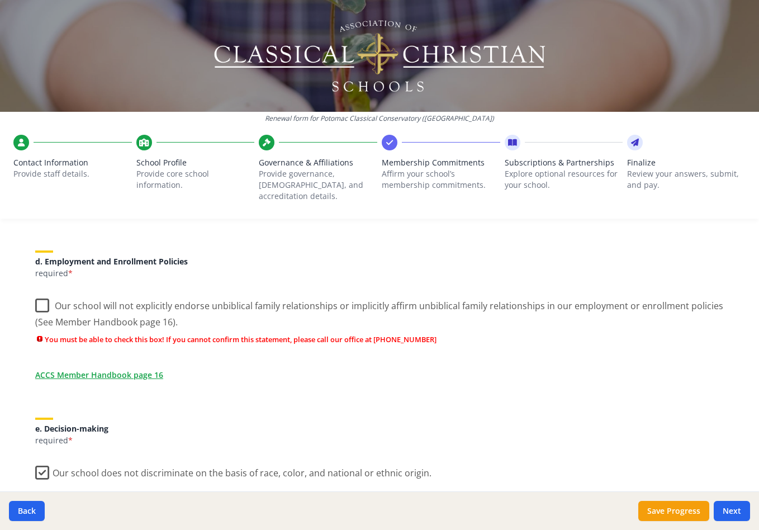
click at [40, 291] on label "Our school will not explicitly endorse unbiblical family relationships or impli…" at bounding box center [379, 309] width 688 height 37
click at [0, 0] on input "Our school will not explicitly endorse unbiblical family relationships or impli…" at bounding box center [0, 0] width 0 height 0
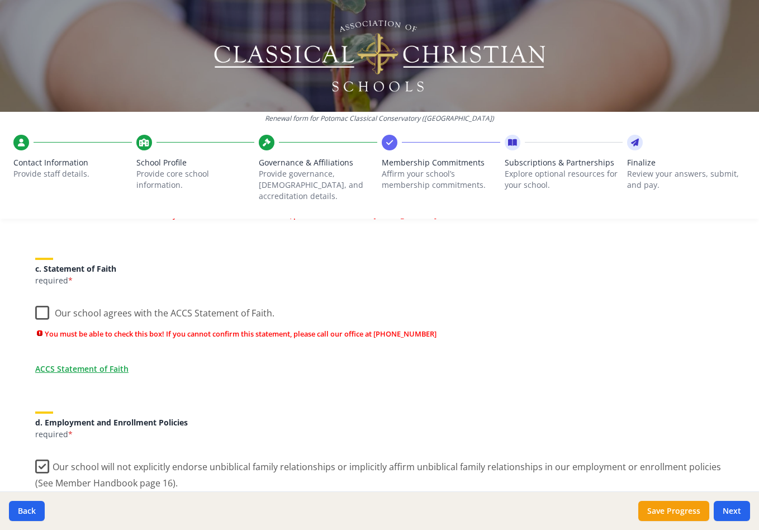
scroll to position [340, 0]
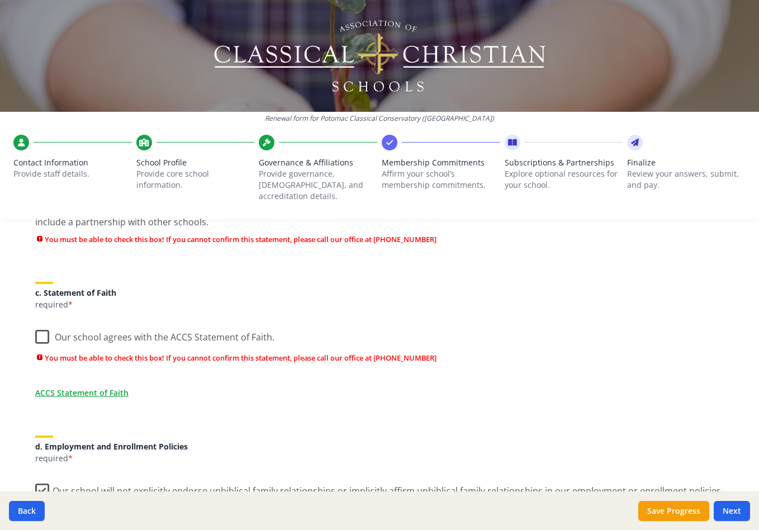
click at [44, 328] on label "Our school agrees with the ACCS Statement of Faith." at bounding box center [154, 334] width 239 height 24
click at [0, 0] on input "Our school agrees with the ACCS Statement of Faith." at bounding box center [0, 0] width 0 height 0
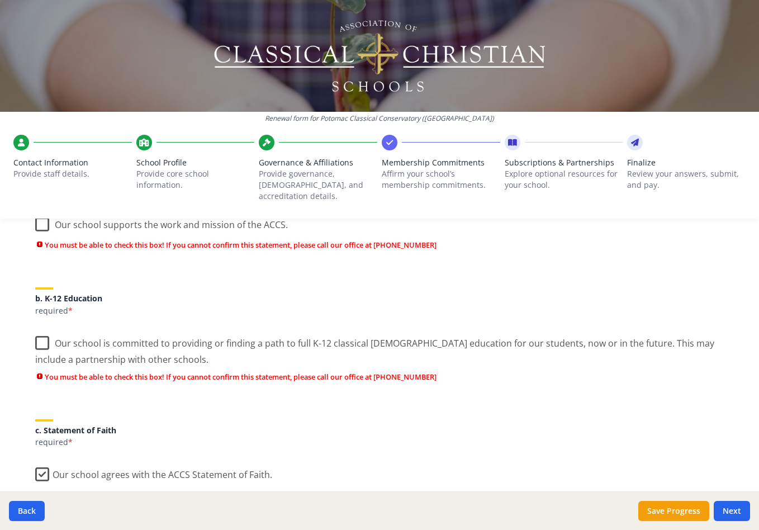
scroll to position [202, 0]
click at [41, 331] on label "Our school is committed to providing or finding a path to full K-12 classical C…" at bounding box center [379, 347] width 688 height 37
click at [0, 0] on input "Our school is committed to providing or finding a path to full K-12 classical C…" at bounding box center [0, 0] width 0 height 0
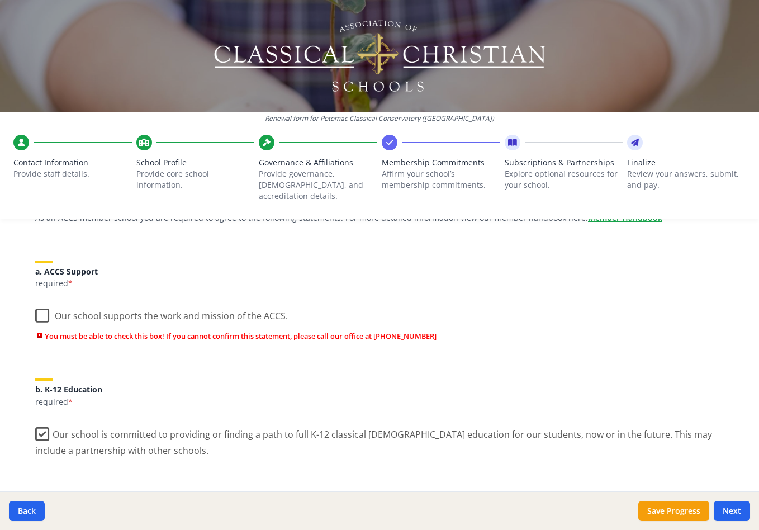
scroll to position [108, 0]
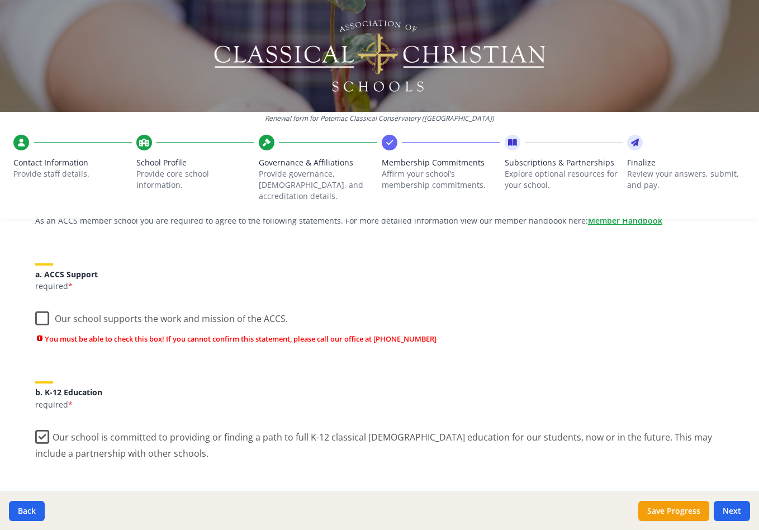
click at [40, 307] on label "Our school supports the work and mission of the ACCS." at bounding box center [161, 316] width 252 height 24
click at [0, 0] on input "Our school supports the work and mission of the ACCS." at bounding box center [0, 0] width 0 height 0
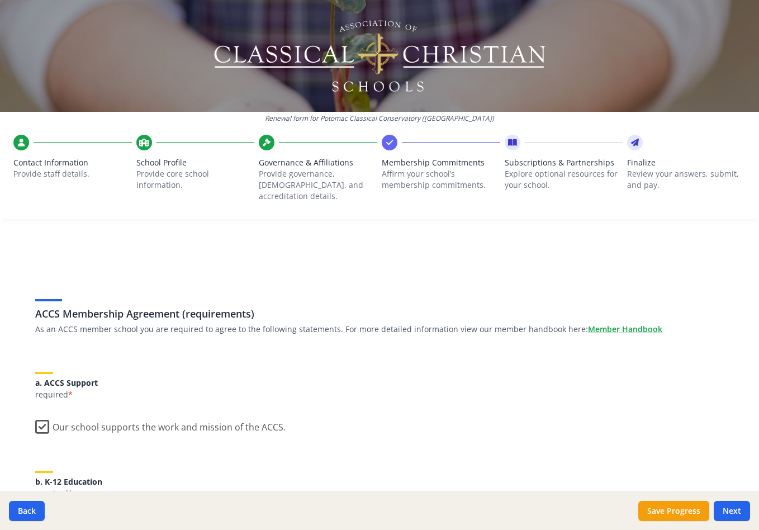
scroll to position [0, 0]
click at [734, 507] on button "Next" at bounding box center [731, 511] width 36 height 20
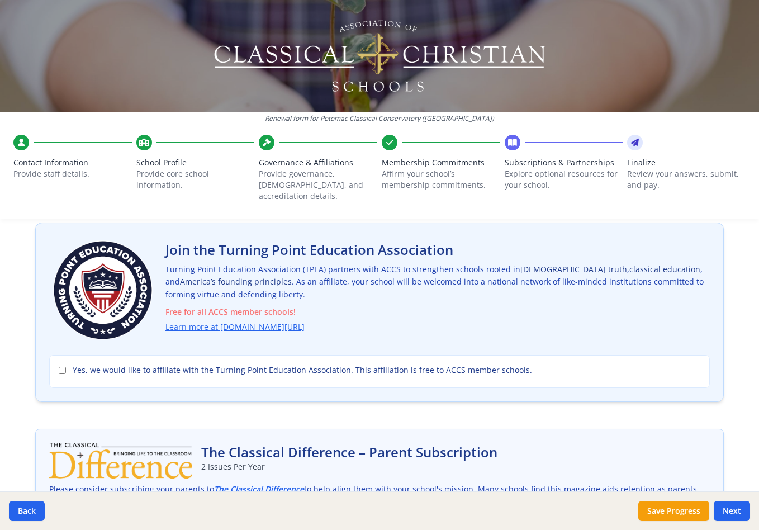
scroll to position [63, 0]
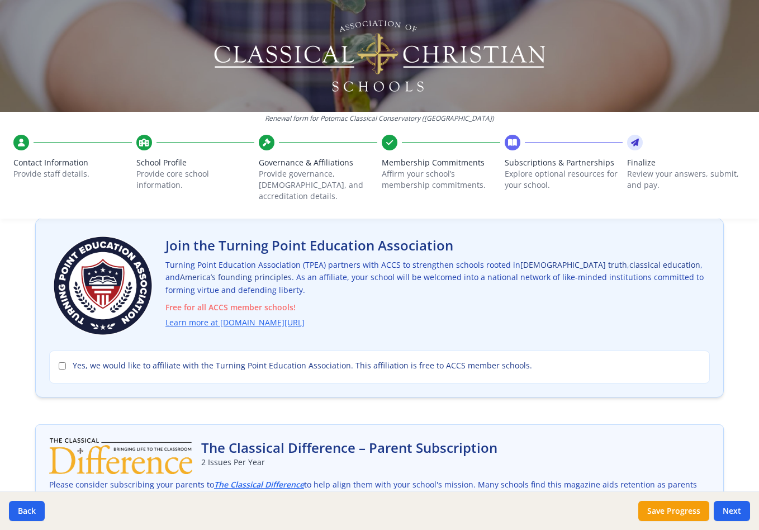
click at [61, 362] on input "Yes, we would like to affiliate with the Turning Point Education Association. T…" at bounding box center [62, 365] width 7 height 7
checkbox input "true"
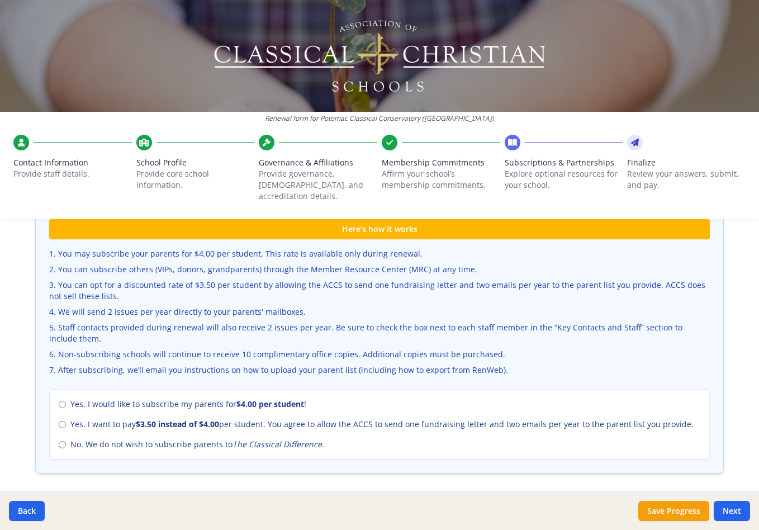
scroll to position [366, 0]
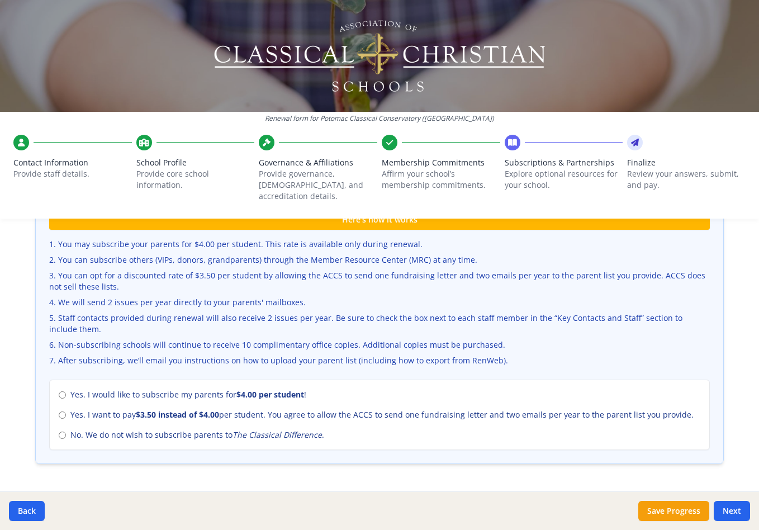
click at [63, 431] on input "No. We do not wish to subscribe parents to The Classical Difference ." at bounding box center [62, 434] width 7 height 7
radio input "true"
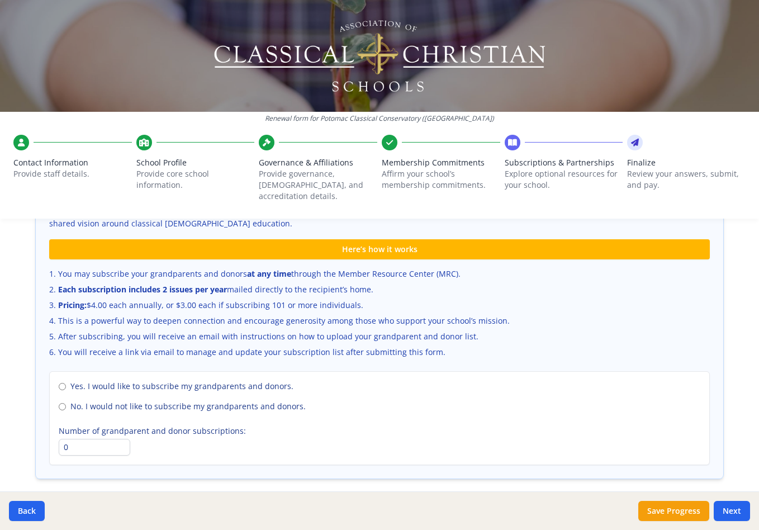
scroll to position [720, 0]
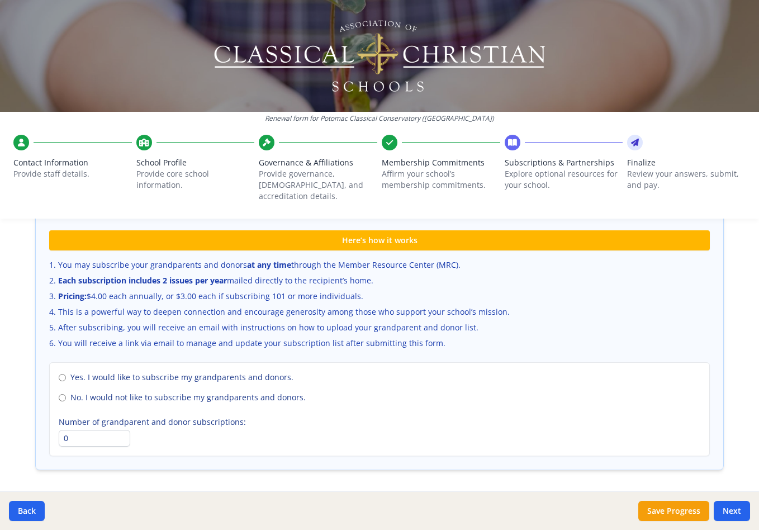
click at [63, 394] on input "No. I would not like to subscribe my grandparents and donors." at bounding box center [62, 397] width 7 height 7
radio input "true"
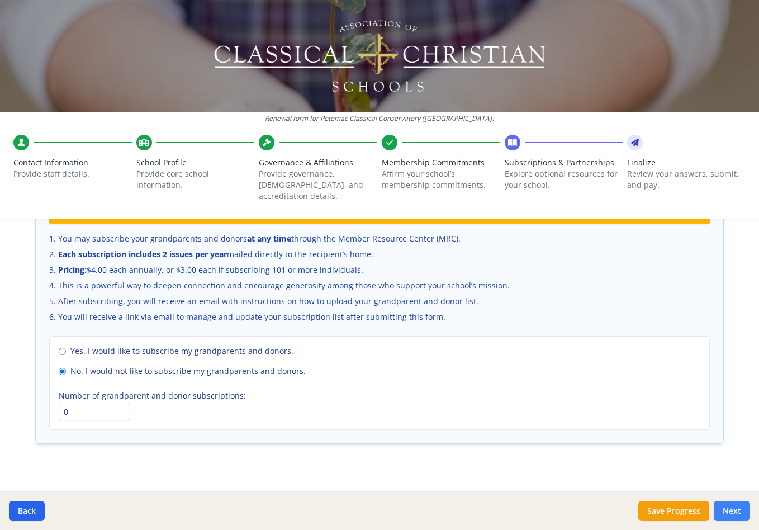
click at [736, 509] on button "Next" at bounding box center [731, 511] width 36 height 20
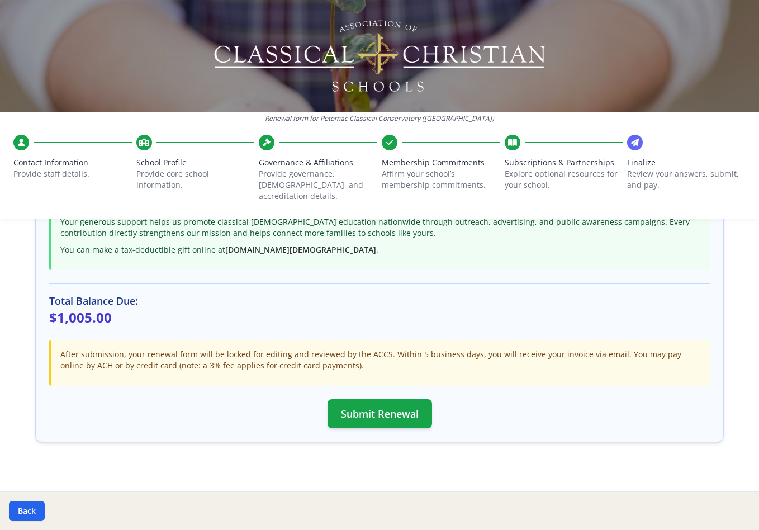
scroll to position [273, 0]
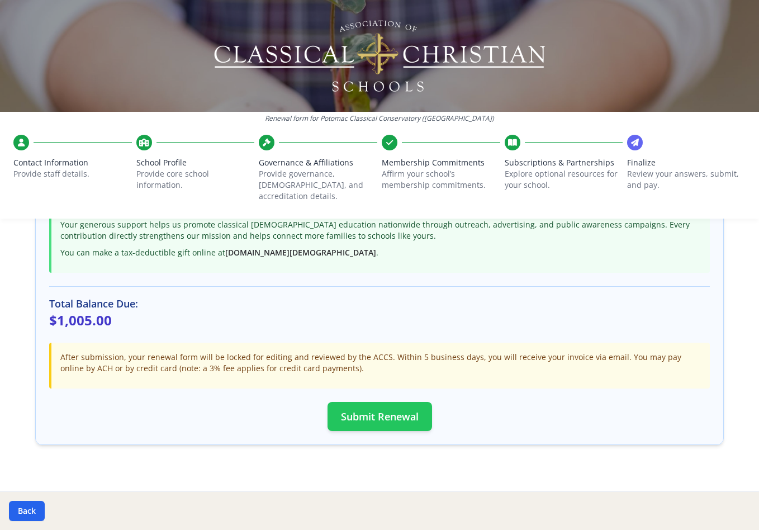
click at [382, 404] on button "Submit Renewal" at bounding box center [379, 416] width 104 height 29
